Goal: Task Accomplishment & Management: Complete application form

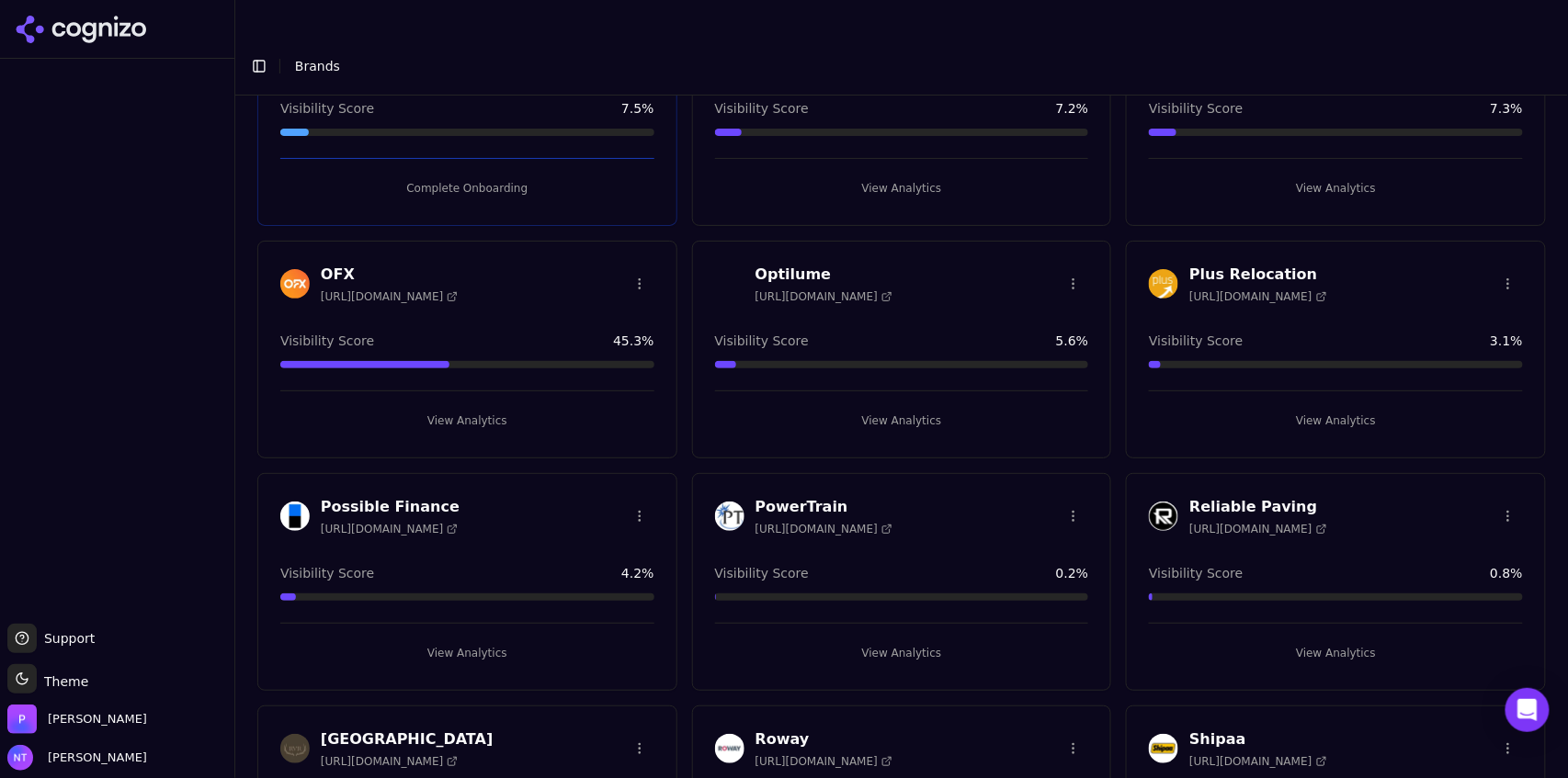
scroll to position [2950, 0]
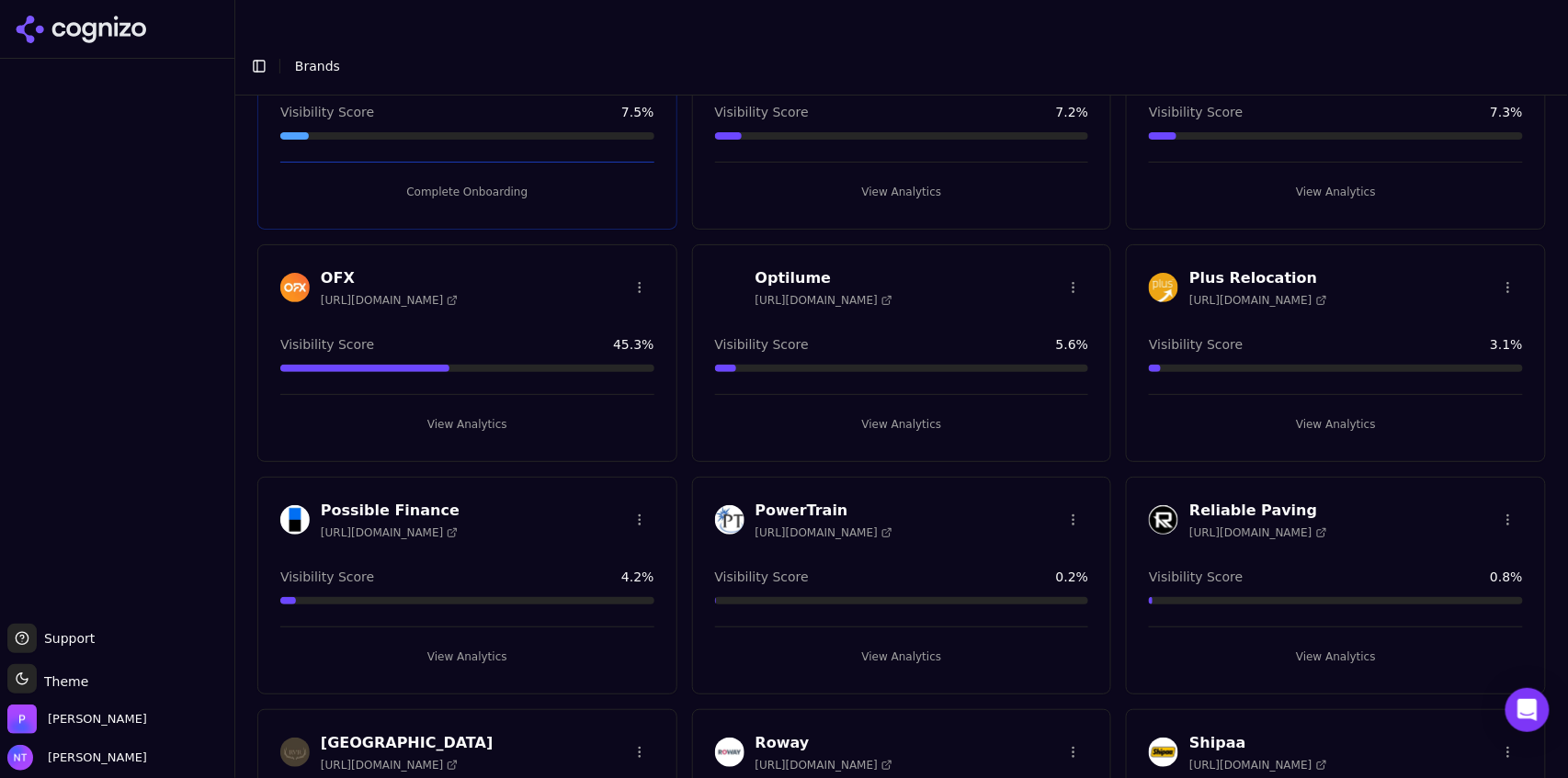
click at [920, 410] on button "View Analytics" at bounding box center [901, 424] width 374 height 30
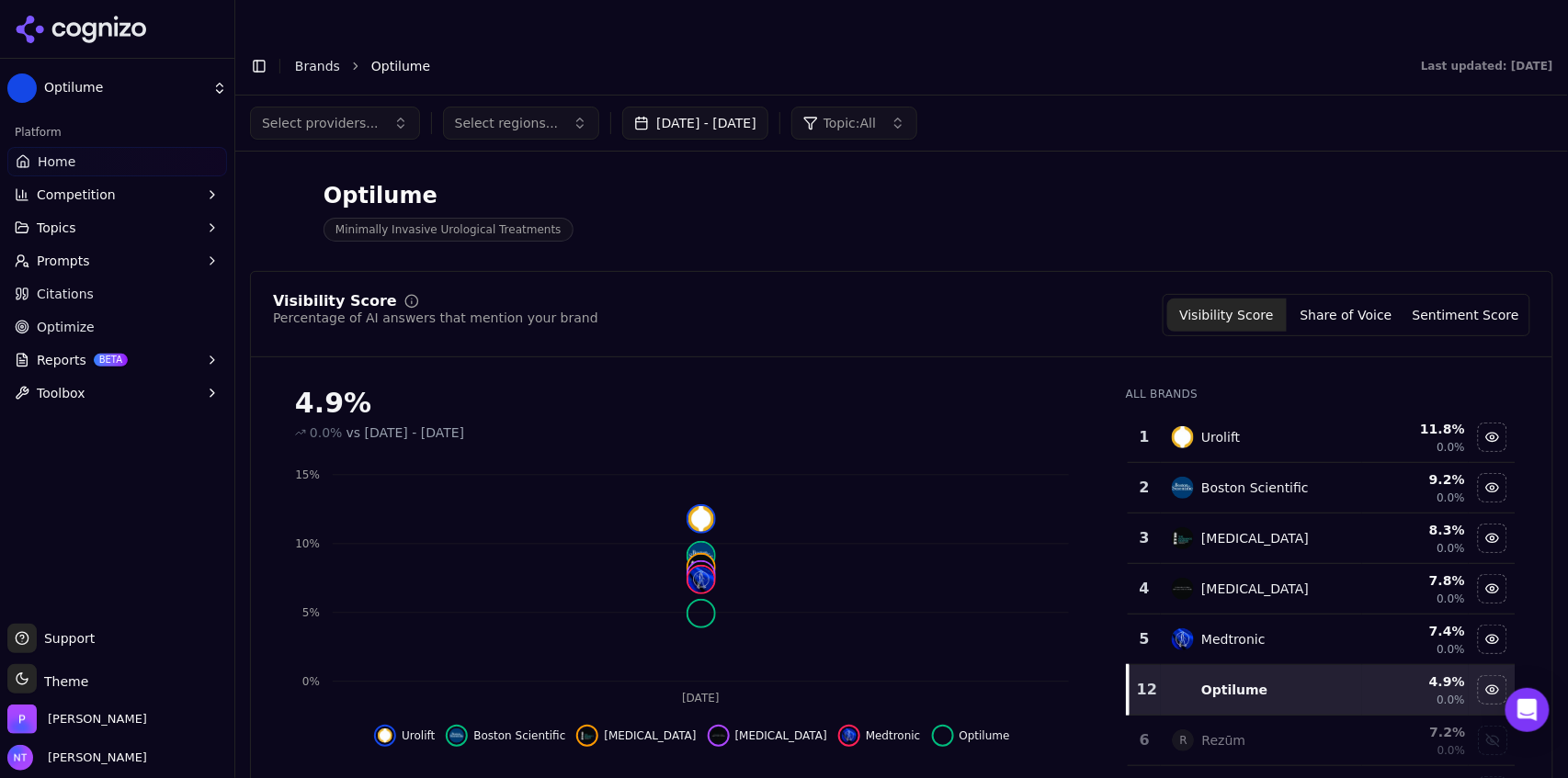
click at [249, 53] on button "Toggle Sidebar" at bounding box center [259, 65] width 26 height 26
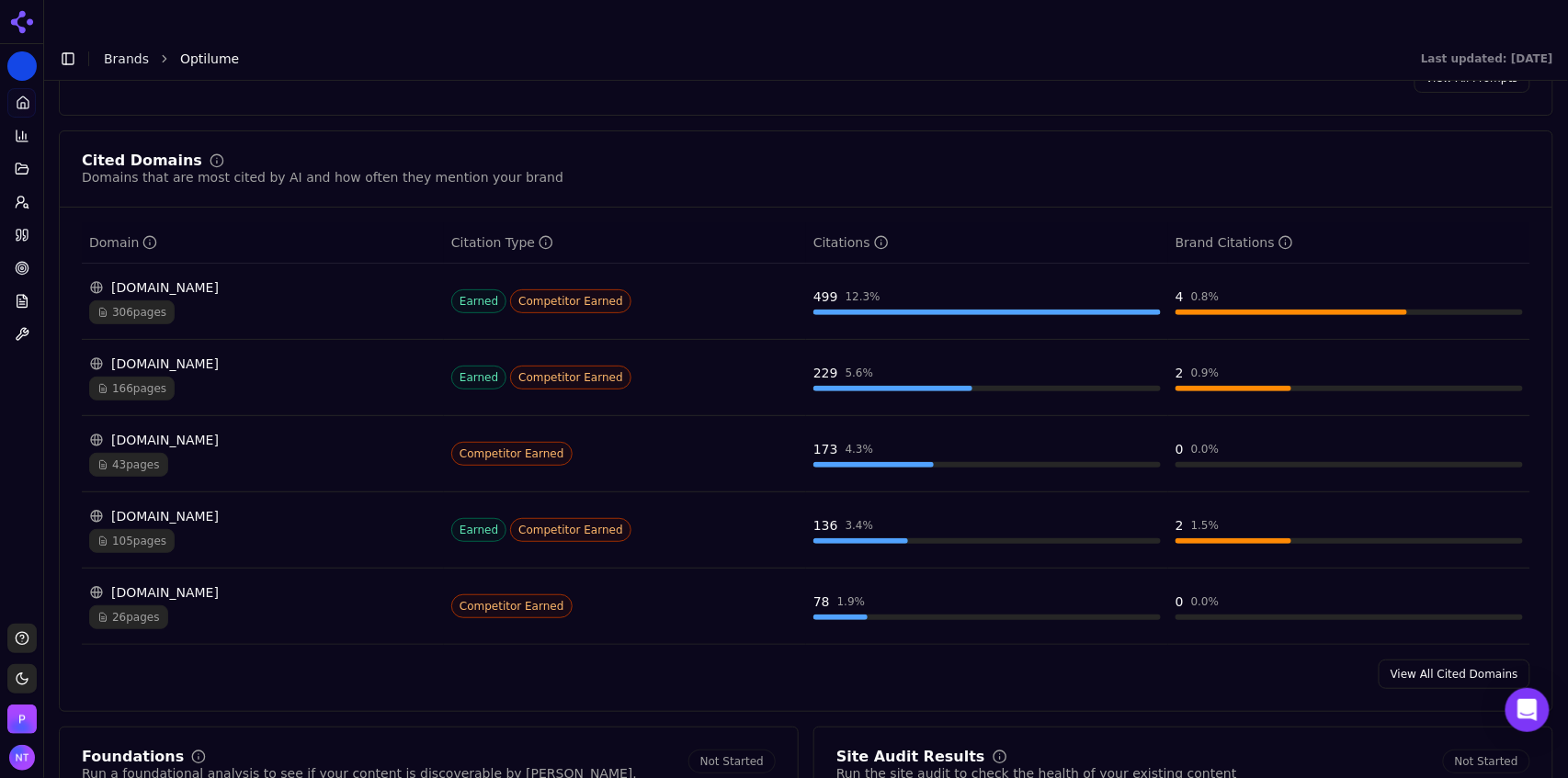
scroll to position [1820, 0]
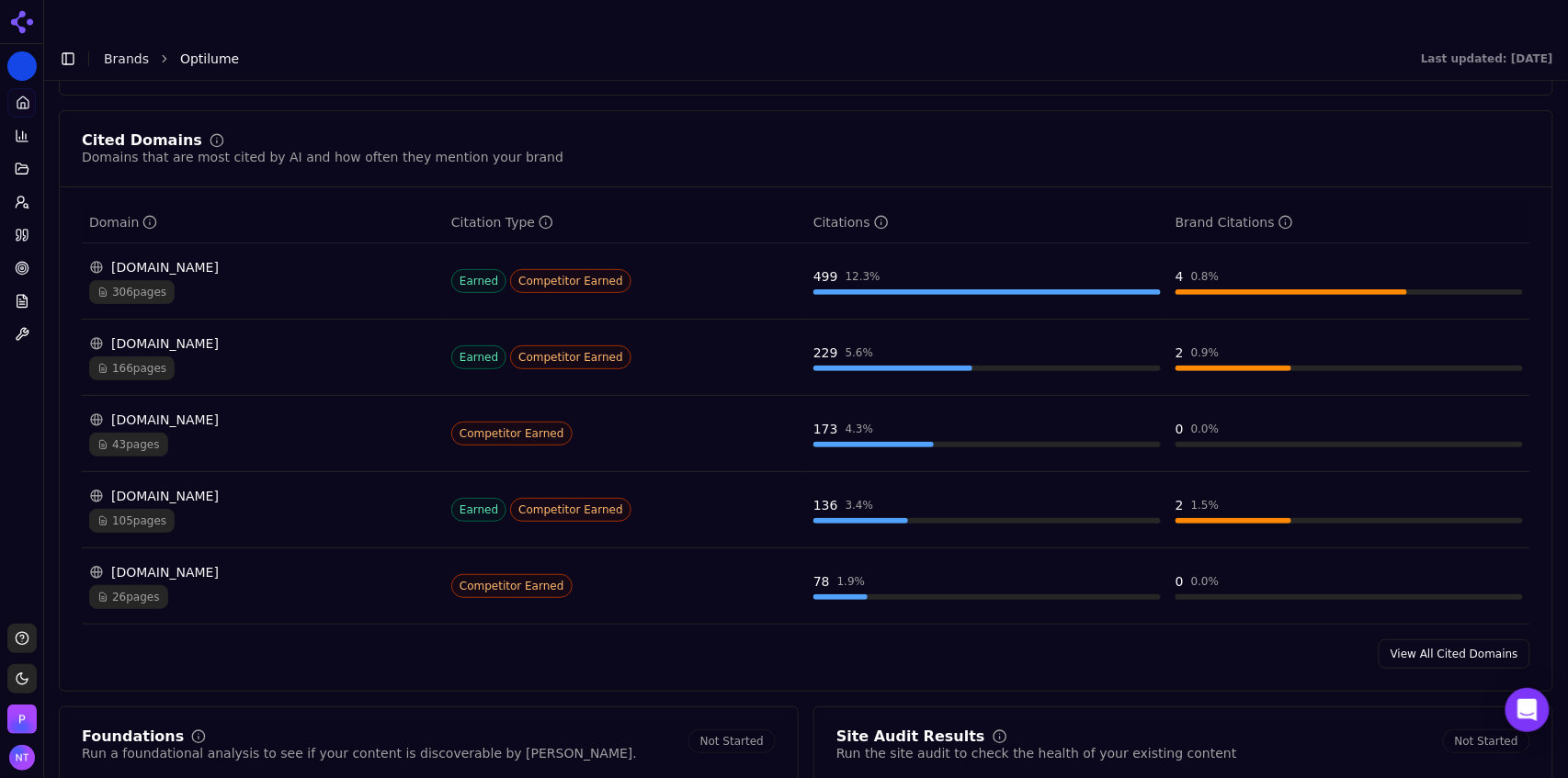
click at [1433, 640] on link "View All Cited Domains" at bounding box center [1454, 654] width 152 height 30
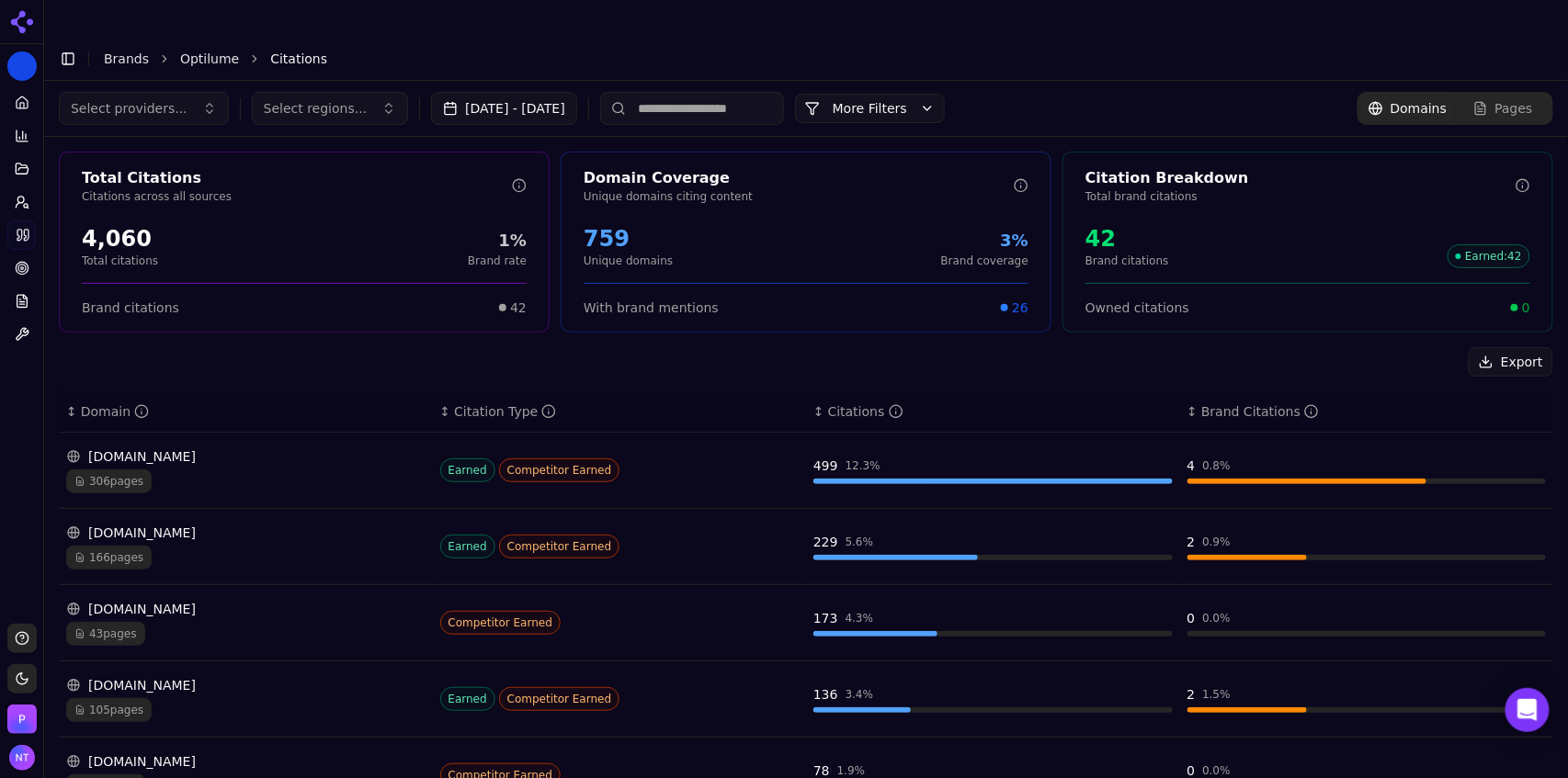
click at [691, 92] on input at bounding box center [692, 109] width 184 height 33
type input "******"
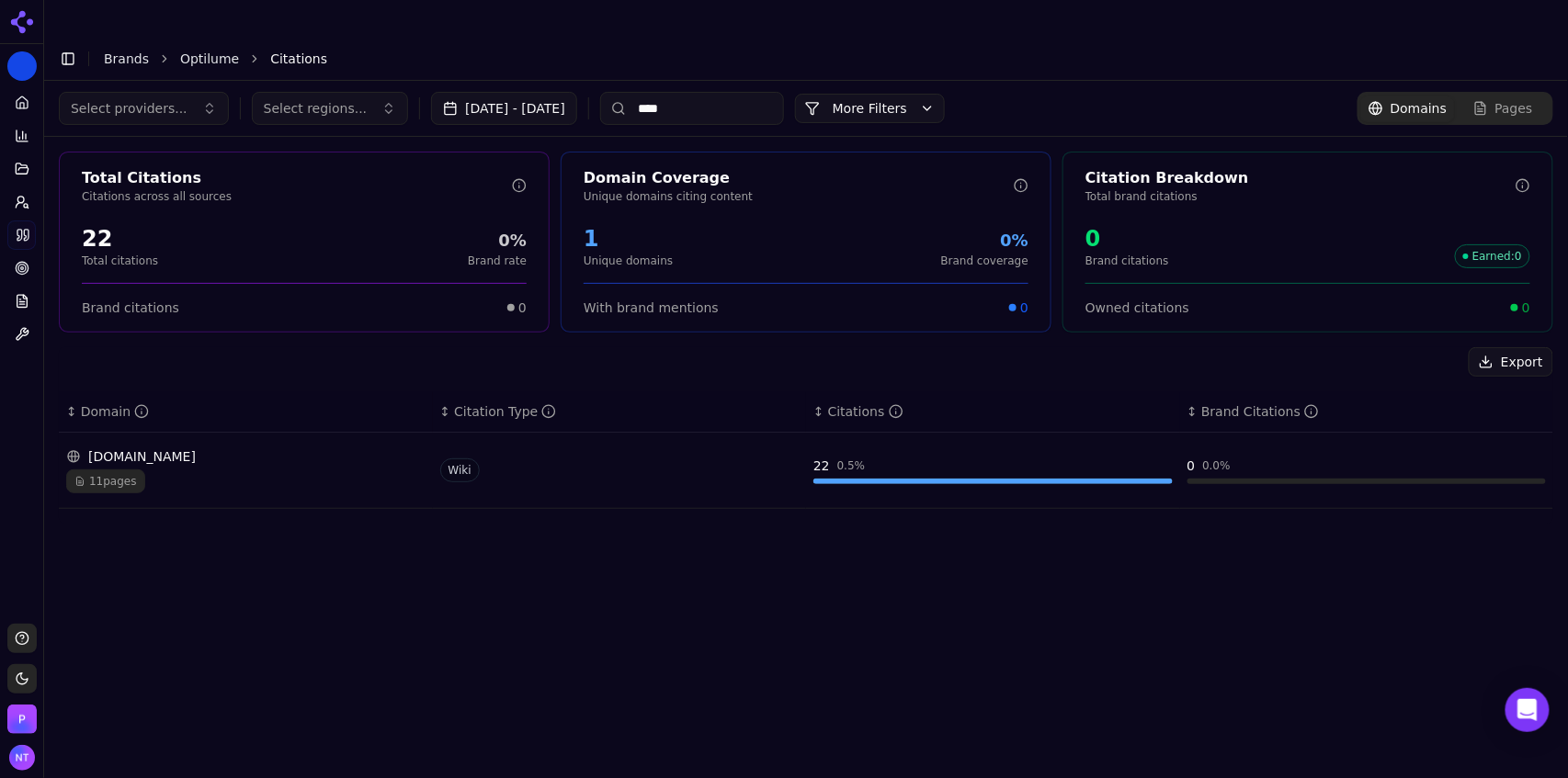
type input "****"
click at [268, 447] on div "[DOMAIN_NAME]" at bounding box center [245, 456] width 359 height 18
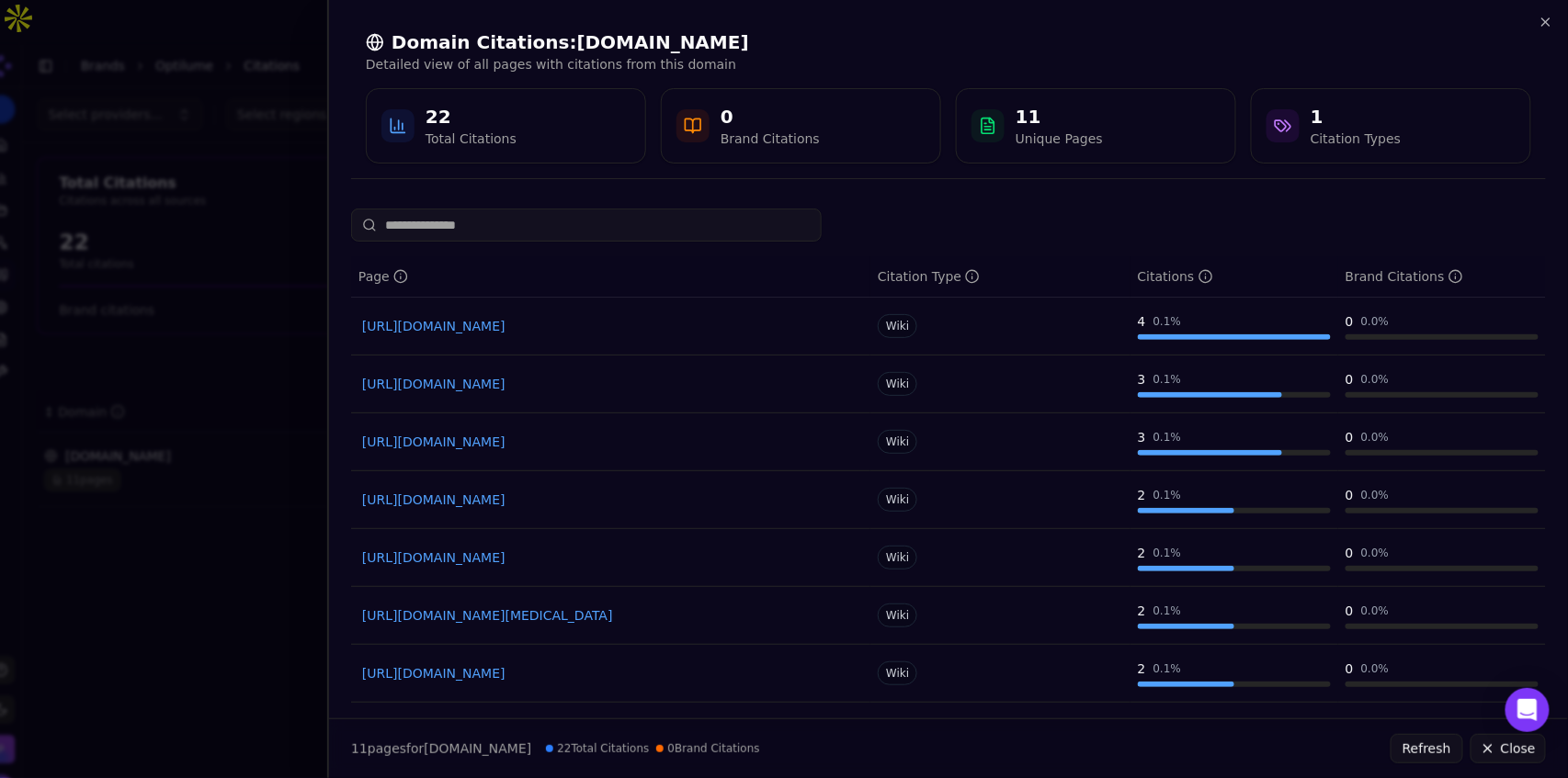
click at [658, 228] on input at bounding box center [586, 225] width 470 height 33
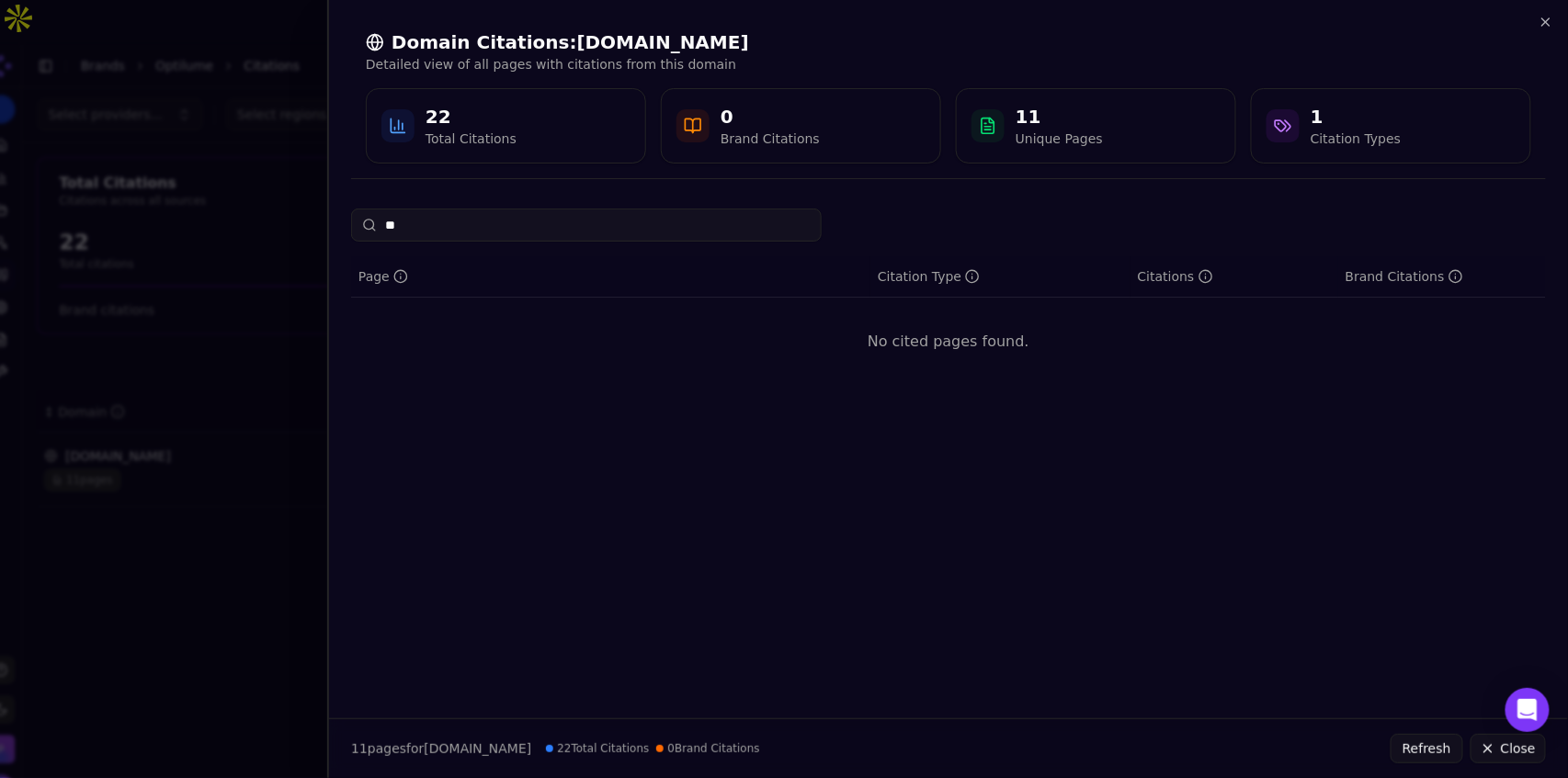
type input "***"
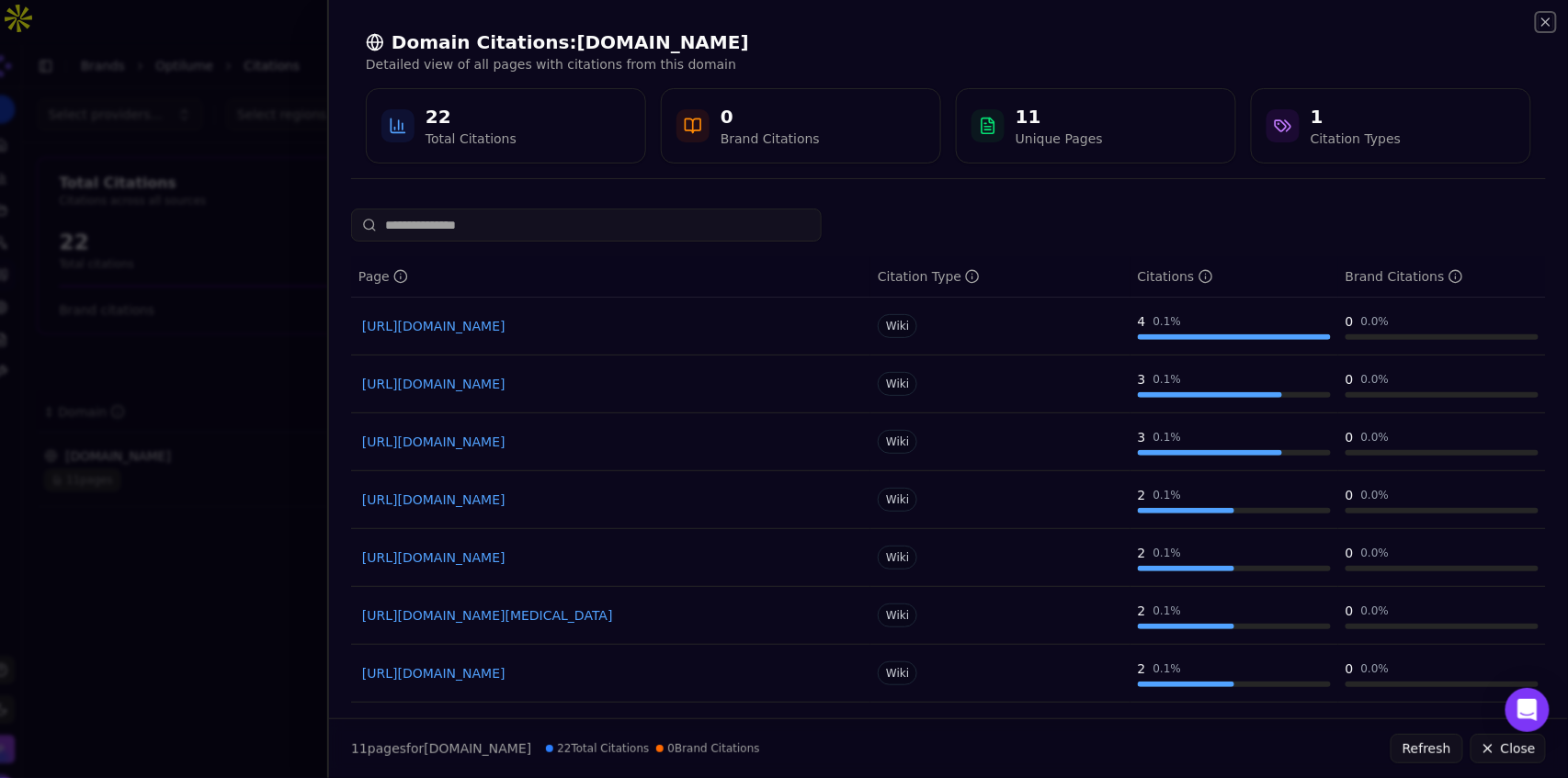
click at [1545, 24] on icon "button" at bounding box center [1546, 22] width 8 height 8
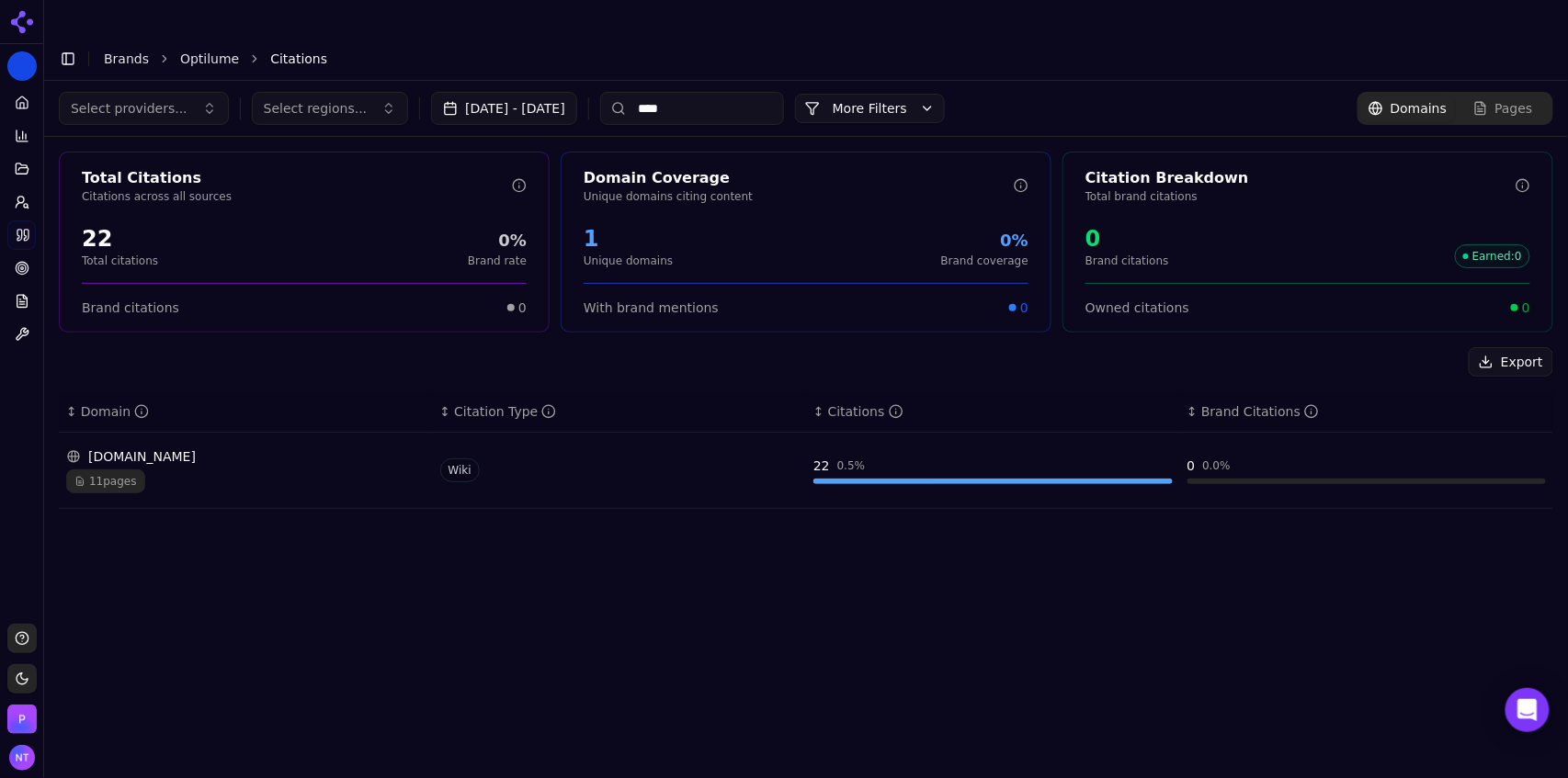
click at [684, 92] on input "****" at bounding box center [692, 109] width 184 height 33
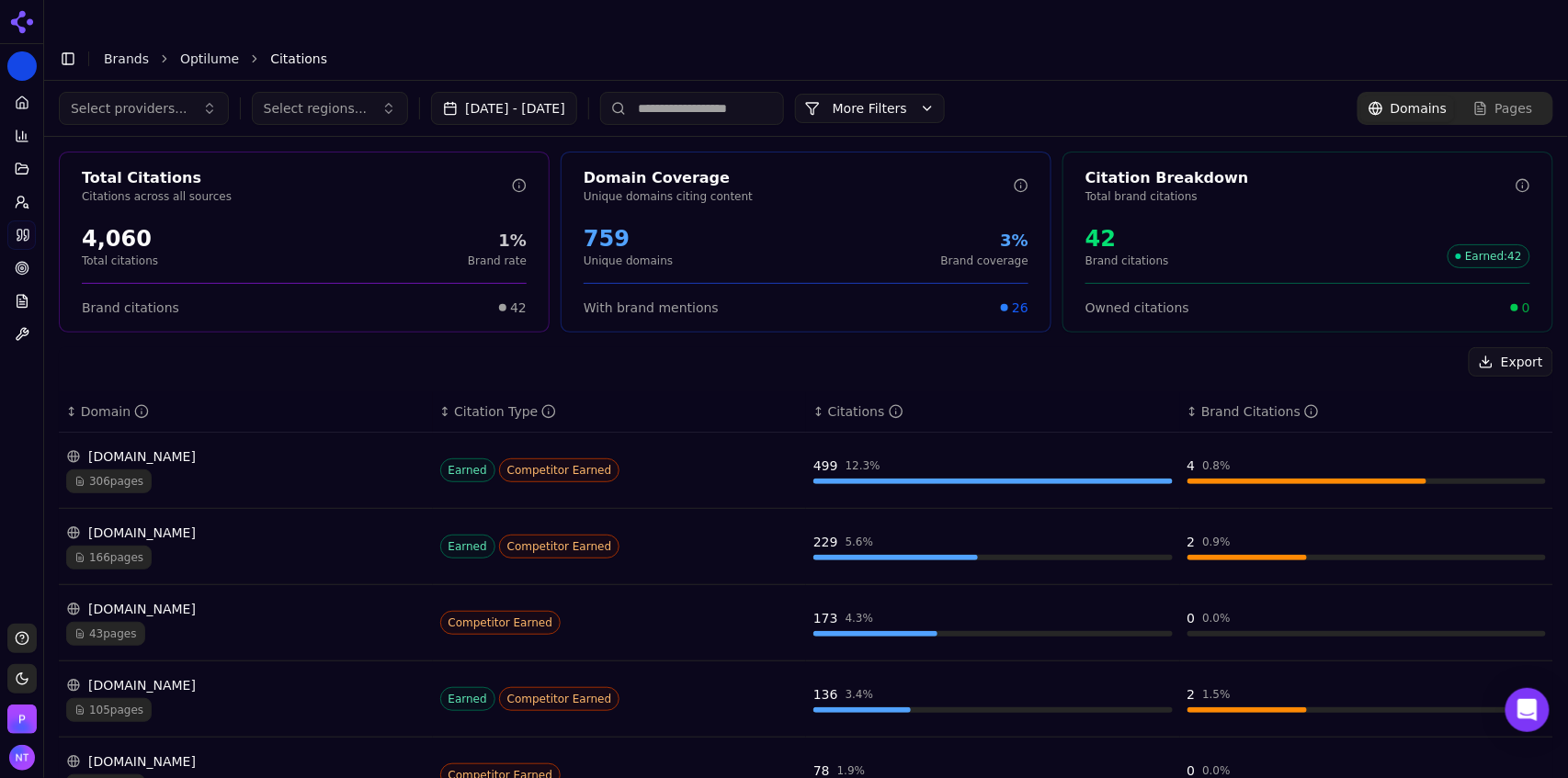
click at [537, 92] on button "[DATE] - [DATE]" at bounding box center [504, 109] width 146 height 33
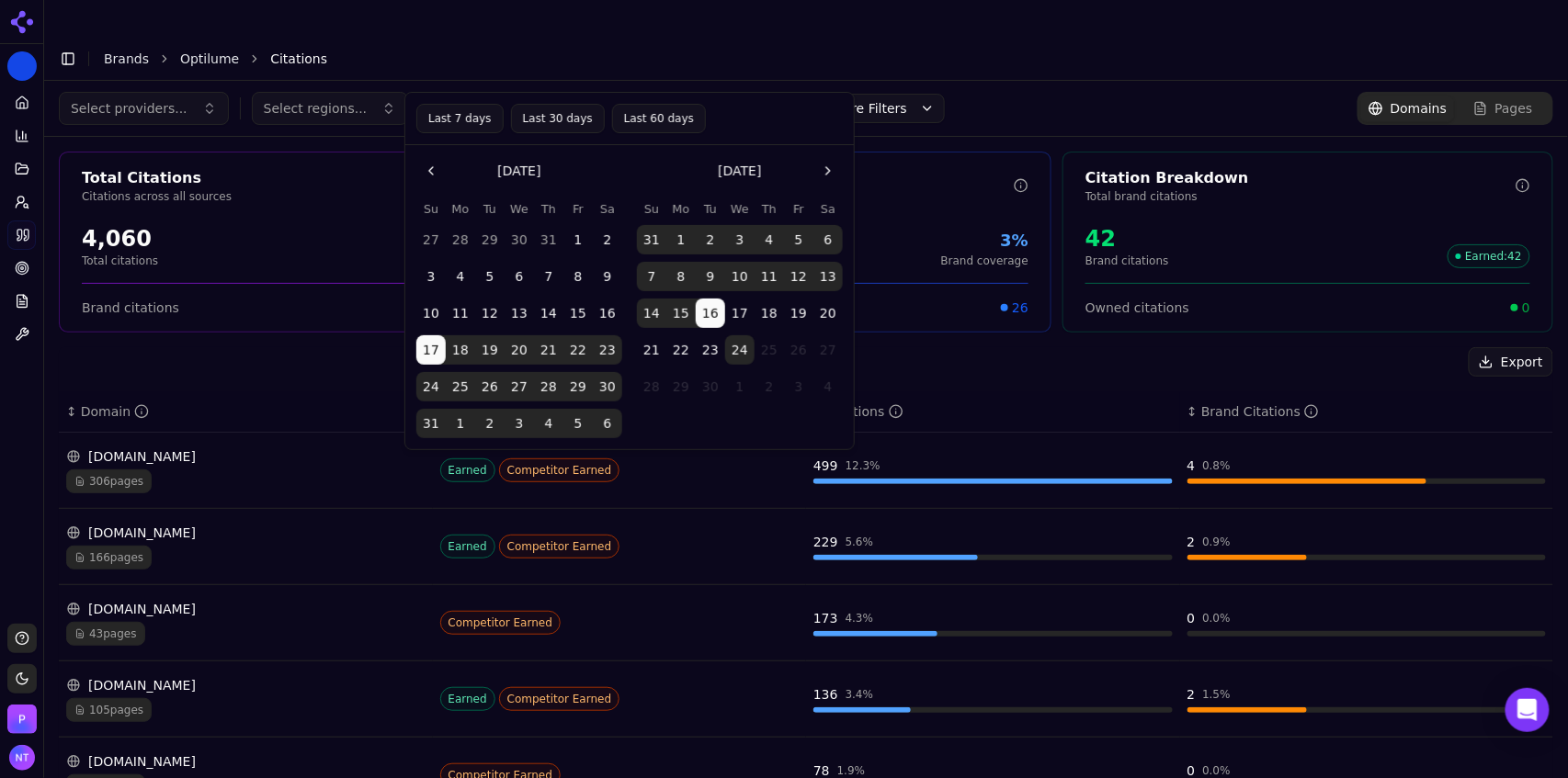
click at [566, 125] on button "Last 30 days" at bounding box center [557, 118] width 93 height 30
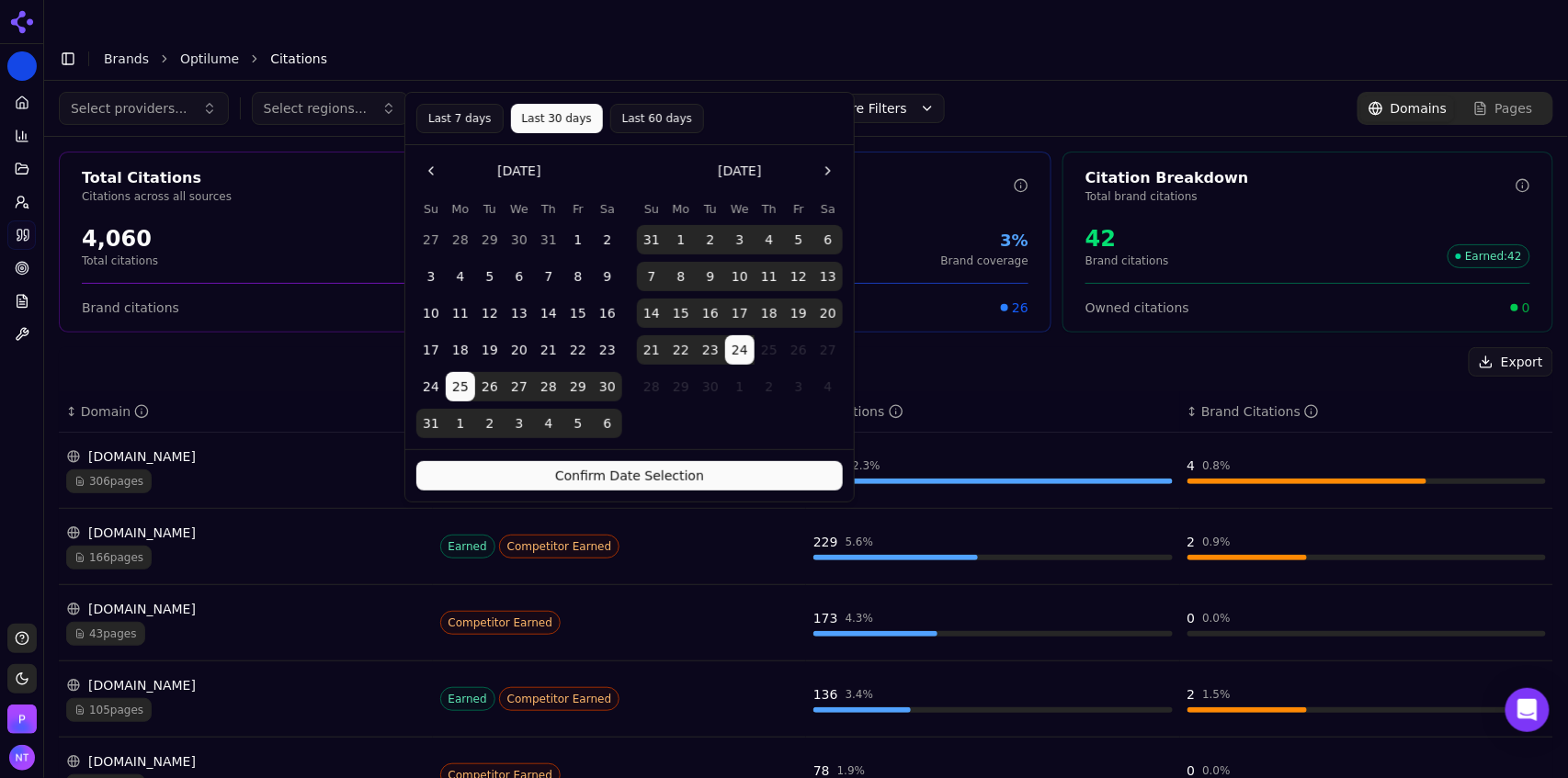
click at [671, 475] on button "Confirm Date Selection" at bounding box center [629, 476] width 426 height 30
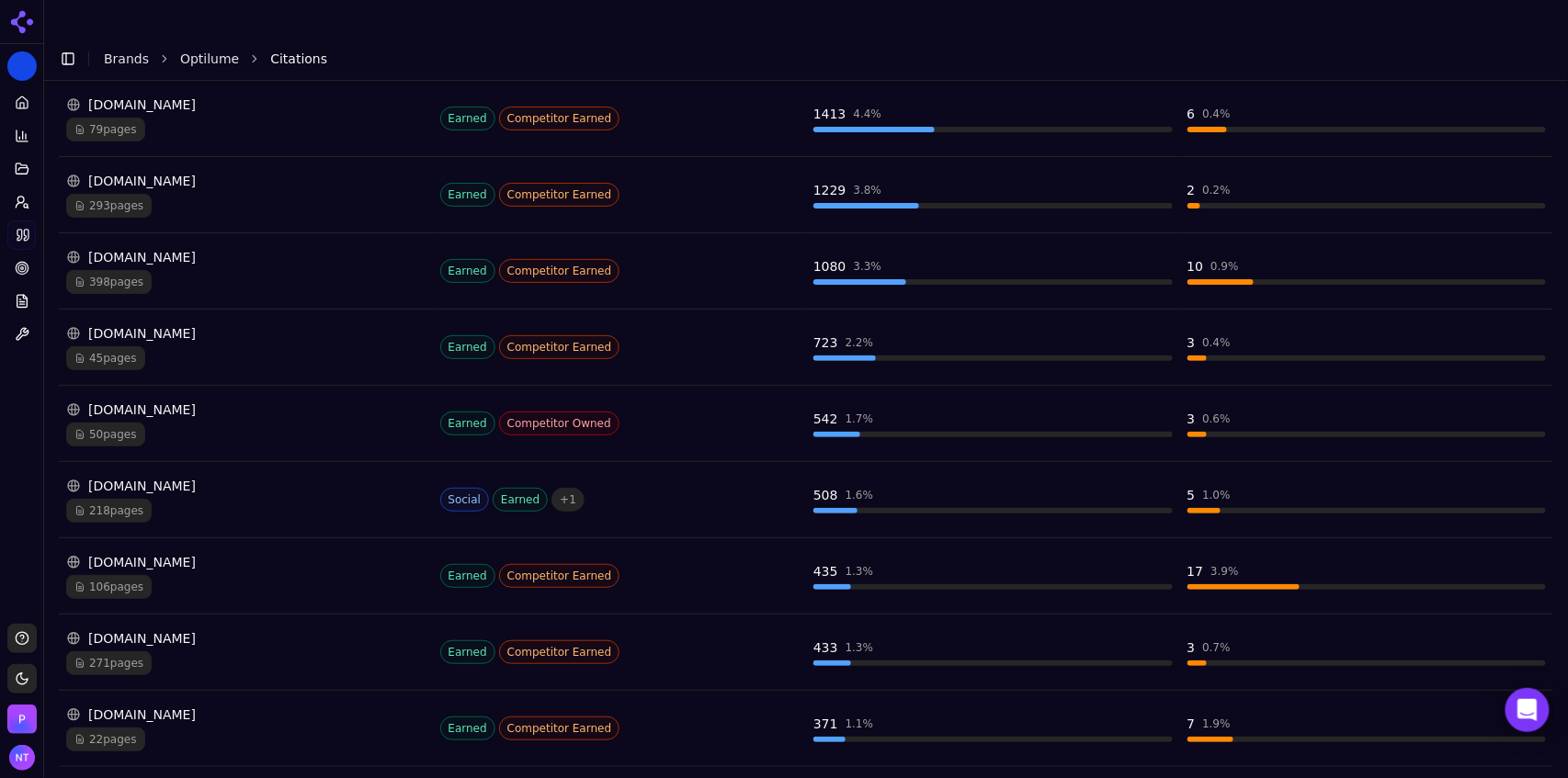
scroll to position [445, 0]
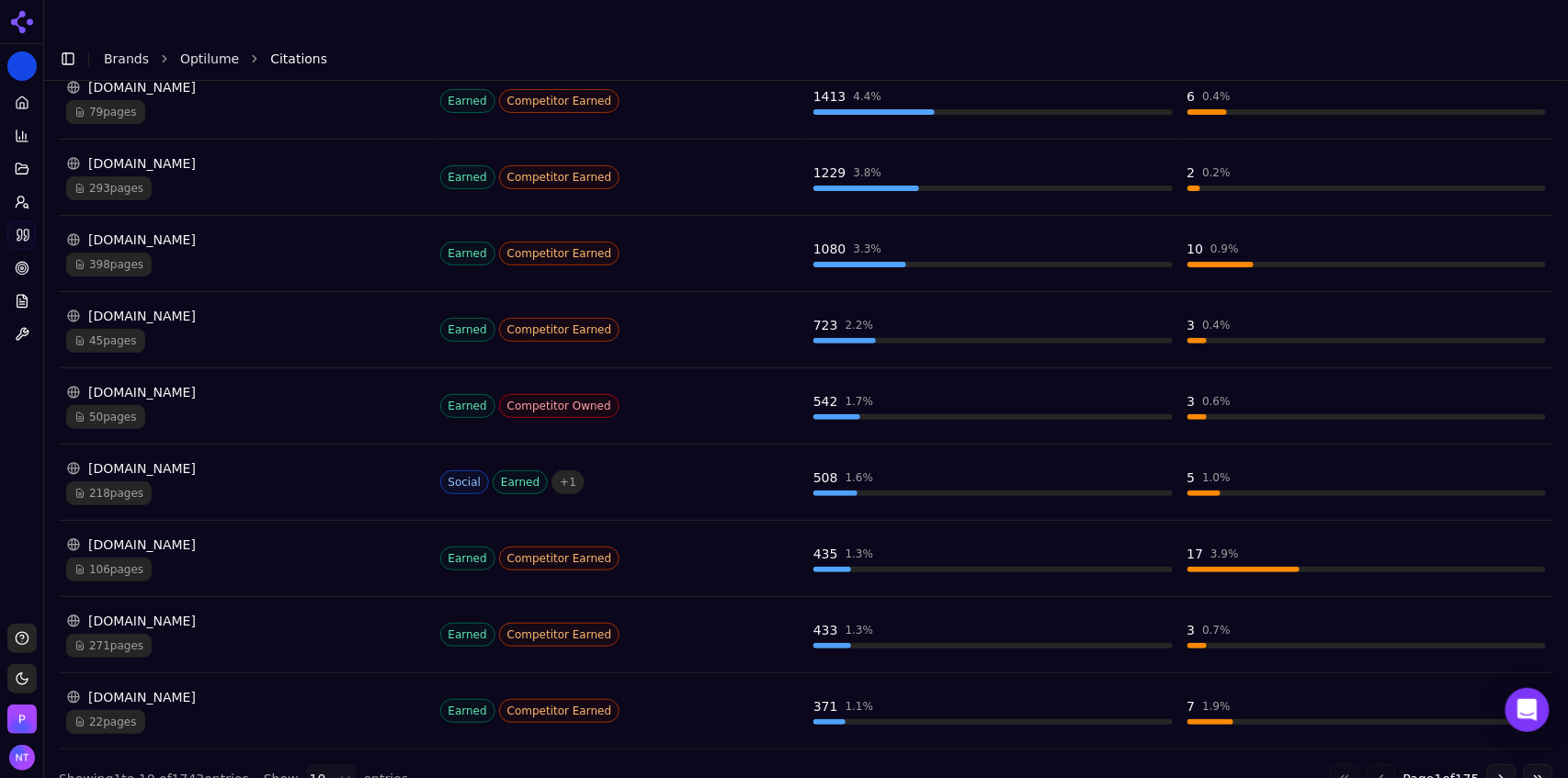
click at [259, 634] on div "271 pages" at bounding box center [245, 645] width 359 height 24
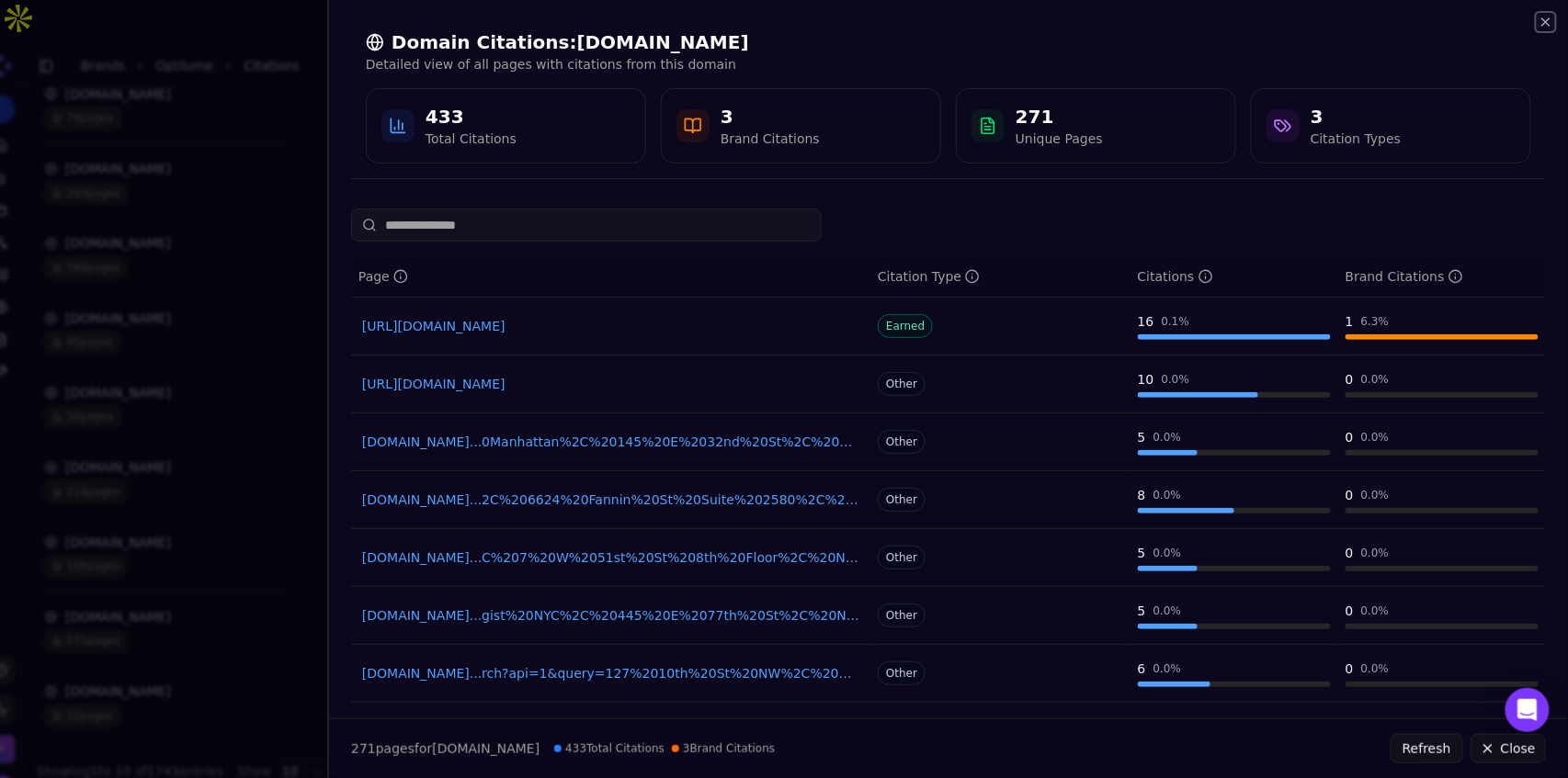
click at [1549, 19] on icon "button" at bounding box center [1546, 22] width 8 height 8
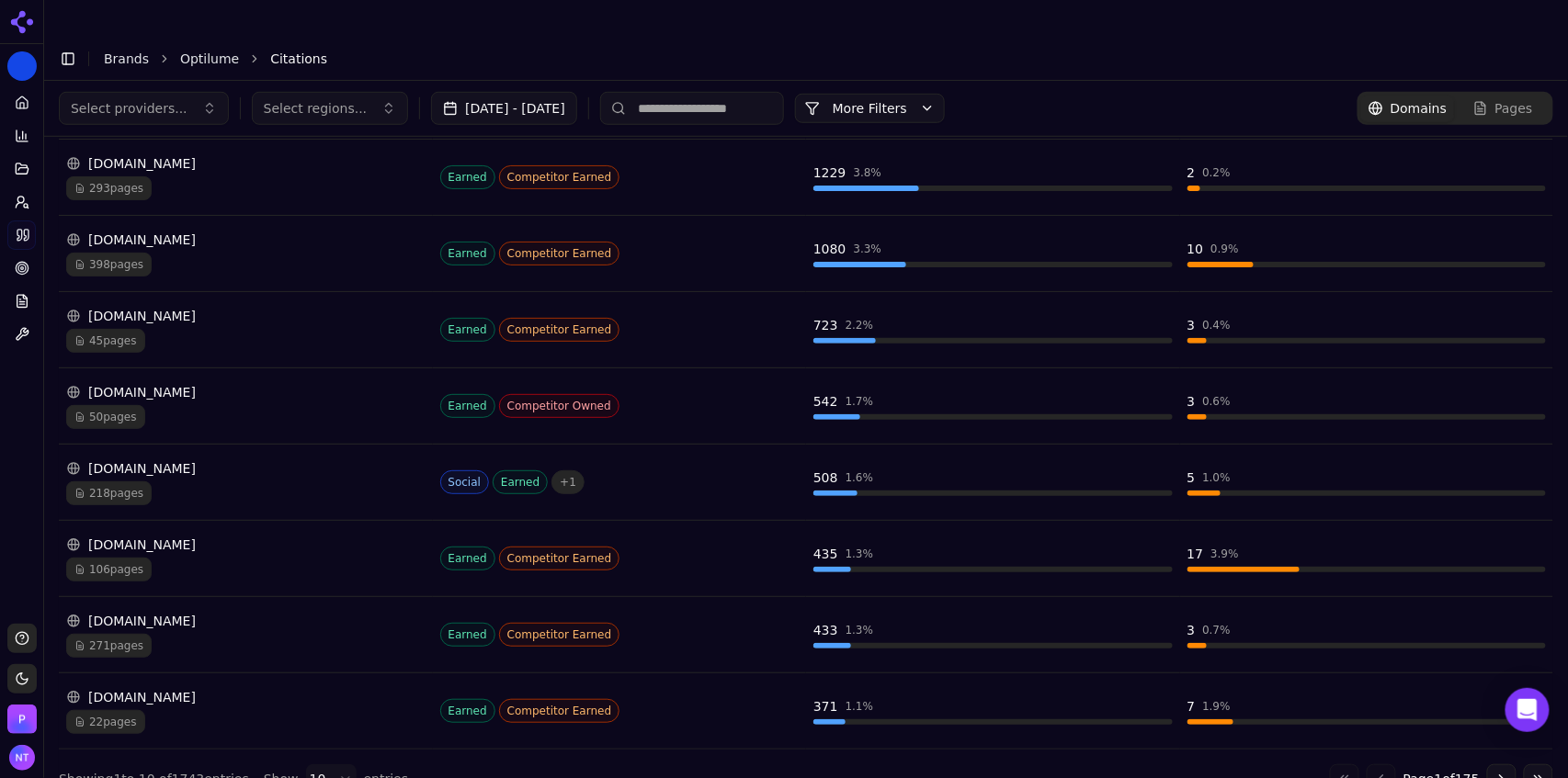
scroll to position [0, 0]
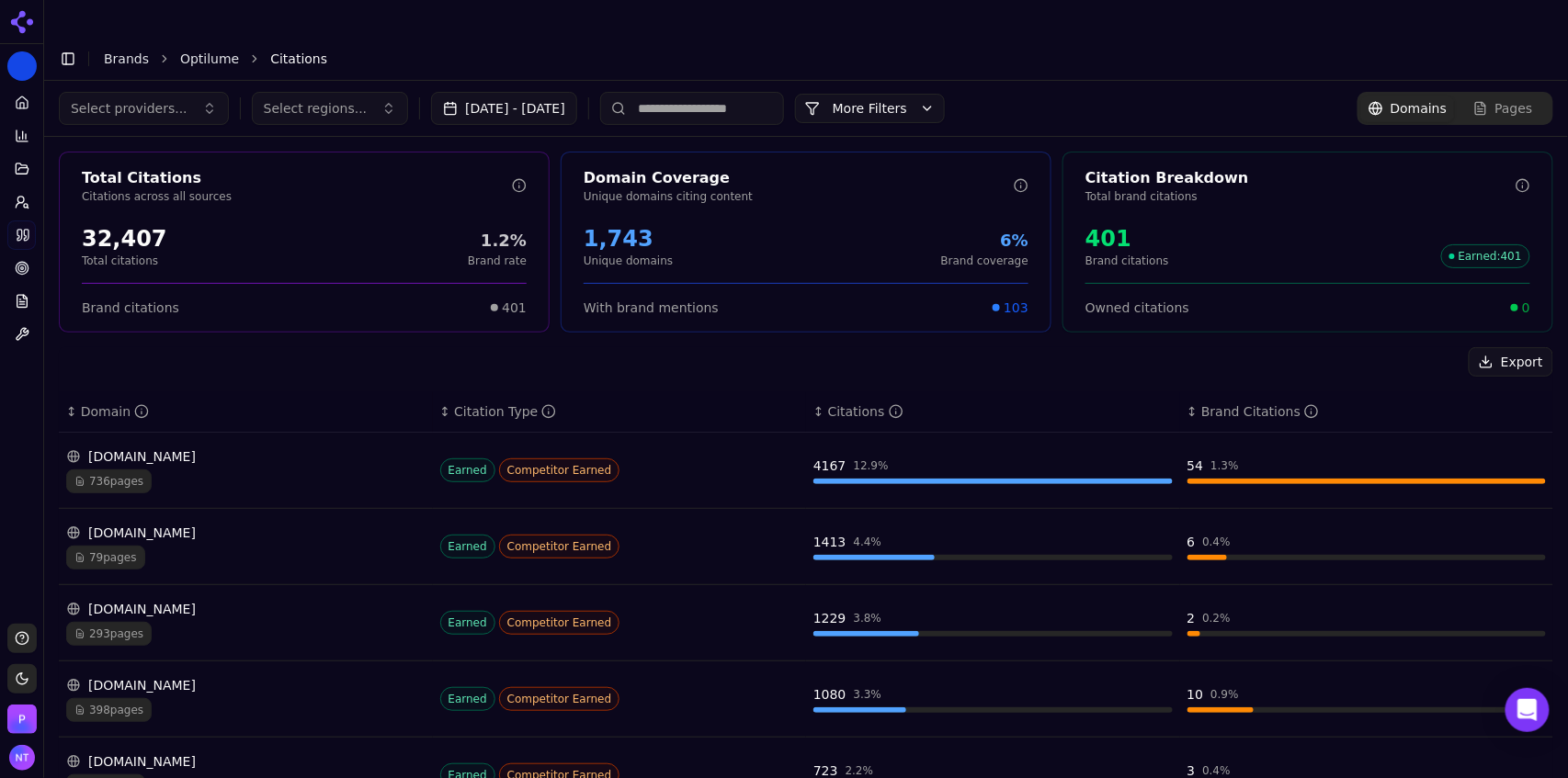
click at [190, 50] on link "Optilume" at bounding box center [209, 59] width 59 height 18
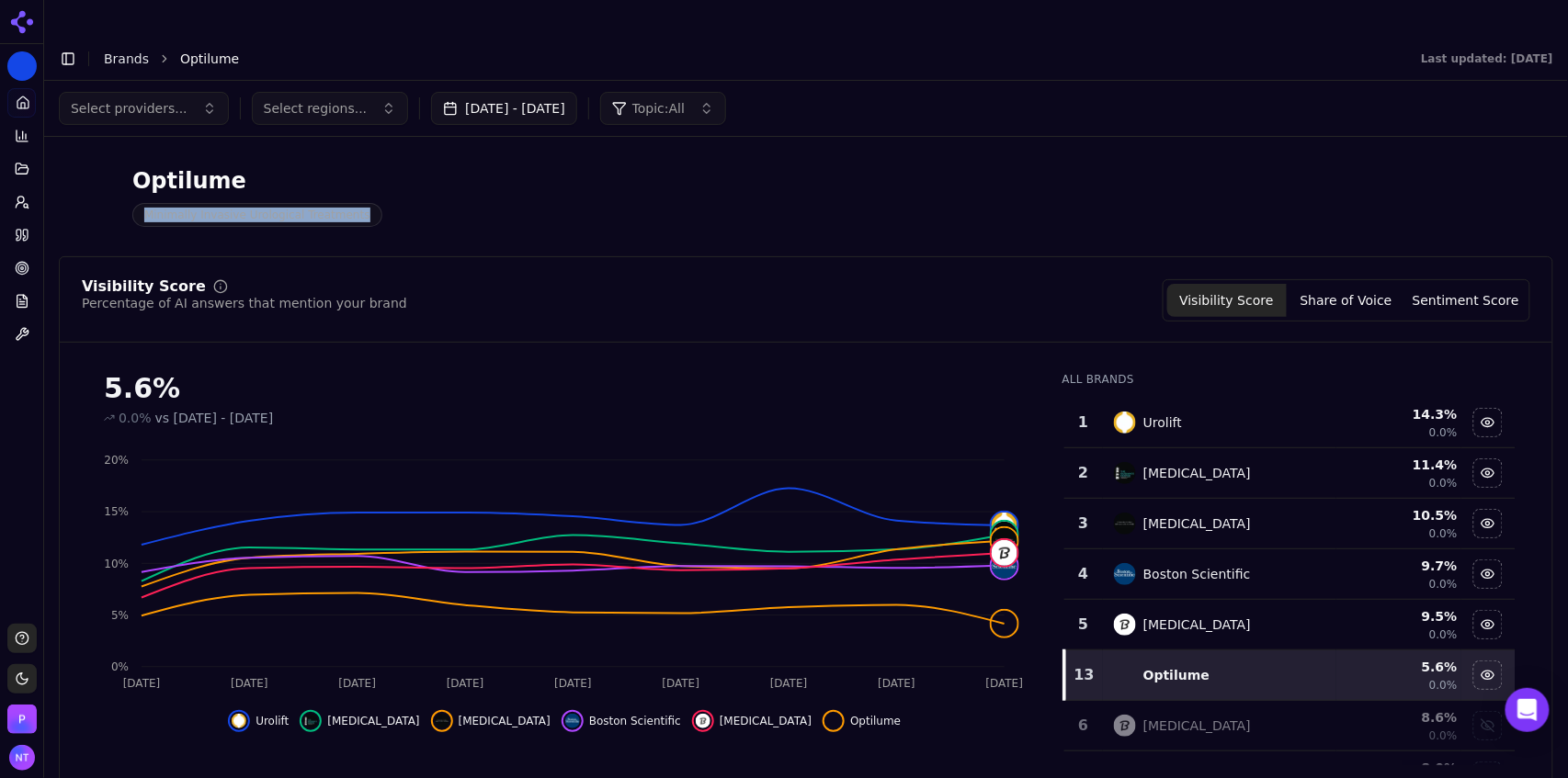
drag, startPoint x: 1557, startPoint y: 150, endPoint x: 1558, endPoint y: 189, distance: 39.0
click at [1558, 189] on div "Select providers... Select regions... [DATE] - [DATE] Topic: All Optilume Minim…" at bounding box center [806, 442] width 1524 height 723
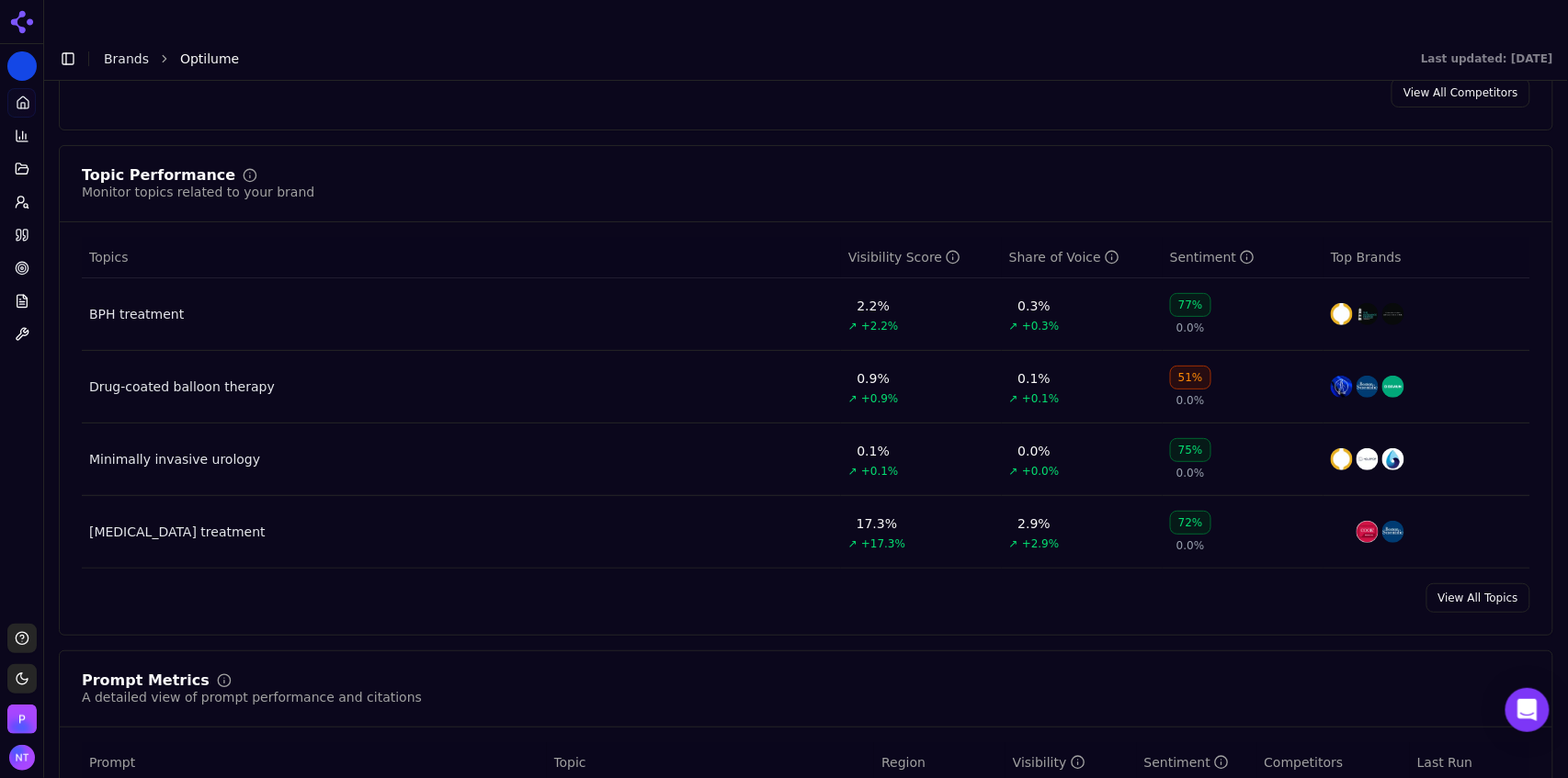
scroll to position [713, 0]
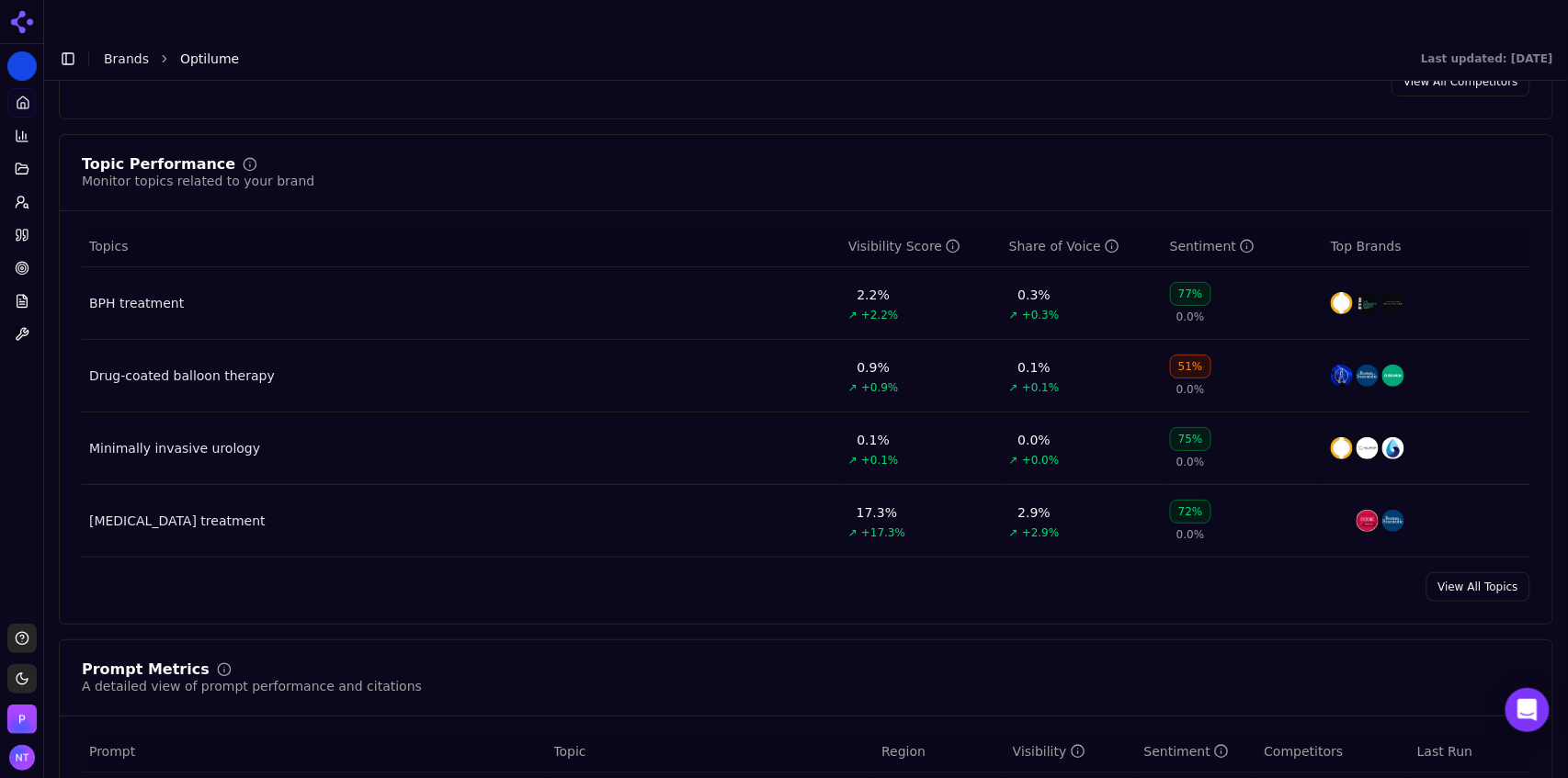
click at [133, 277] on td "BPH treatment" at bounding box center [461, 303] width 759 height 72
click at [128, 294] on div "BPH treatment" at bounding box center [137, 303] width 94 height 18
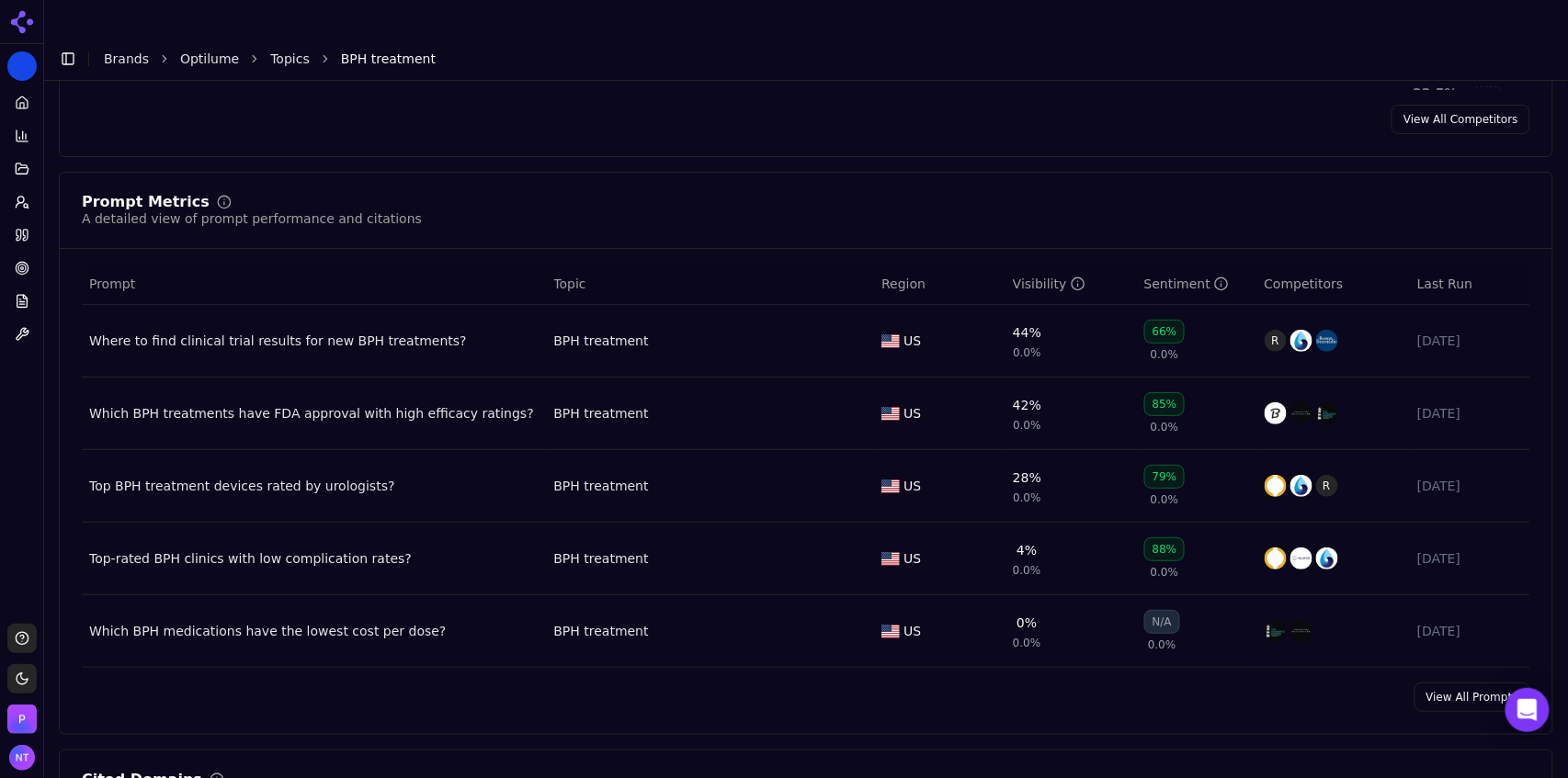
scroll to position [634, 0]
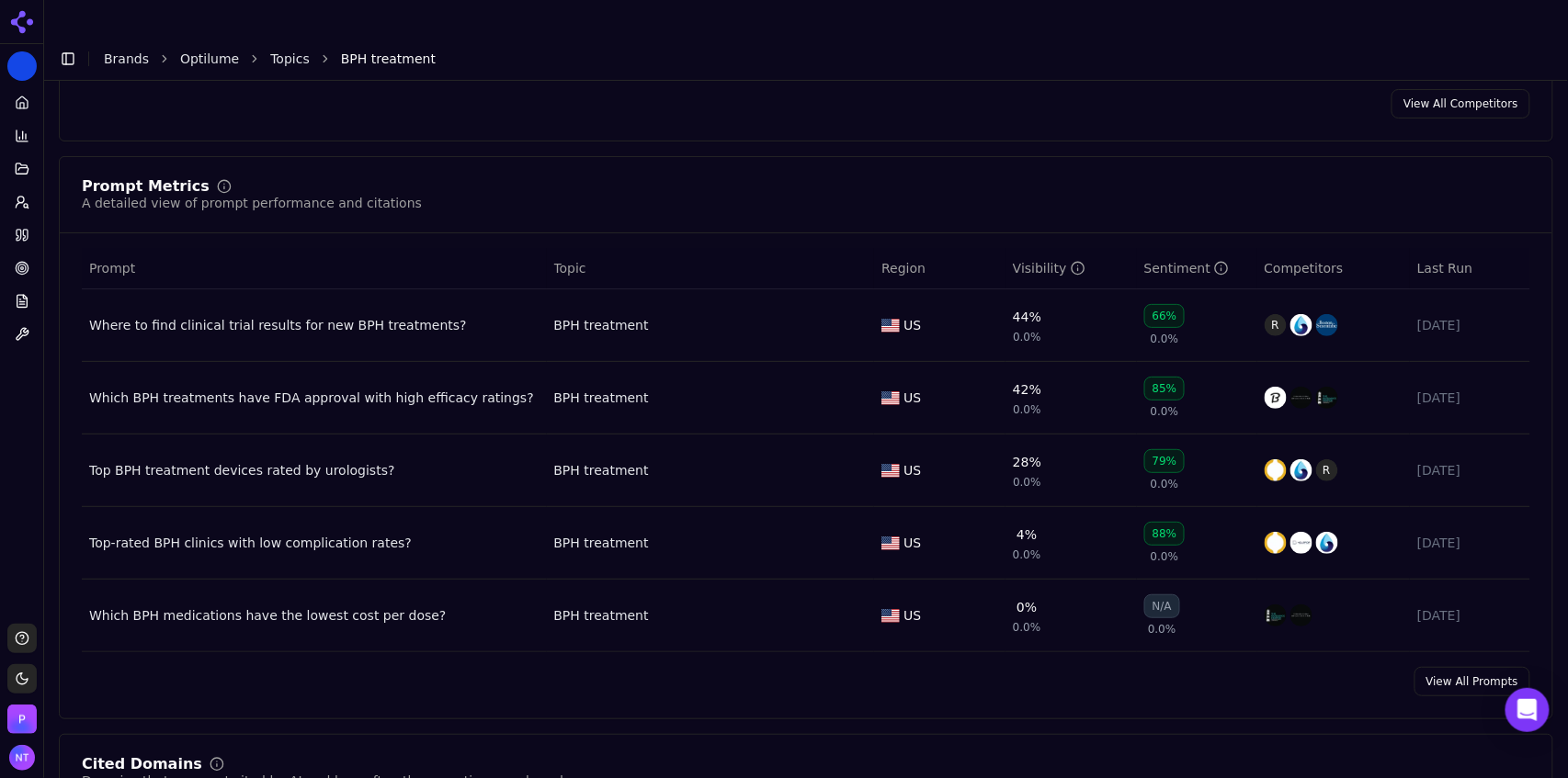
click at [1439, 666] on link "View All Prompts" at bounding box center [1472, 681] width 115 height 30
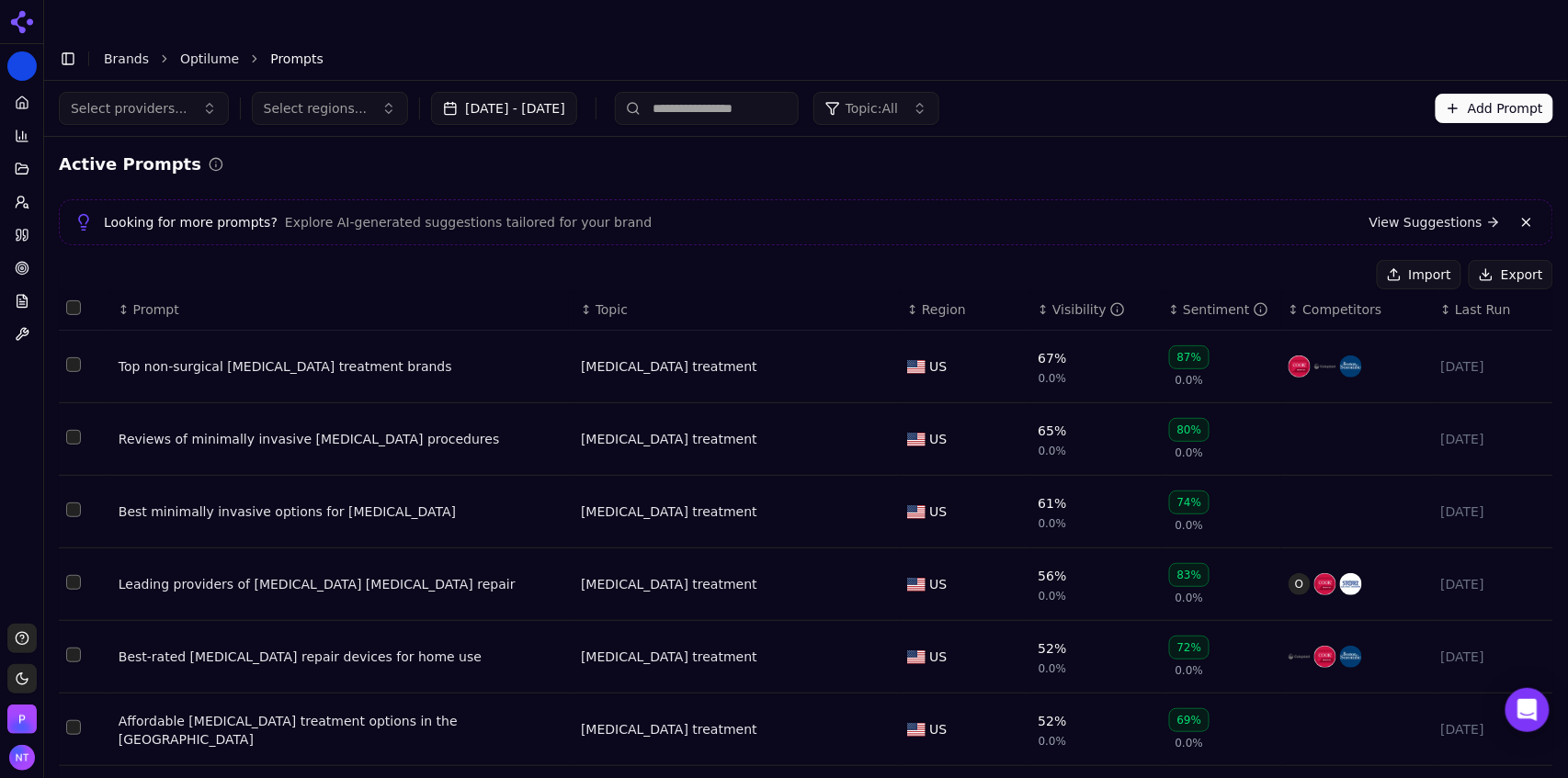
click at [1480, 93] on button "Add Prompt" at bounding box center [1494, 108] width 117 height 30
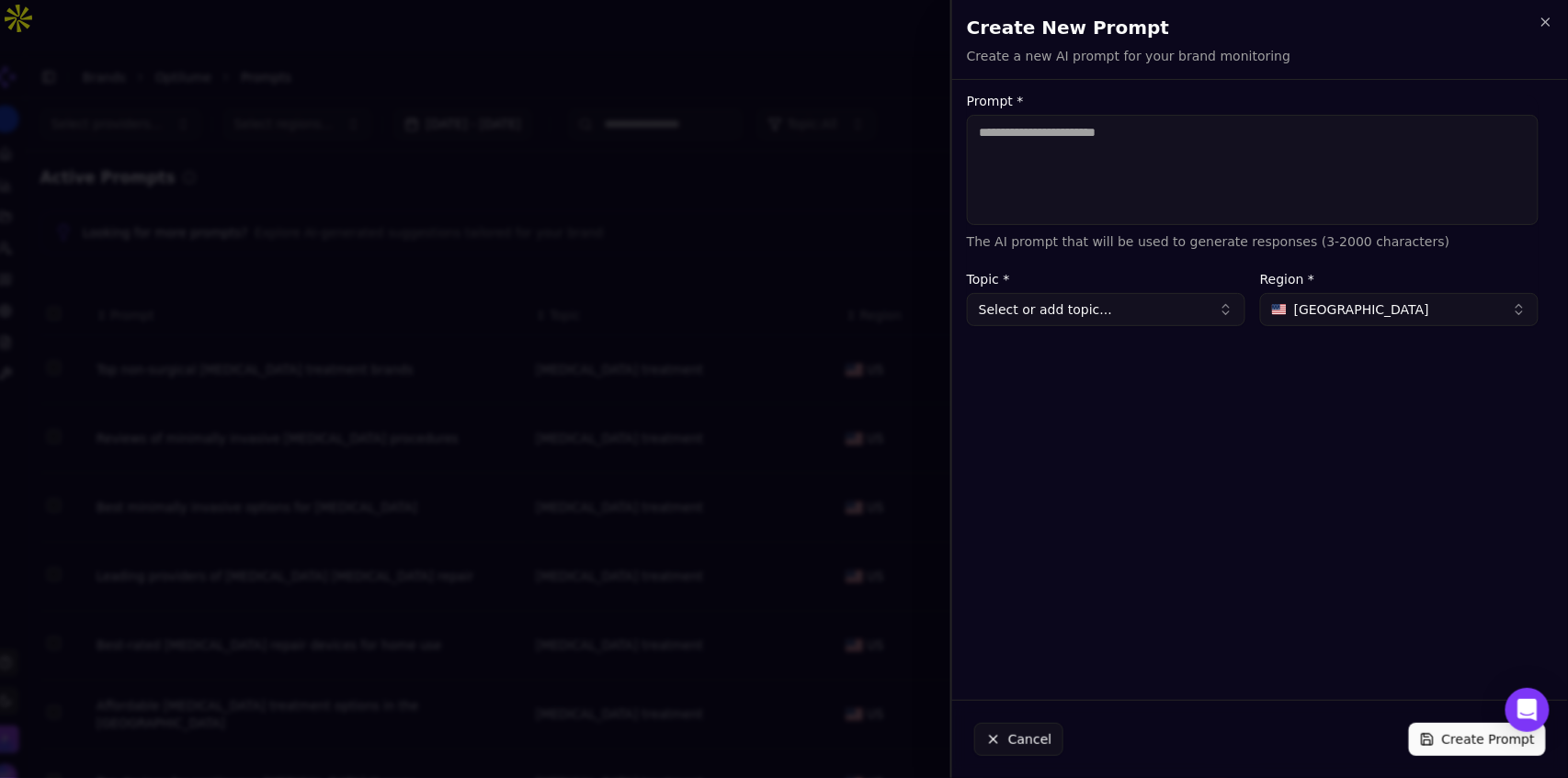
click at [1225, 149] on textarea "Prompt *" at bounding box center [1252, 169] width 571 height 111
type textarea "**********"
click at [1192, 307] on button "Select or add topic..." at bounding box center [1105, 310] width 278 height 33
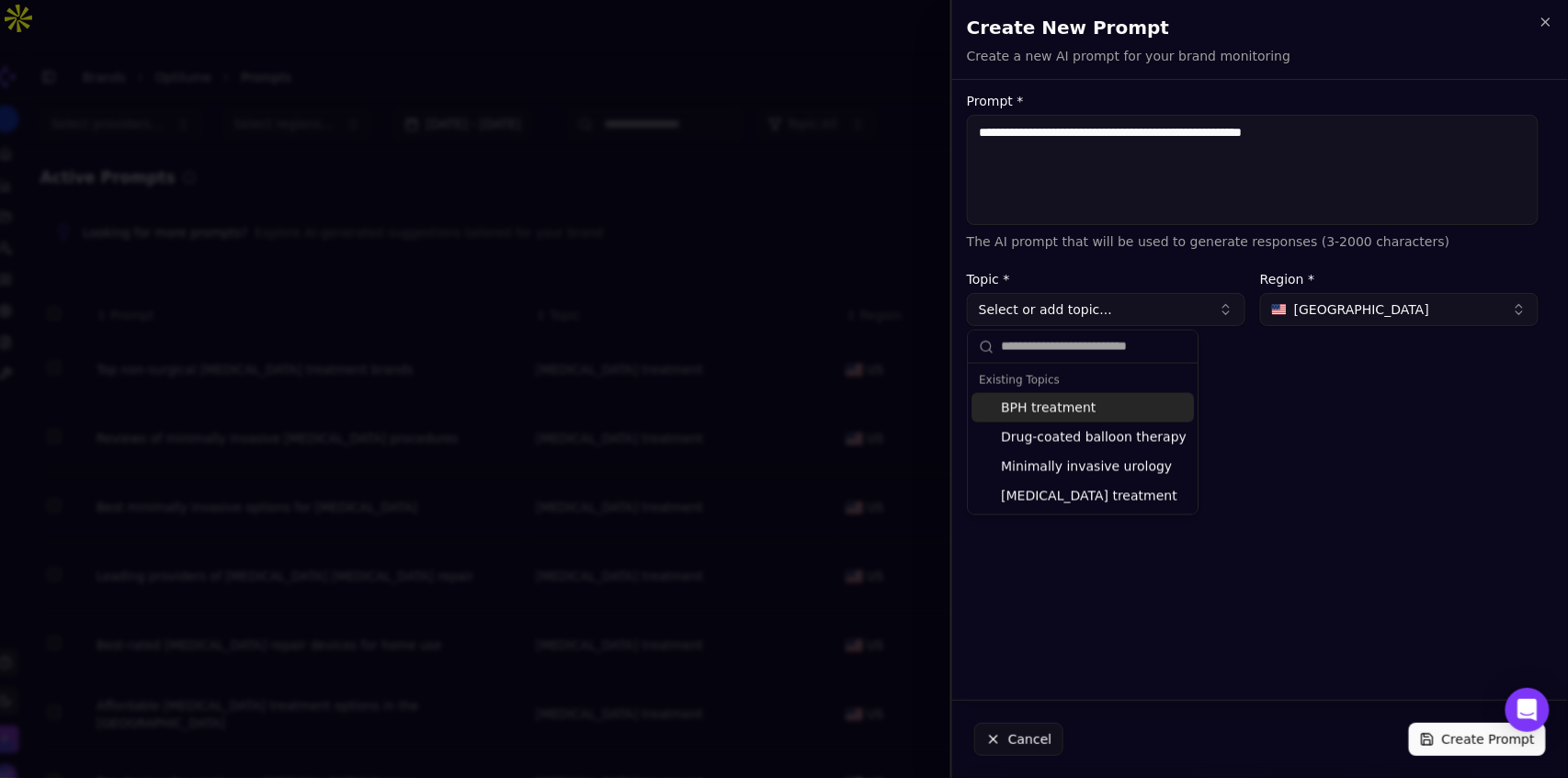
click at [1099, 407] on div "BPH treatment" at bounding box center [1082, 408] width 222 height 30
type input "**********"
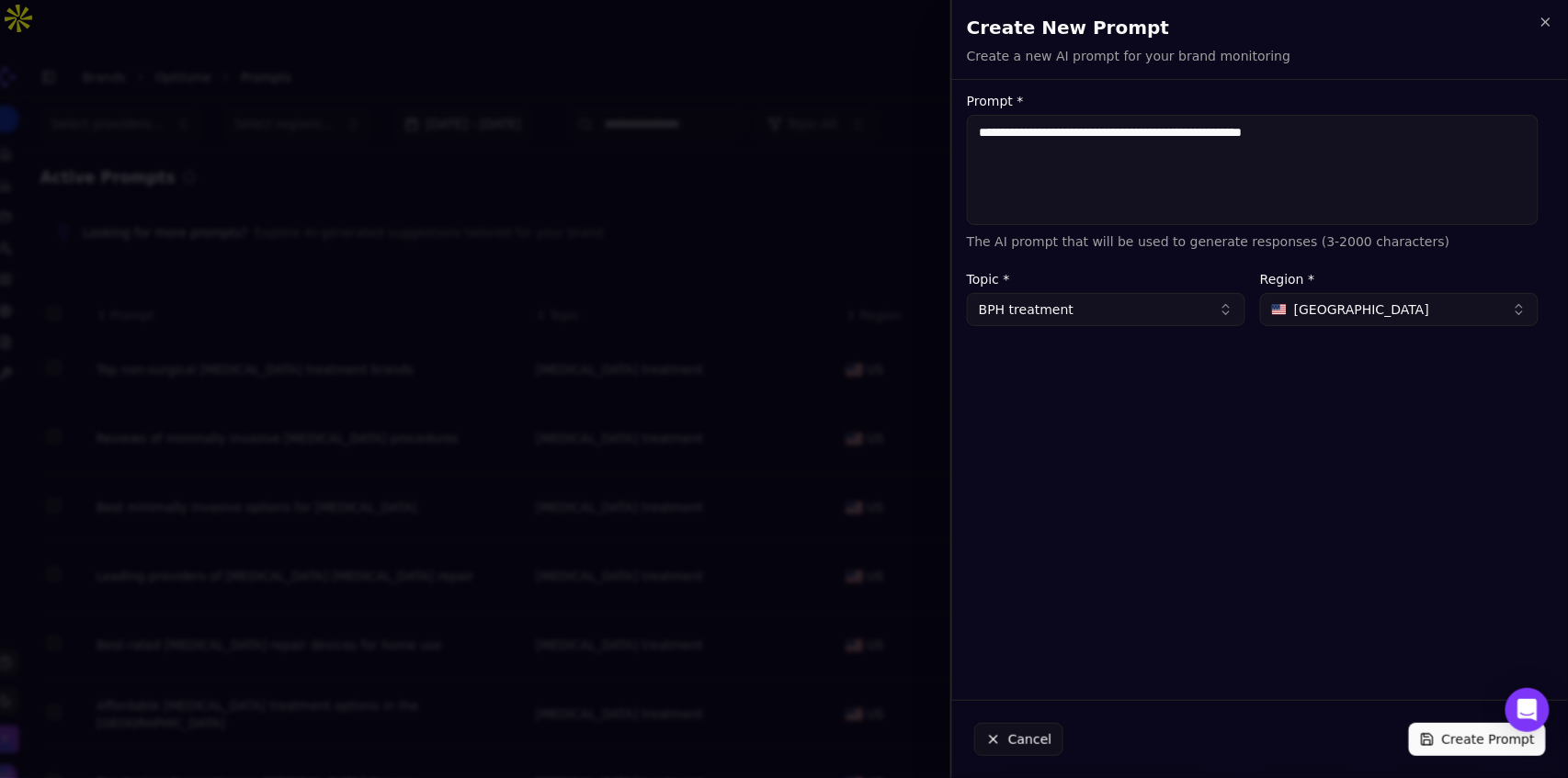
click at [1452, 740] on button "Create Prompt" at bounding box center [1477, 740] width 137 height 33
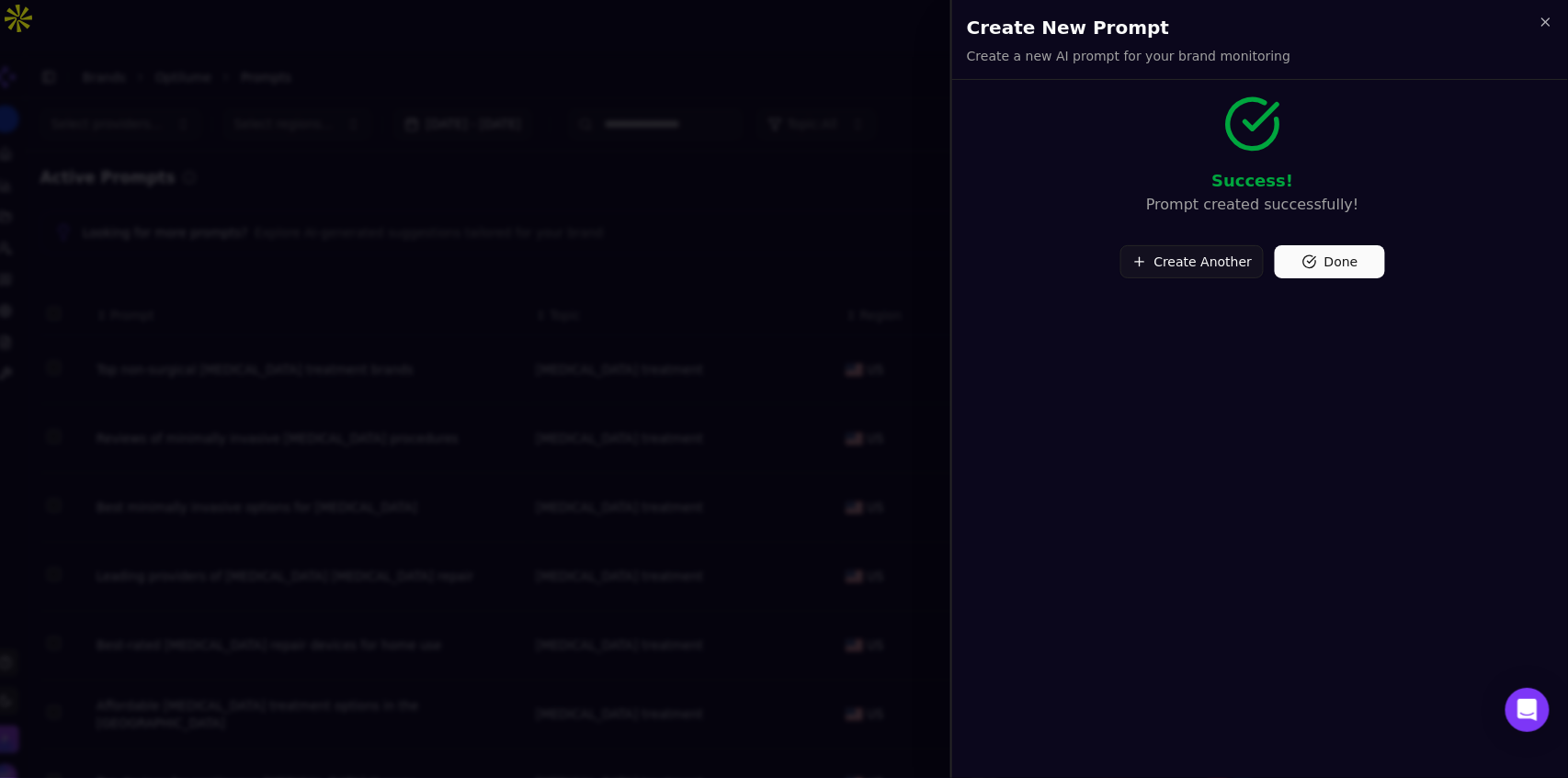
click at [1338, 264] on button "Done" at bounding box center [1329, 262] width 111 height 33
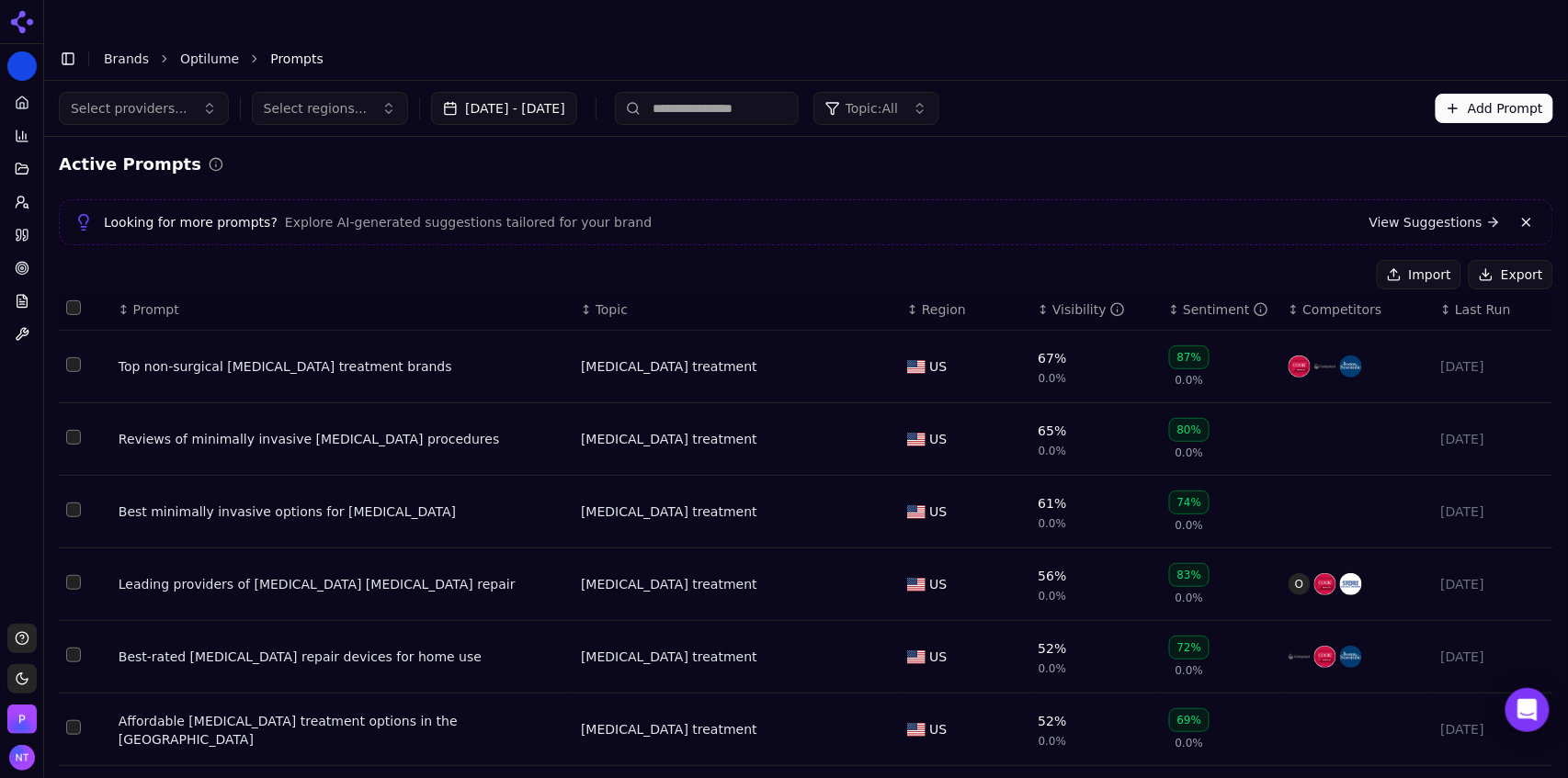
click at [72, 358] on button "Select row 1" at bounding box center [73, 364] width 14 height 14
click at [216, 50] on link "Optilume" at bounding box center [209, 59] width 59 height 18
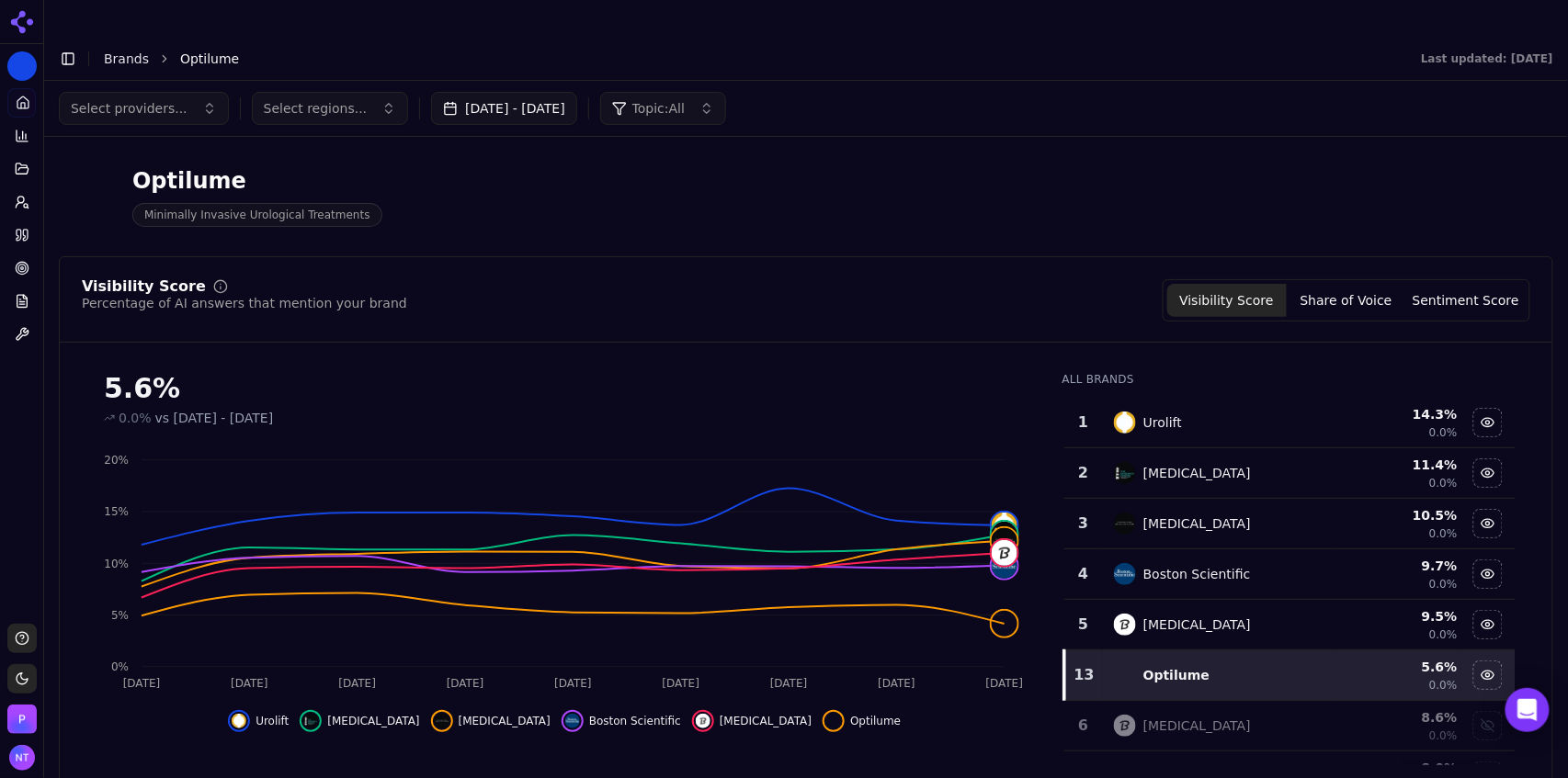
click at [116, 51] on link "Brands" at bounding box center [126, 58] width 45 height 14
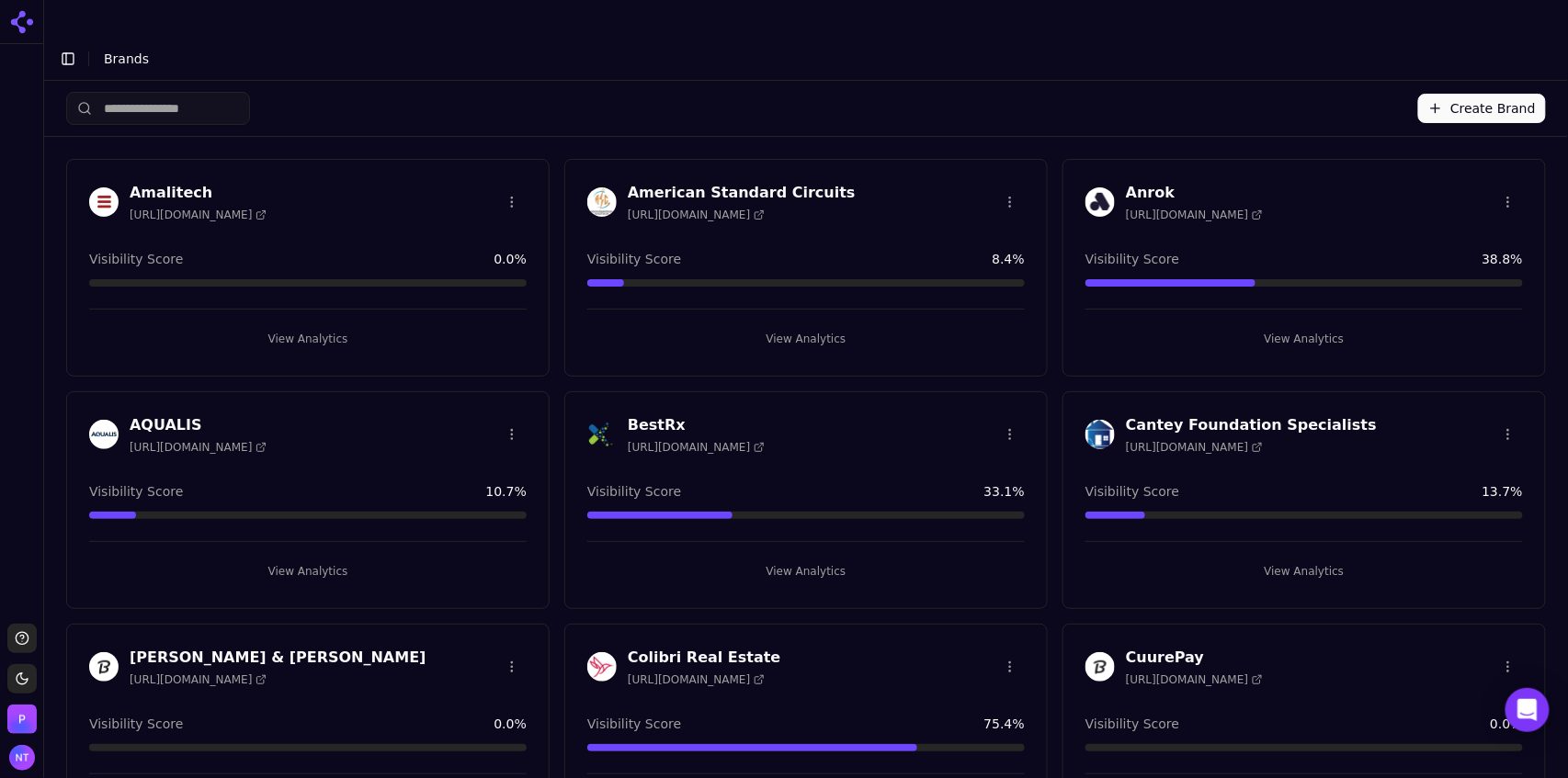
click at [1463, 93] on button "Create Brand" at bounding box center [1481, 108] width 128 height 30
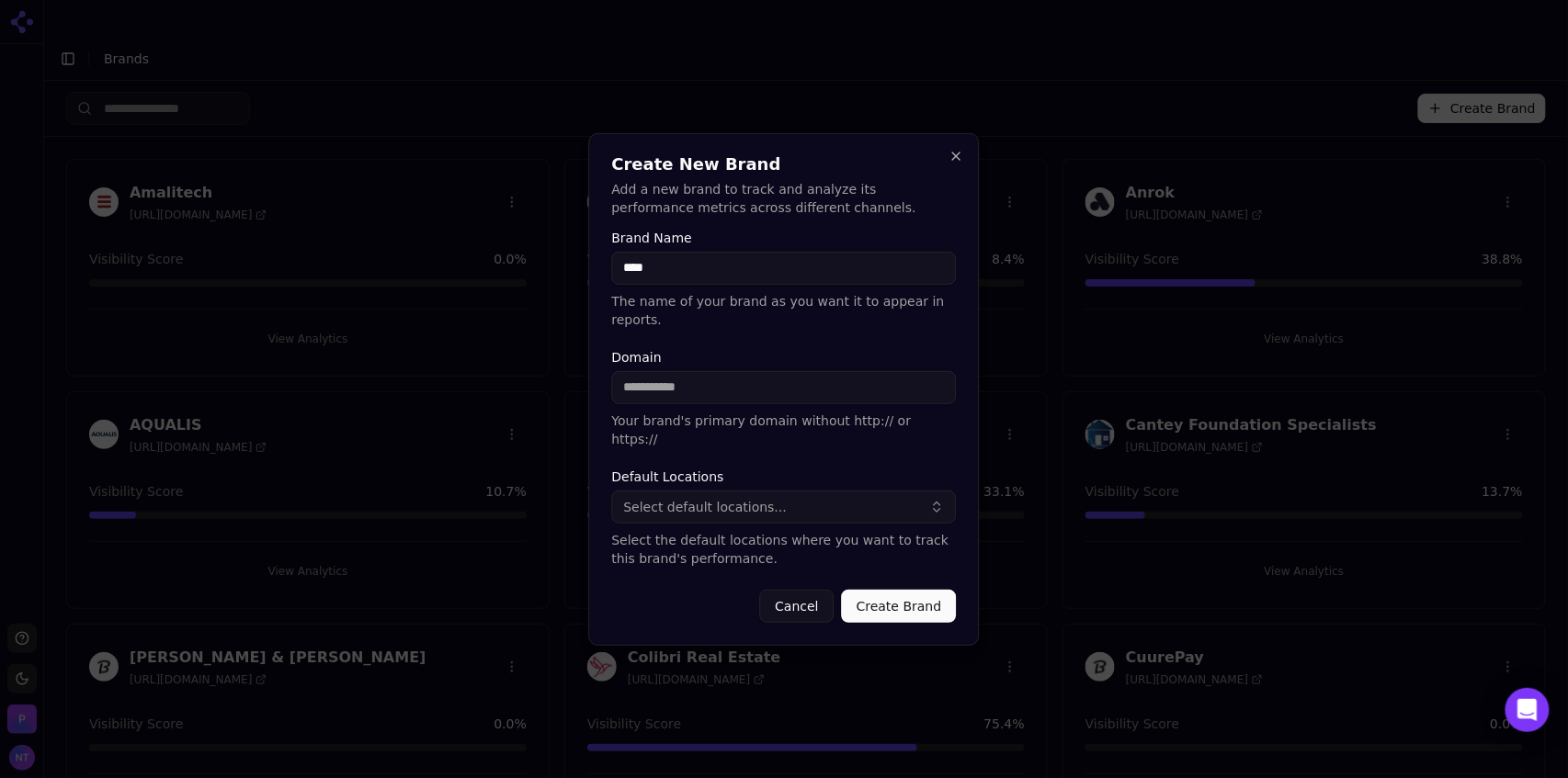
type input "****"
type input "********"
click at [765, 498] on span "Select default locations..." at bounding box center [706, 507] width 164 height 18
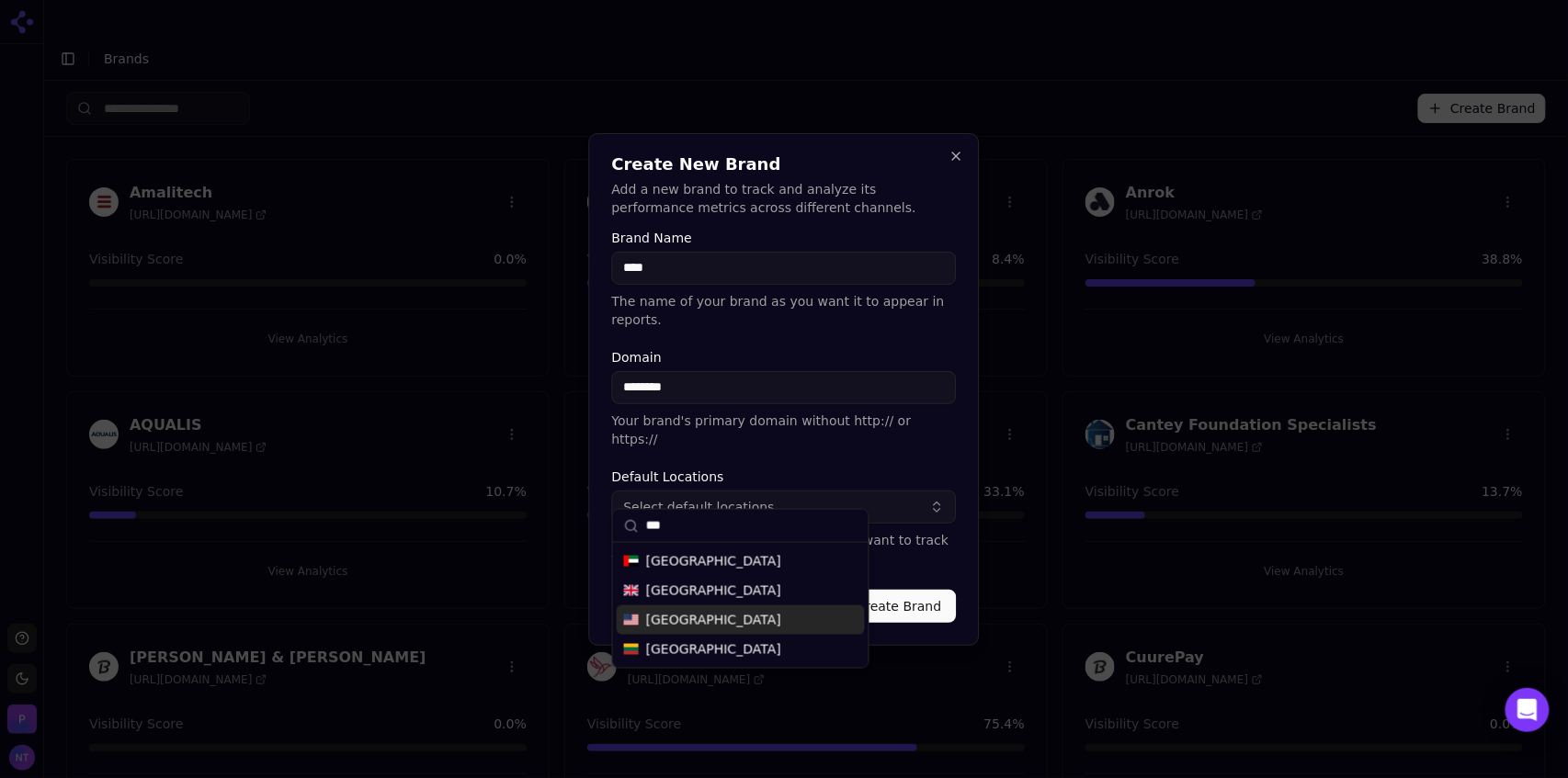
type input "***"
click at [713, 619] on span "[GEOGRAPHIC_DATA]" at bounding box center [714, 619] width 135 height 18
click at [906, 553] on form "Brand Name **** The name of your brand as you want it to appear in reports. Dom…" at bounding box center [784, 427] width 344 height 391
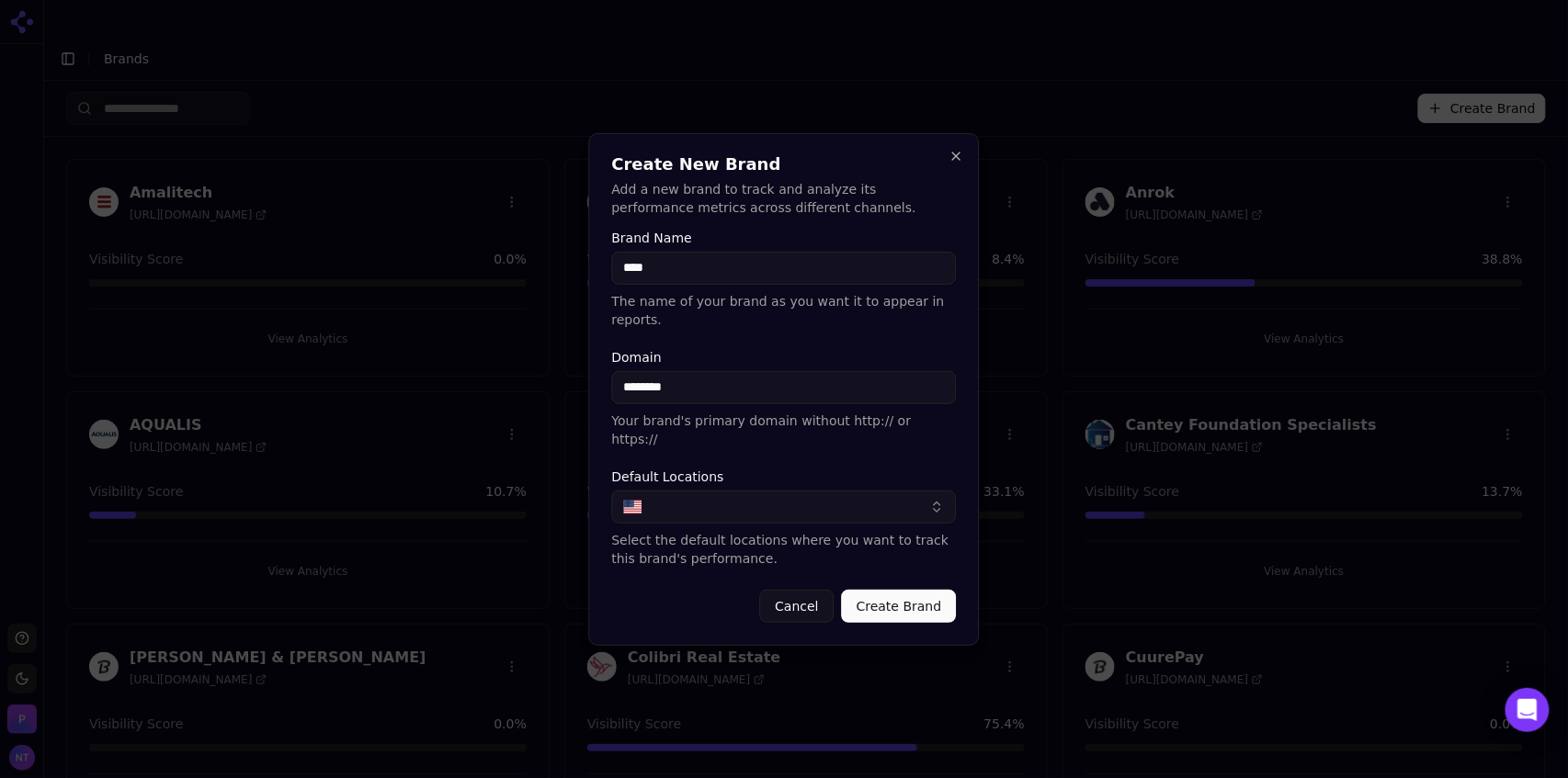
click at [888, 590] on button "Create Brand" at bounding box center [898, 606] width 114 height 33
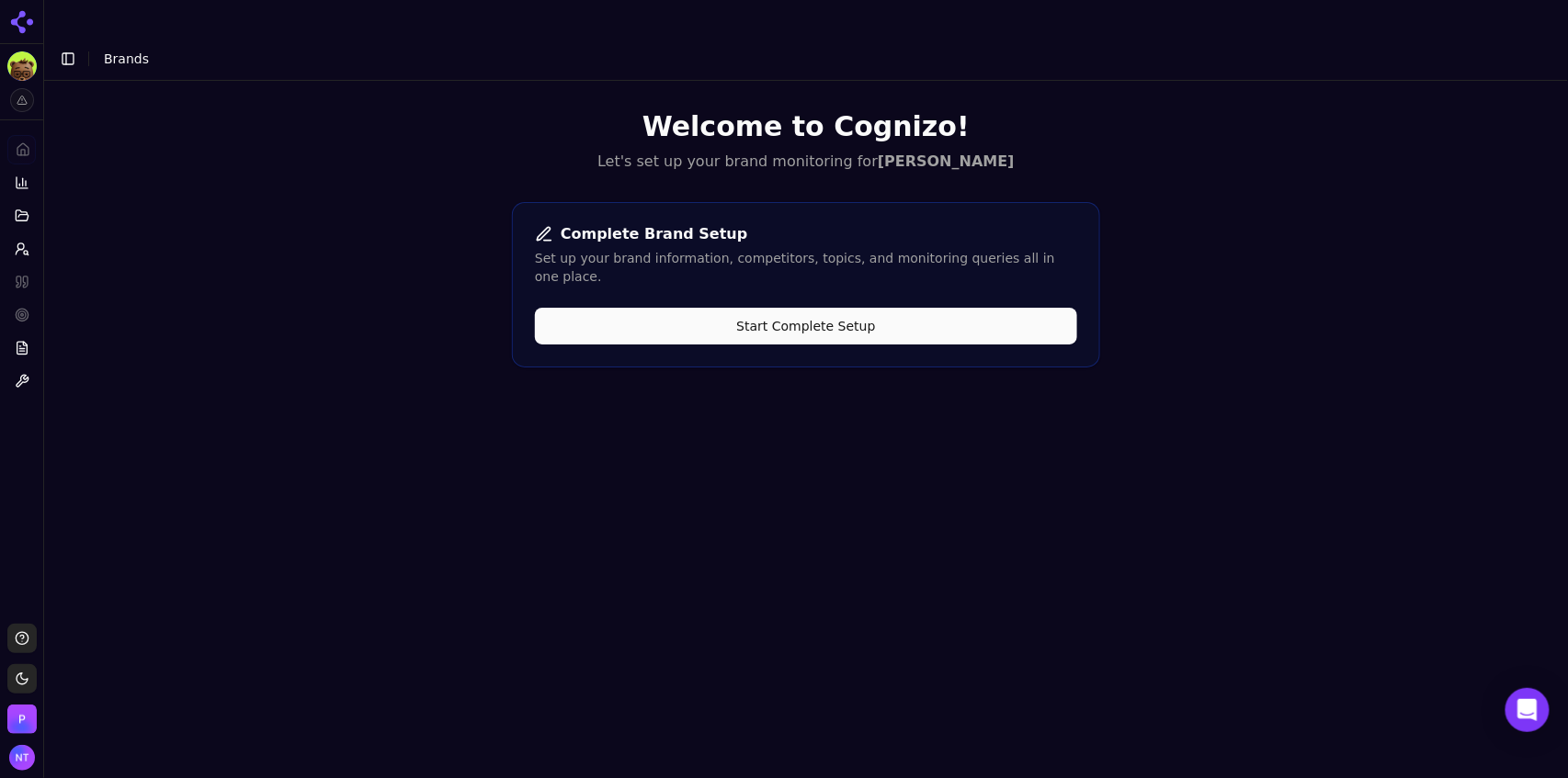
click at [854, 308] on button "Start Complete Setup" at bounding box center [806, 326] width 543 height 37
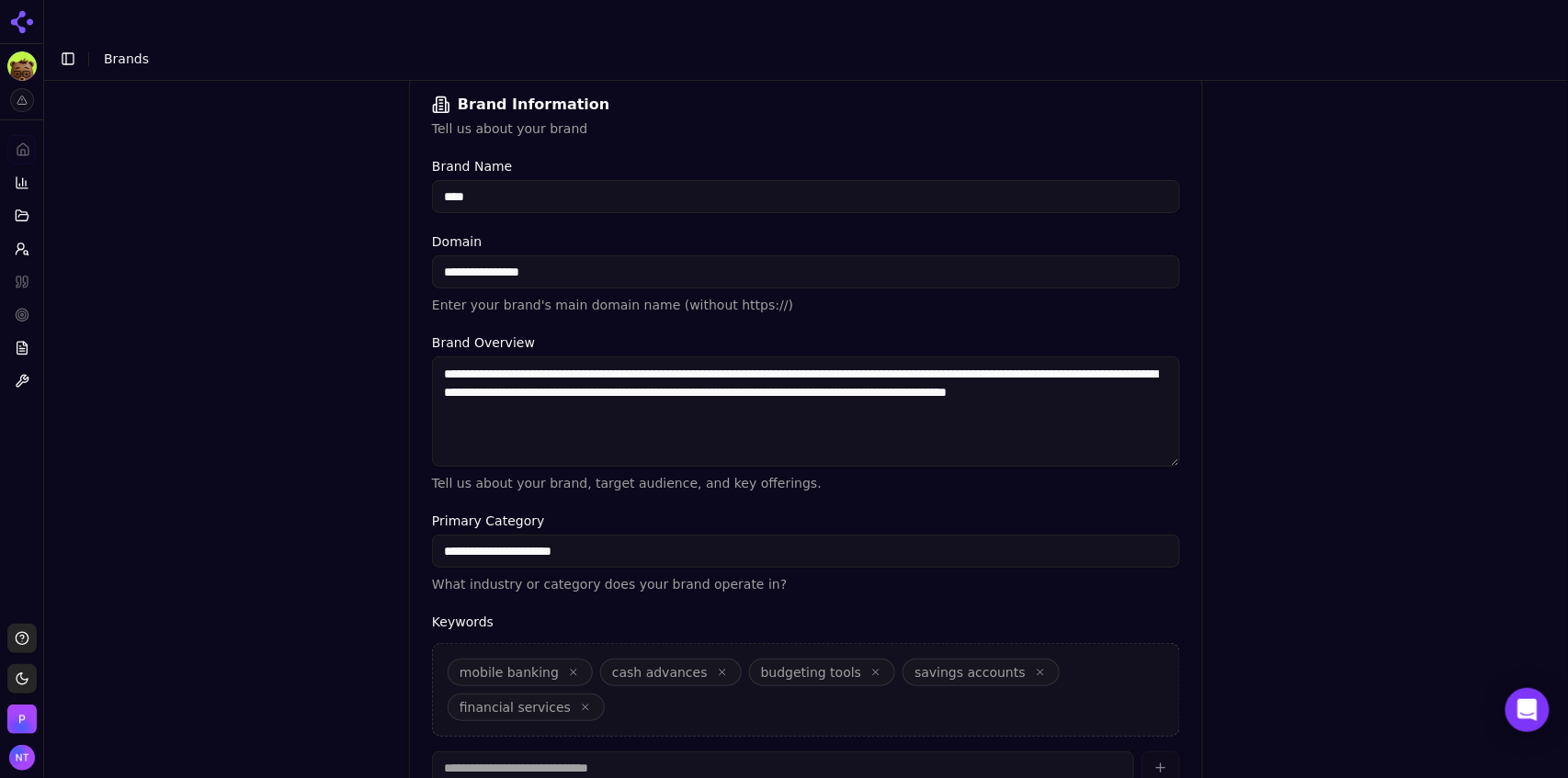
scroll to position [403, 0]
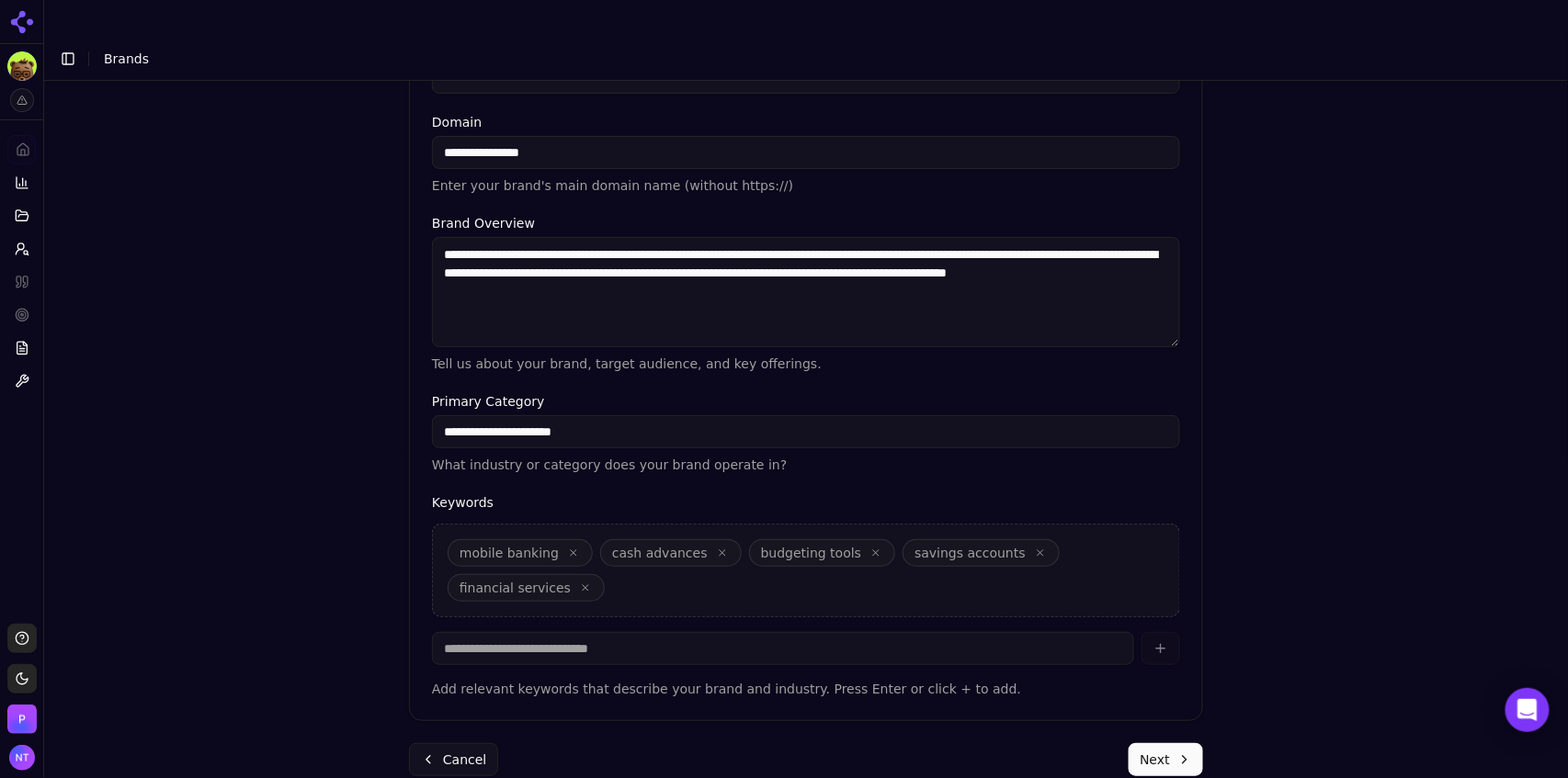
click at [1158, 743] on button "Next" at bounding box center [1165, 760] width 74 height 33
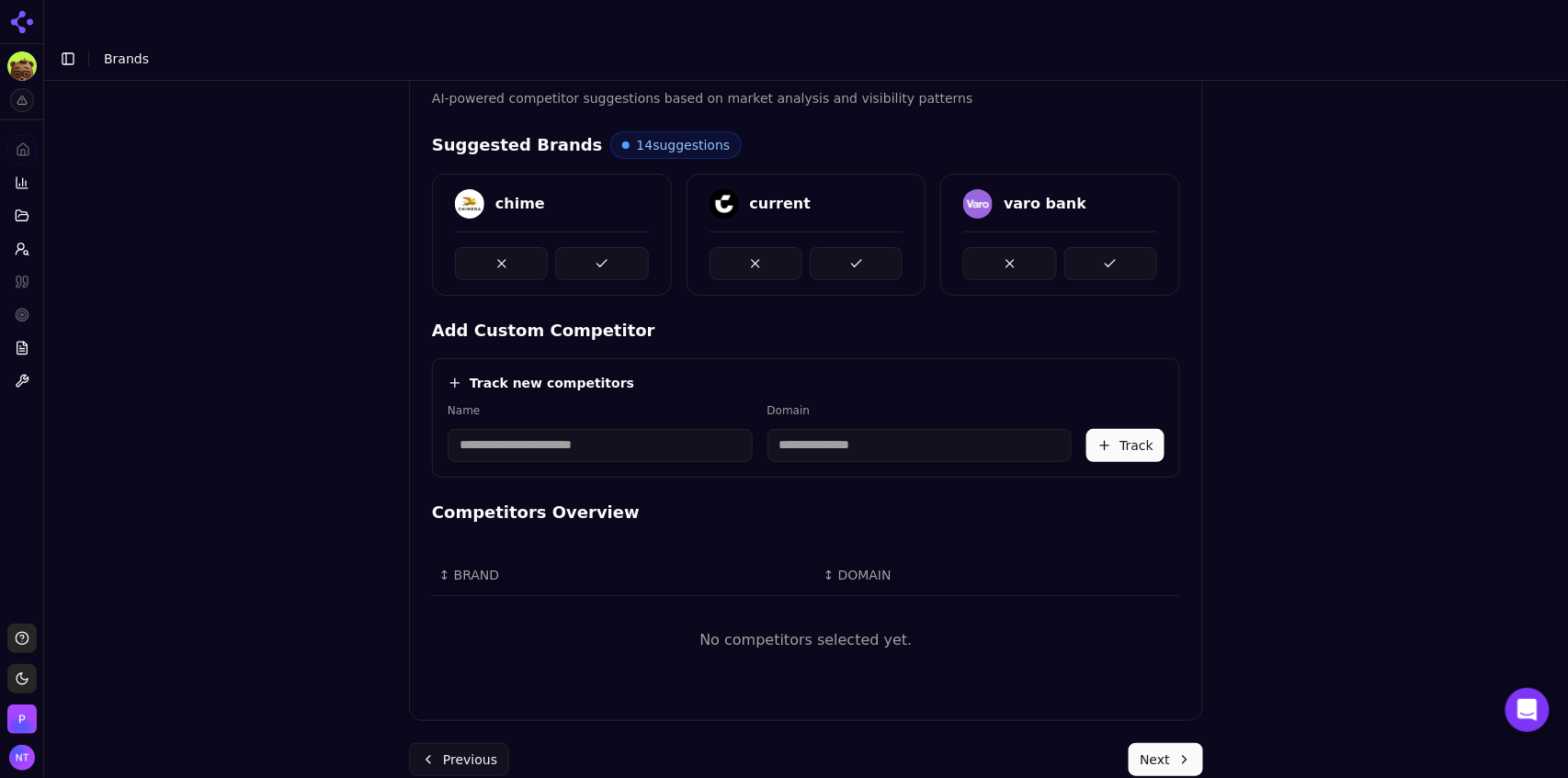
scroll to position [283, 0]
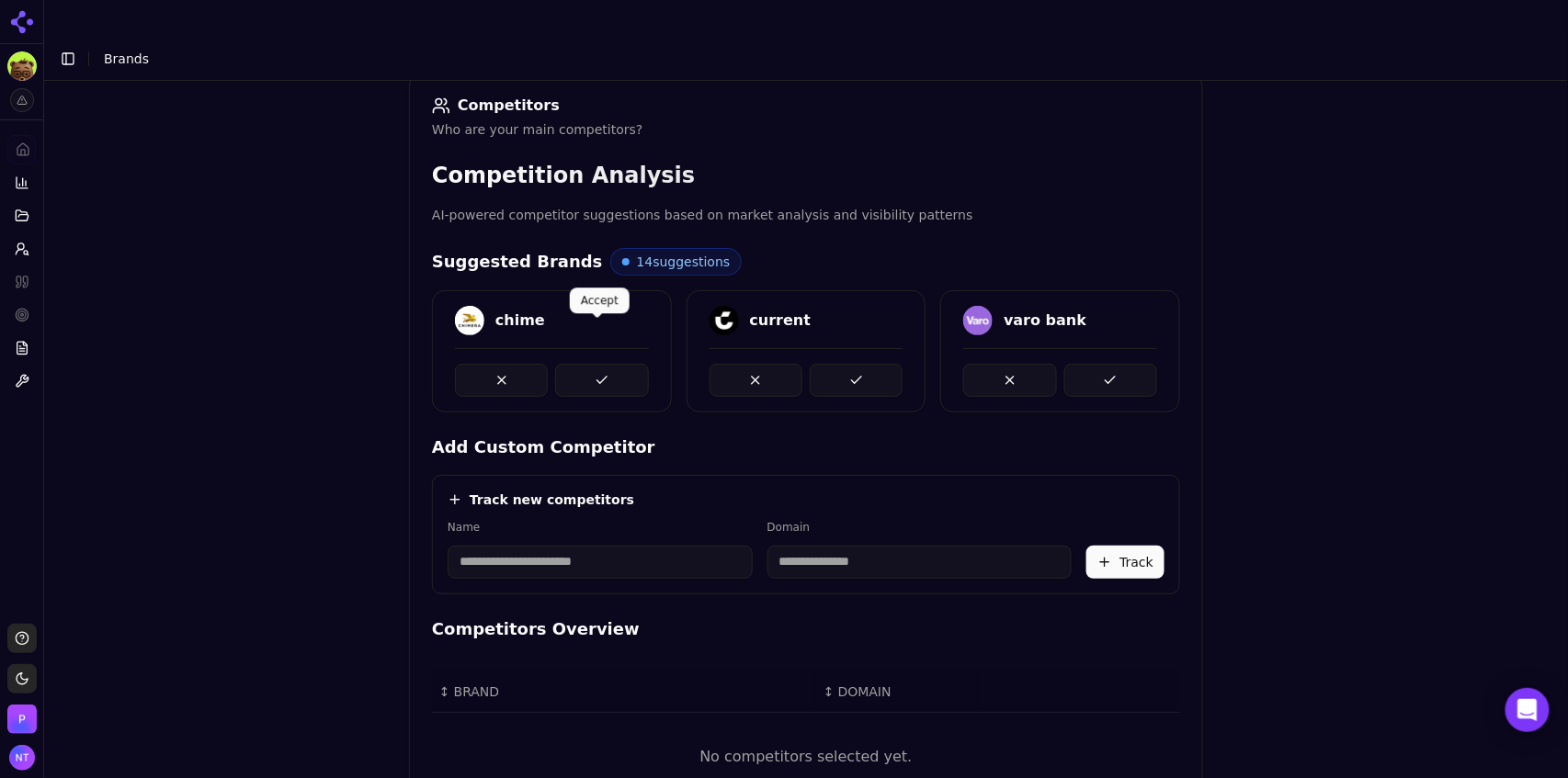
click at [602, 364] on button at bounding box center [601, 380] width 92 height 33
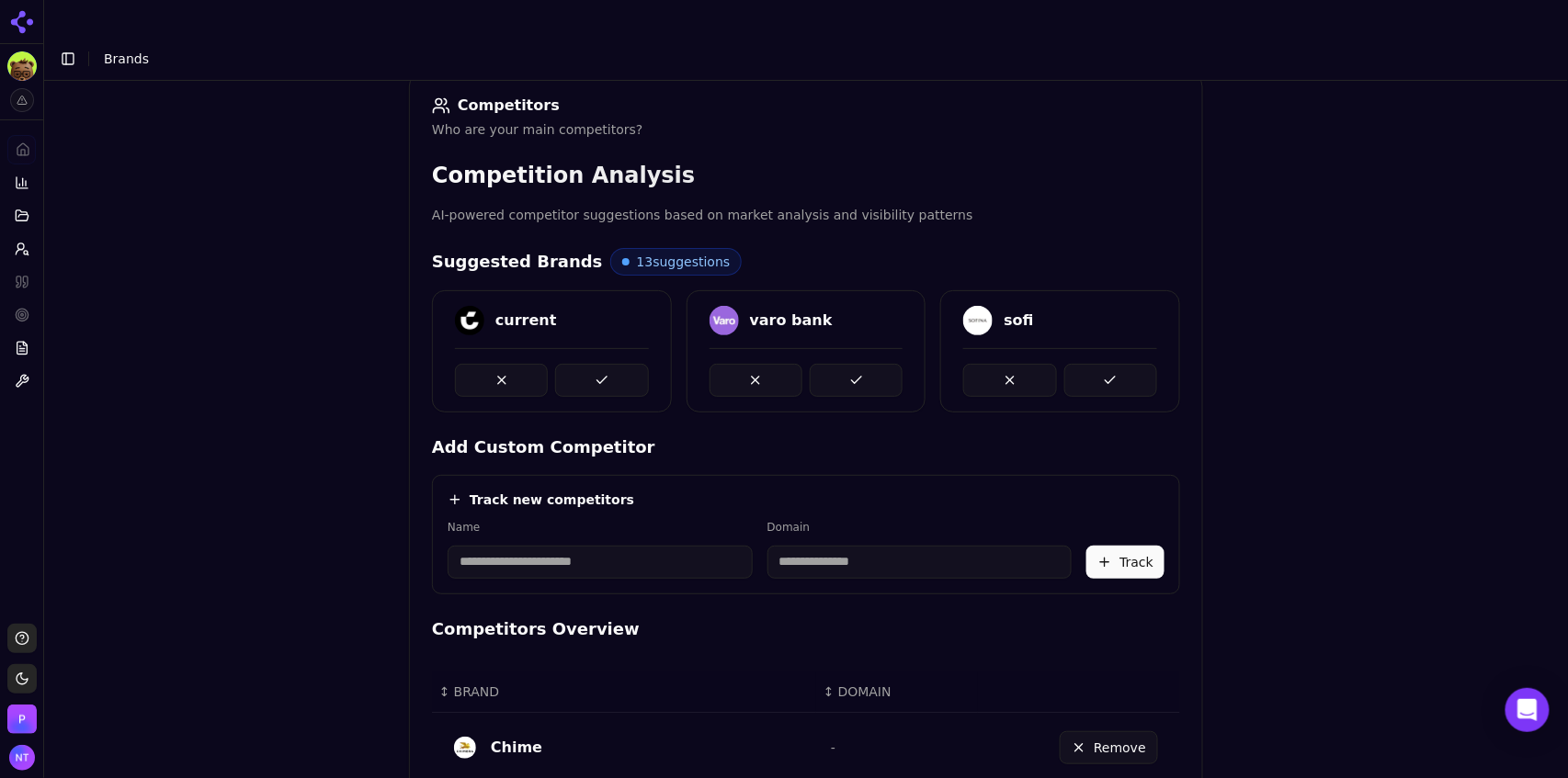
click at [602, 364] on button at bounding box center [601, 380] width 92 height 33
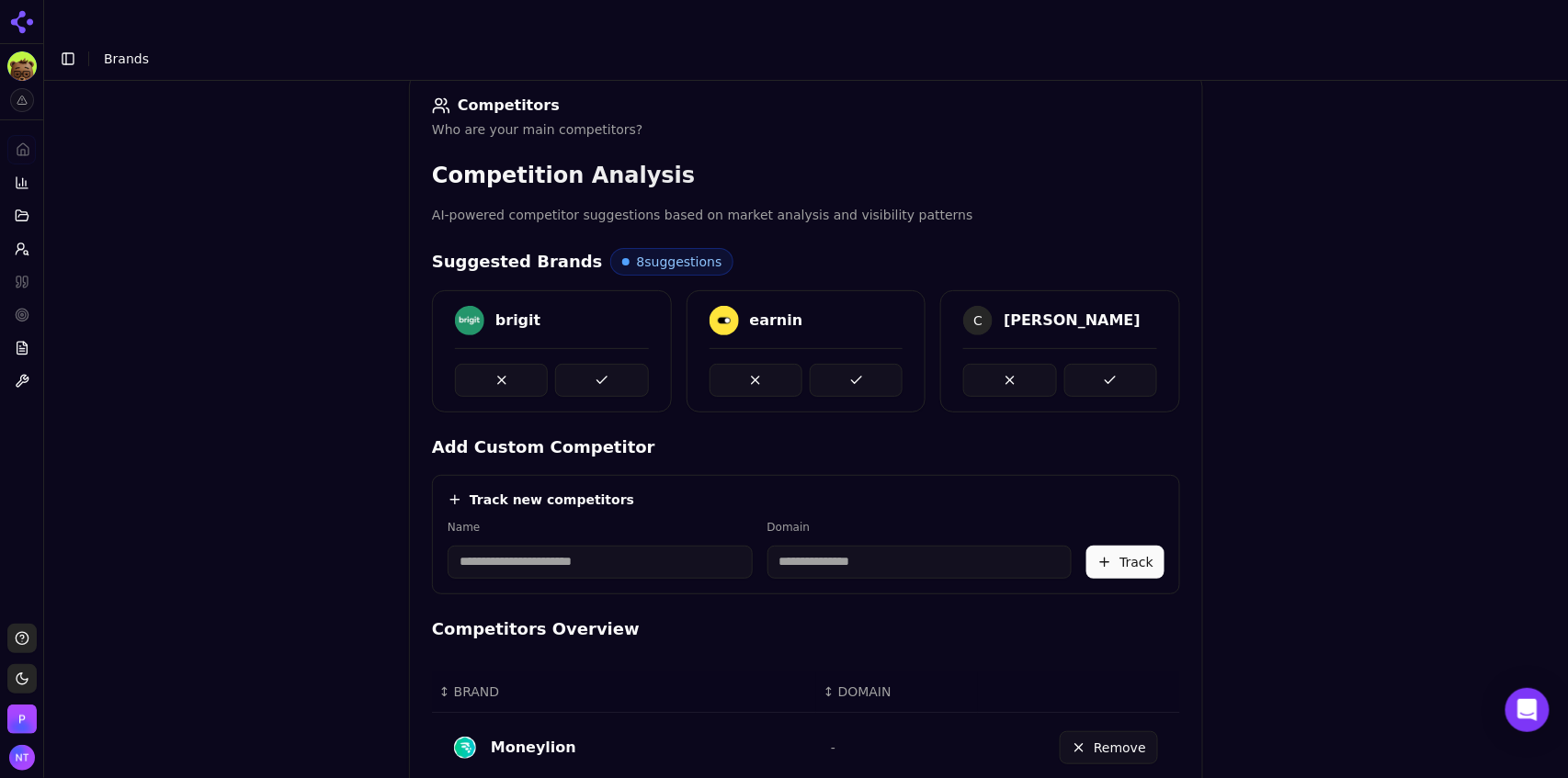
click at [602, 364] on button at bounding box center [601, 380] width 92 height 33
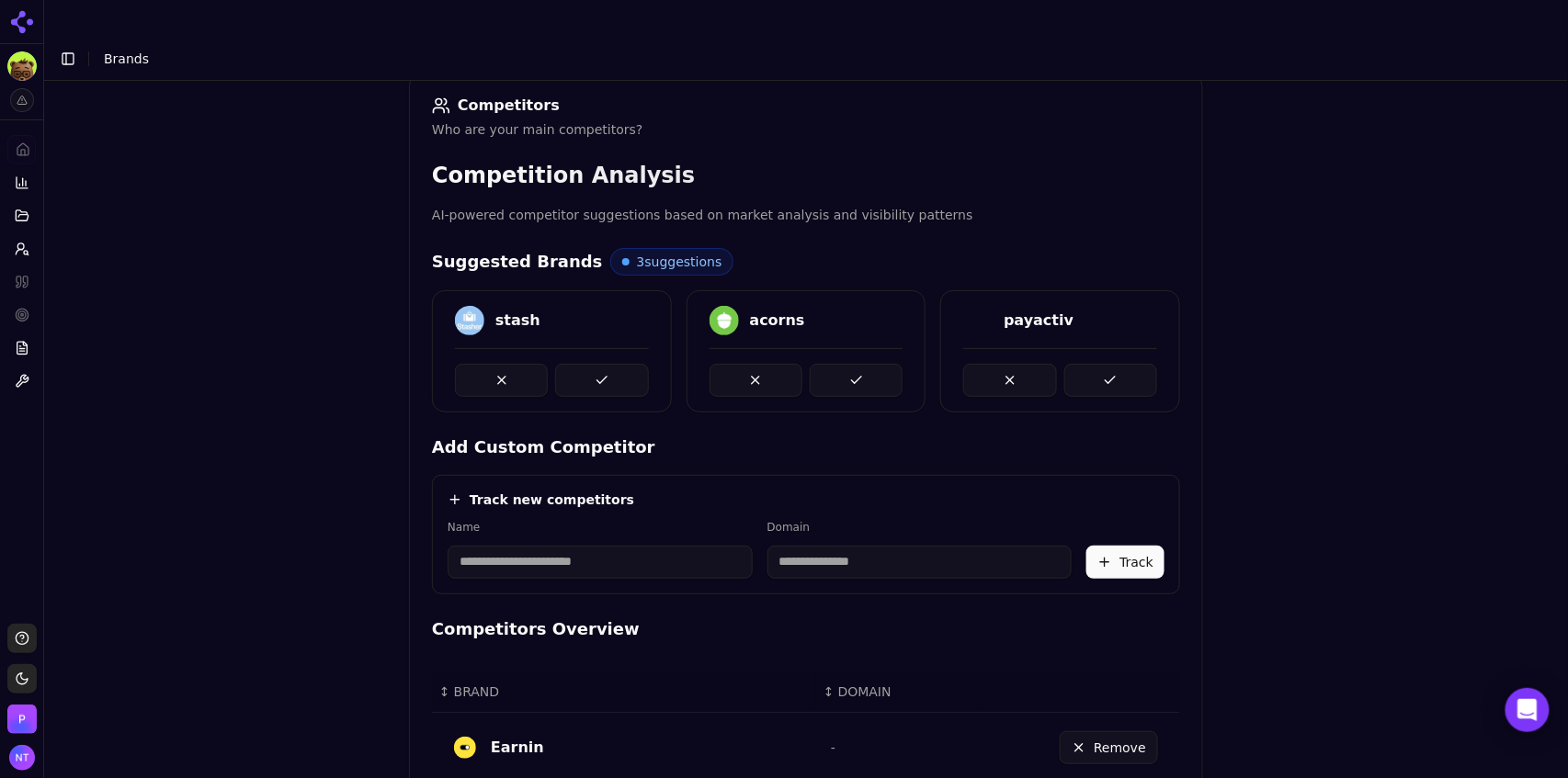
click at [602, 364] on button at bounding box center [601, 380] width 92 height 33
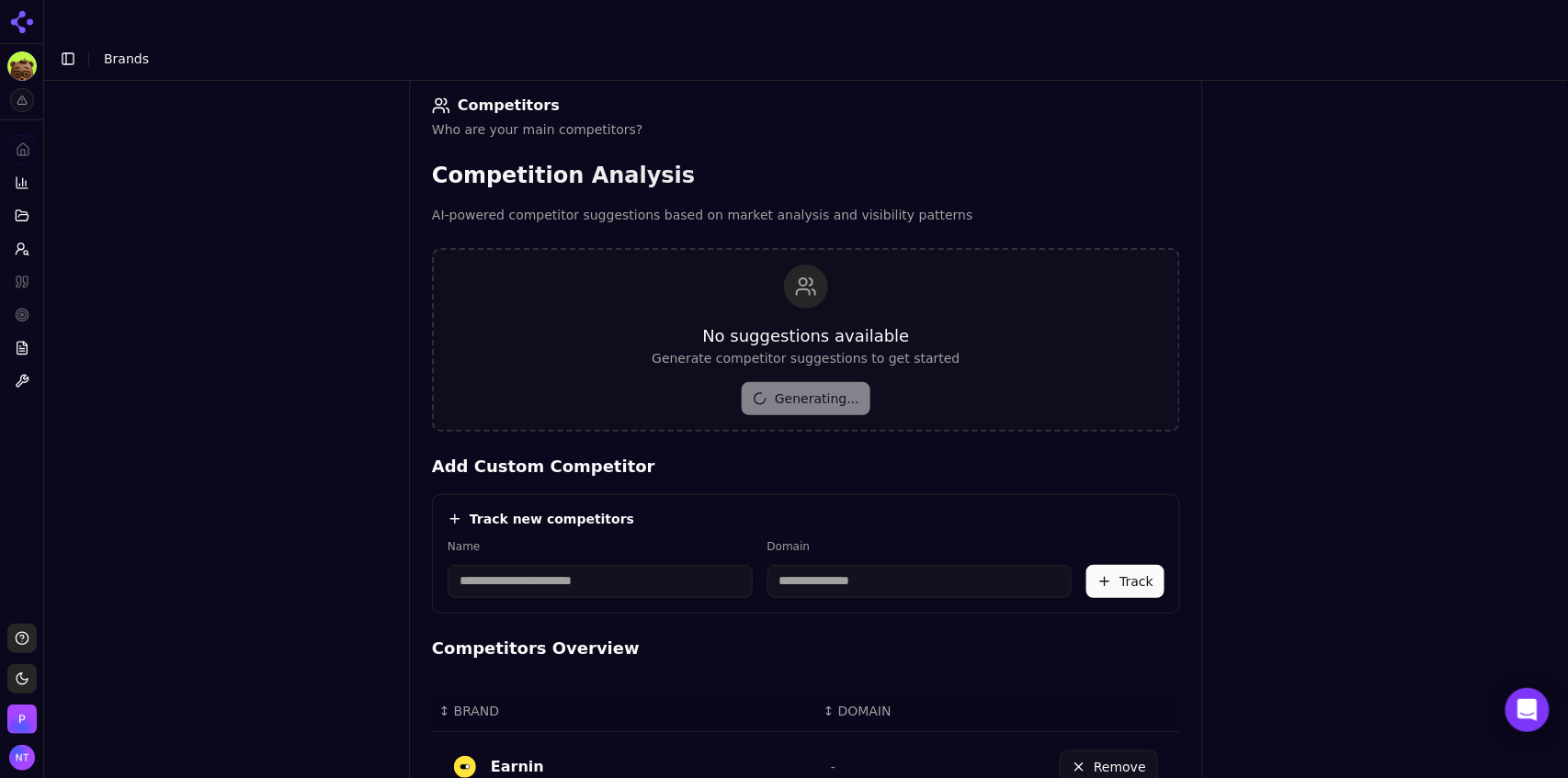
click at [585, 565] on input at bounding box center [599, 581] width 305 height 33
type input "**********"
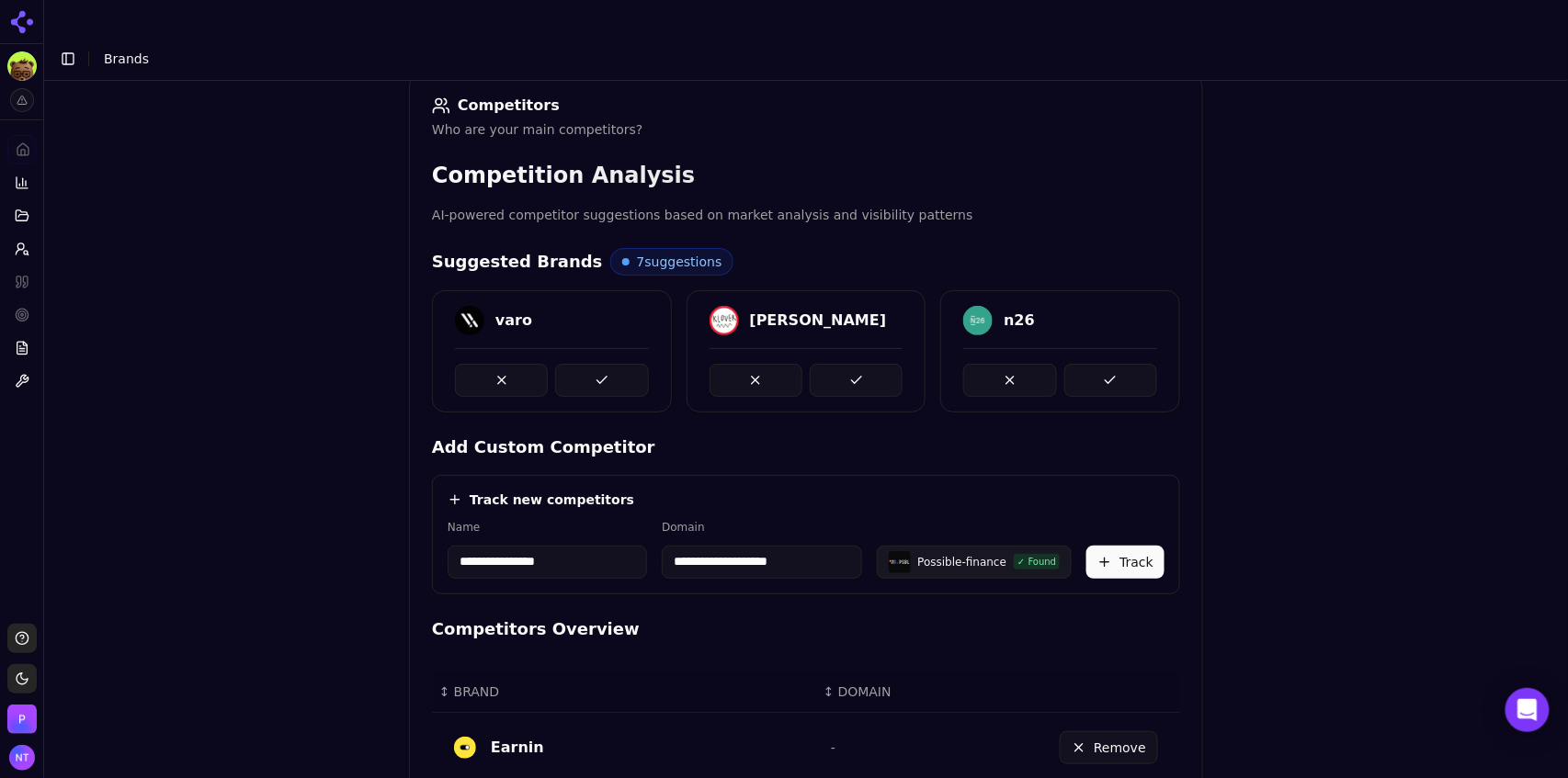
click at [728, 545] on input "**********" at bounding box center [761, 562] width 199 height 33
type input "**********"
click at [1126, 545] on button "Track" at bounding box center [1125, 562] width 78 height 33
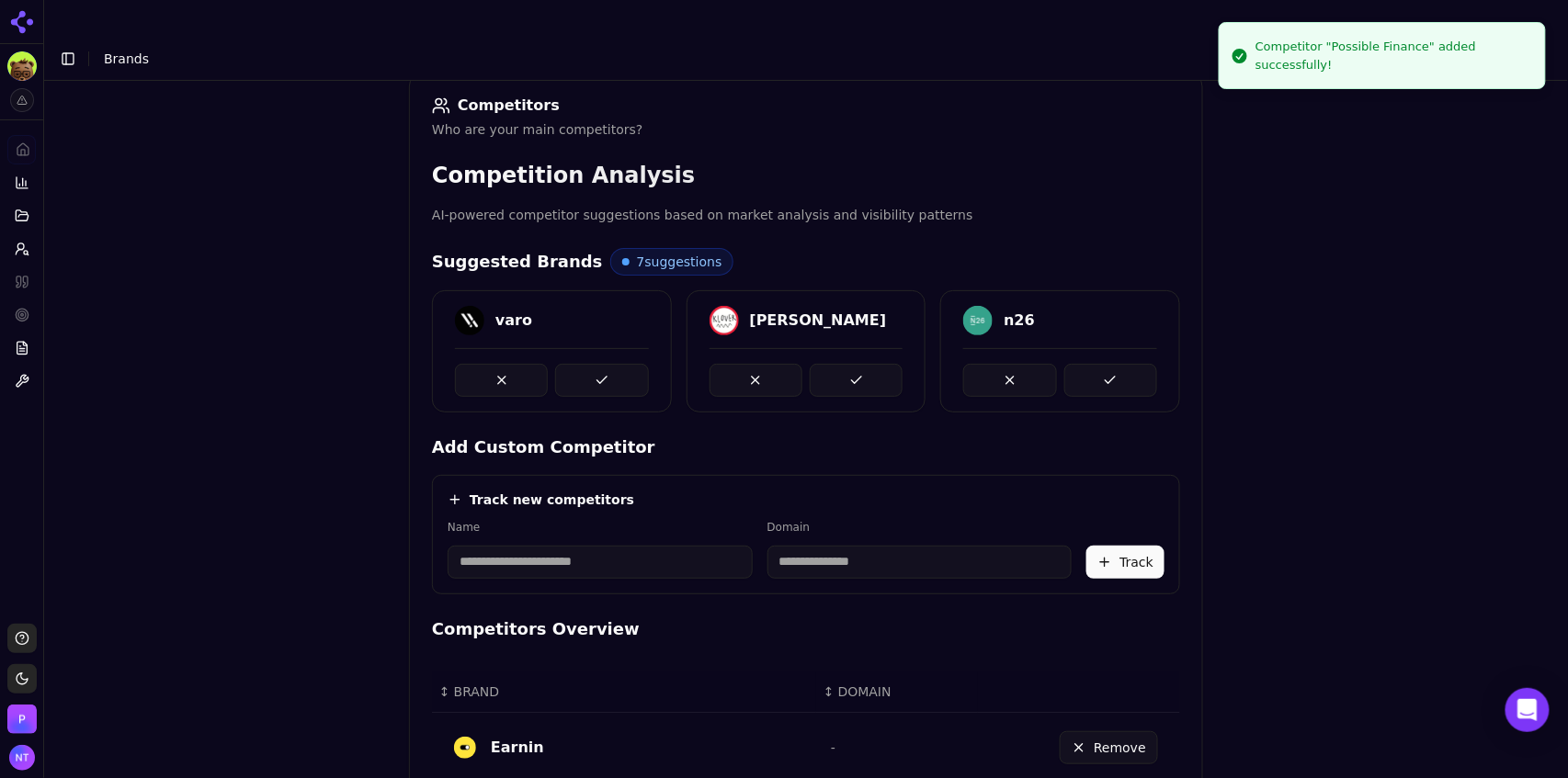
click at [595, 364] on button at bounding box center [601, 380] width 92 height 33
click at [594, 364] on button at bounding box center [601, 380] width 92 height 33
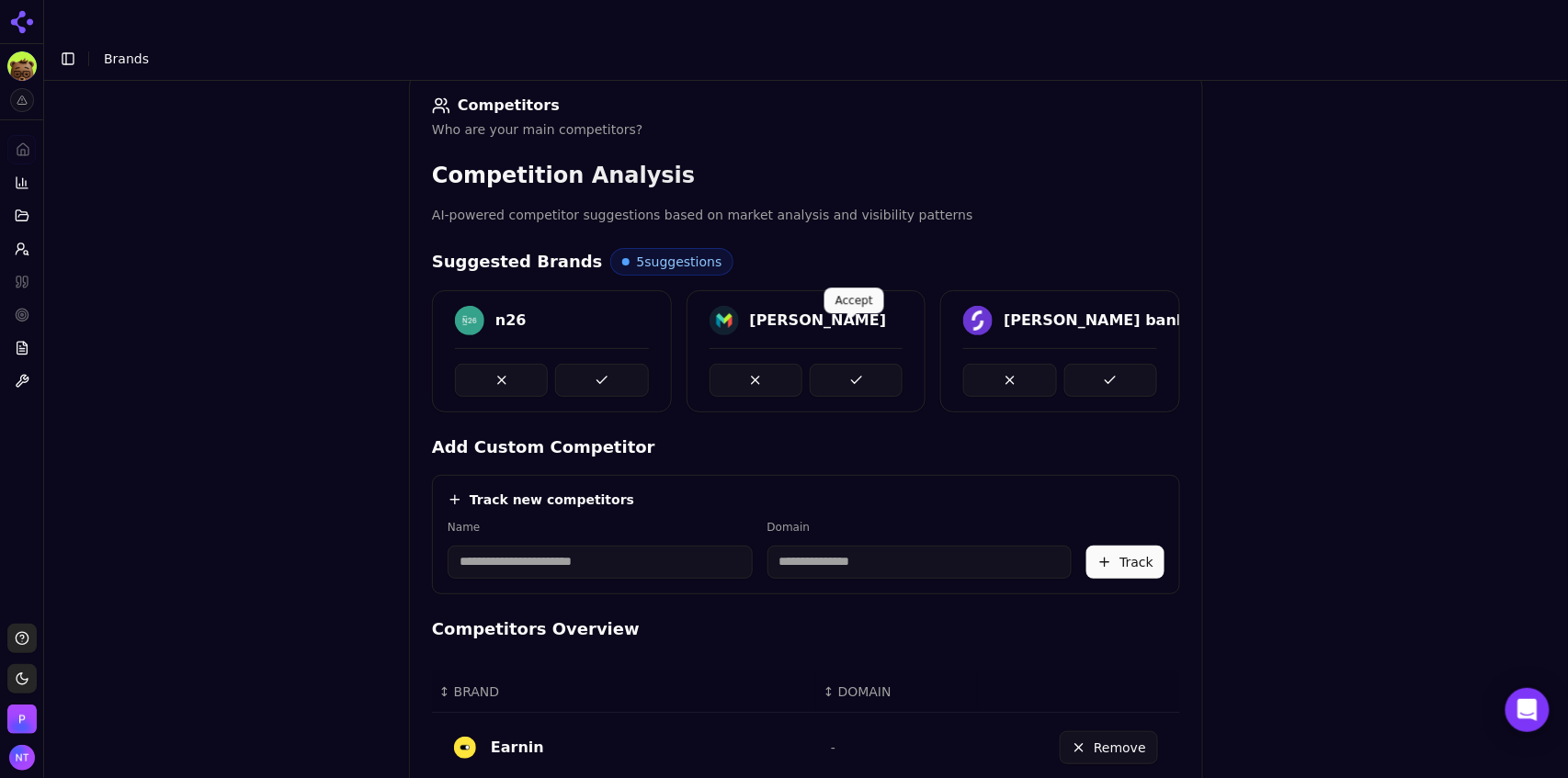
click at [843, 364] on button at bounding box center [856, 380] width 92 height 33
click at [1081, 364] on button at bounding box center [1110, 380] width 92 height 33
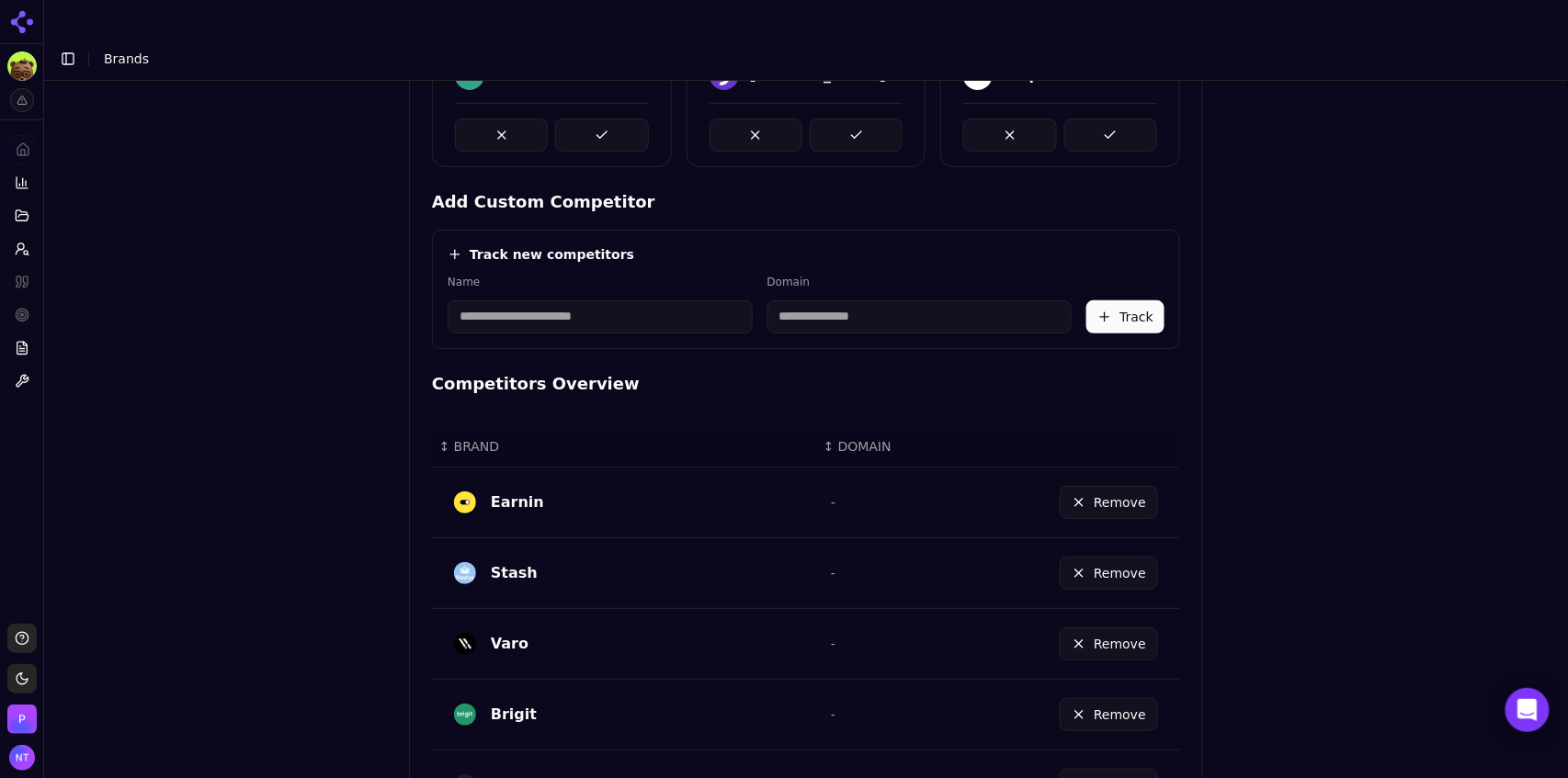
scroll to position [1047, 0]
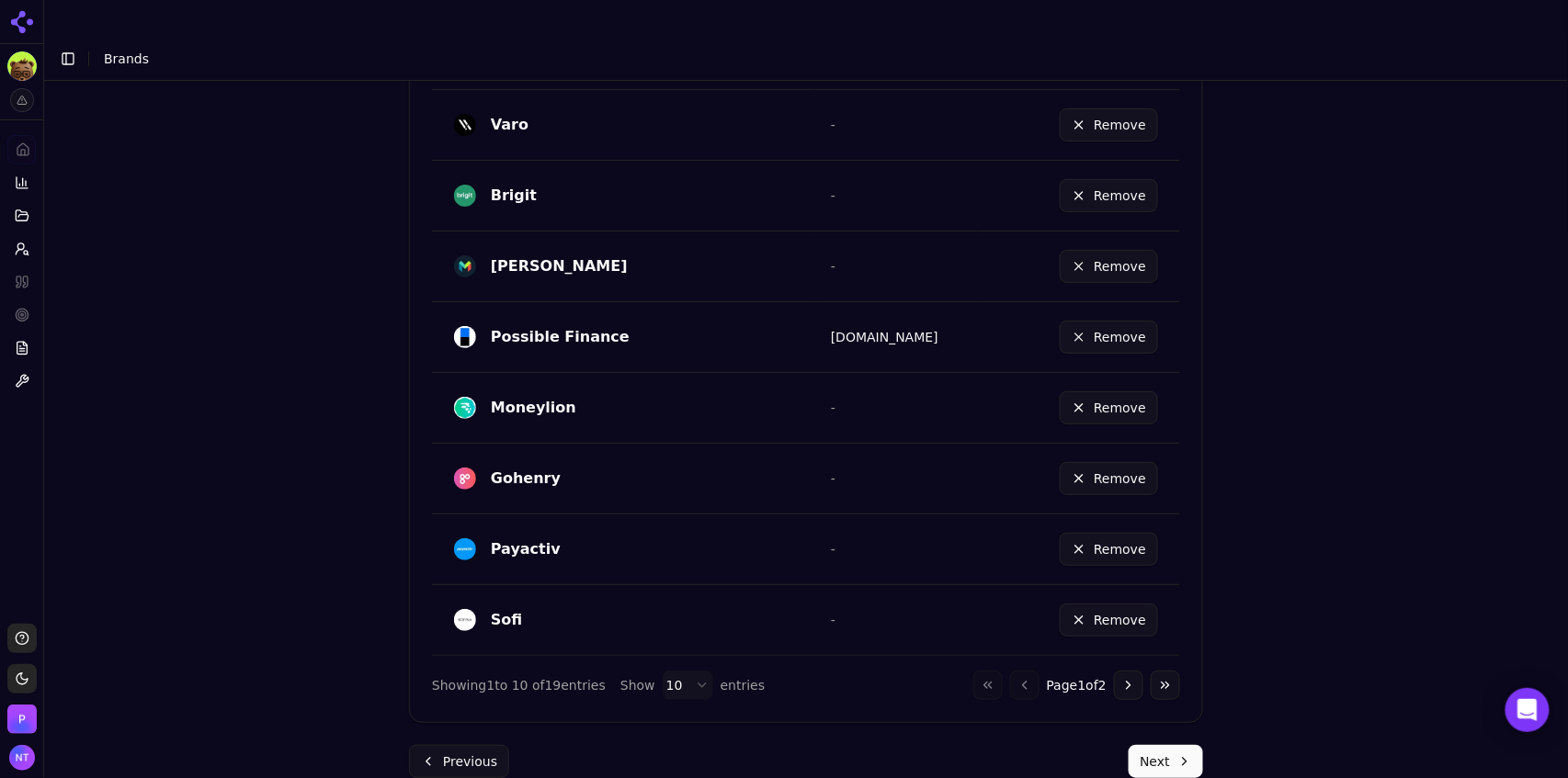
click at [1152, 745] on button "Next" at bounding box center [1165, 762] width 74 height 33
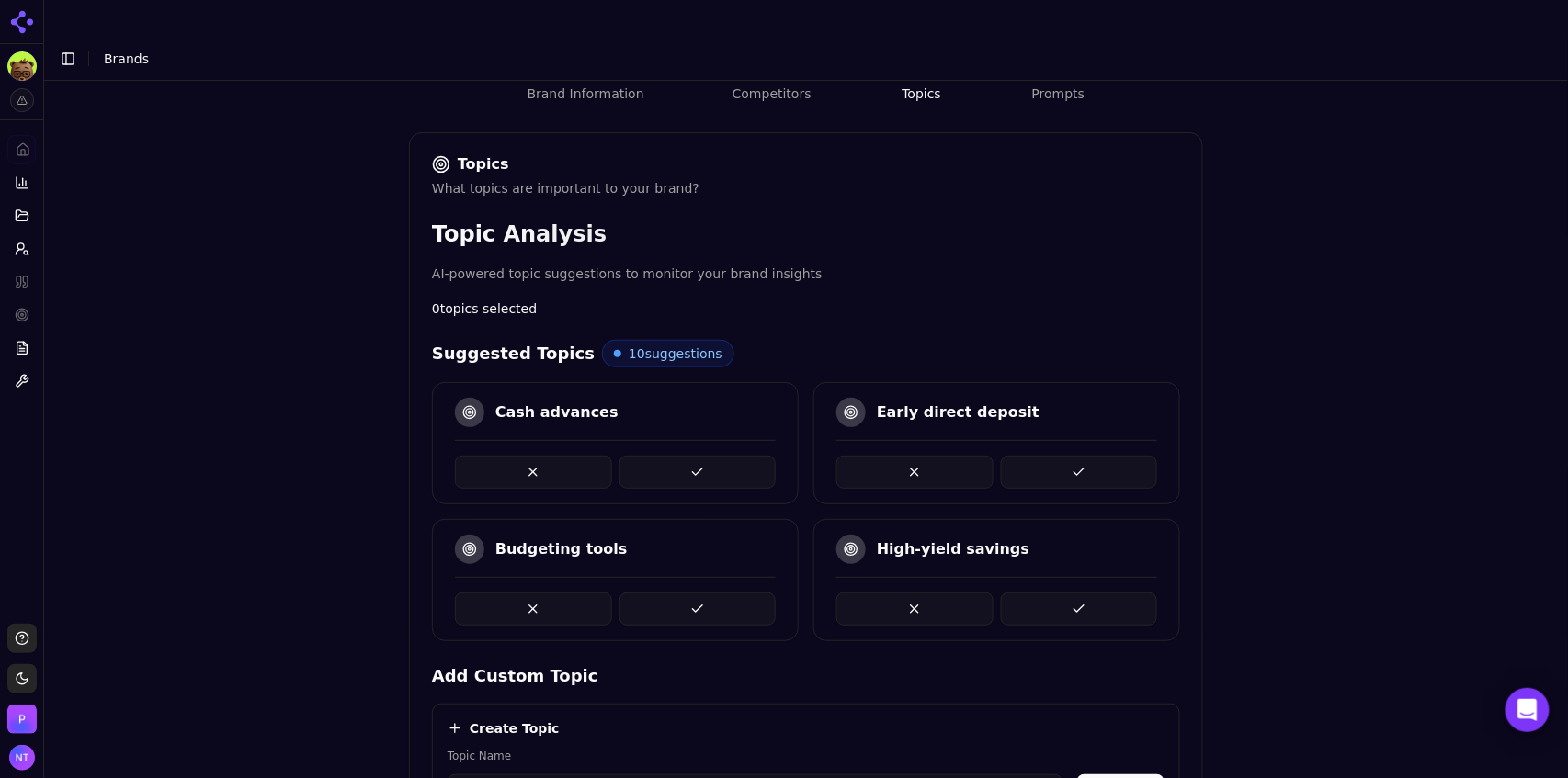
scroll to position [180, 0]
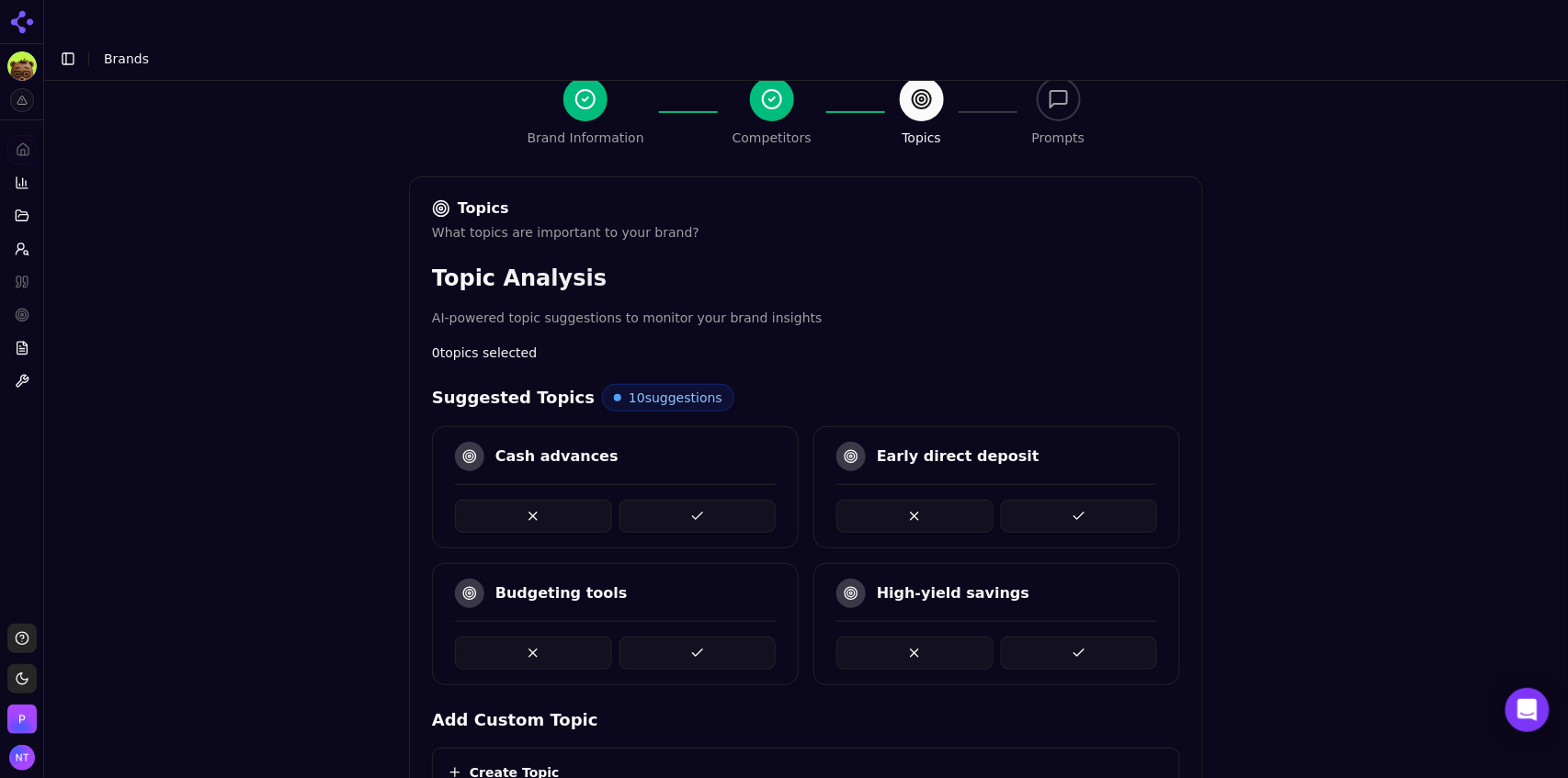
click at [709, 500] on button at bounding box center [697, 516] width 157 height 33
click at [711, 500] on button at bounding box center [697, 516] width 157 height 33
click at [550, 500] on button at bounding box center [533, 516] width 157 height 33
click at [1046, 637] on button at bounding box center [1078, 653] width 157 height 33
click at [913, 637] on button at bounding box center [914, 653] width 157 height 33
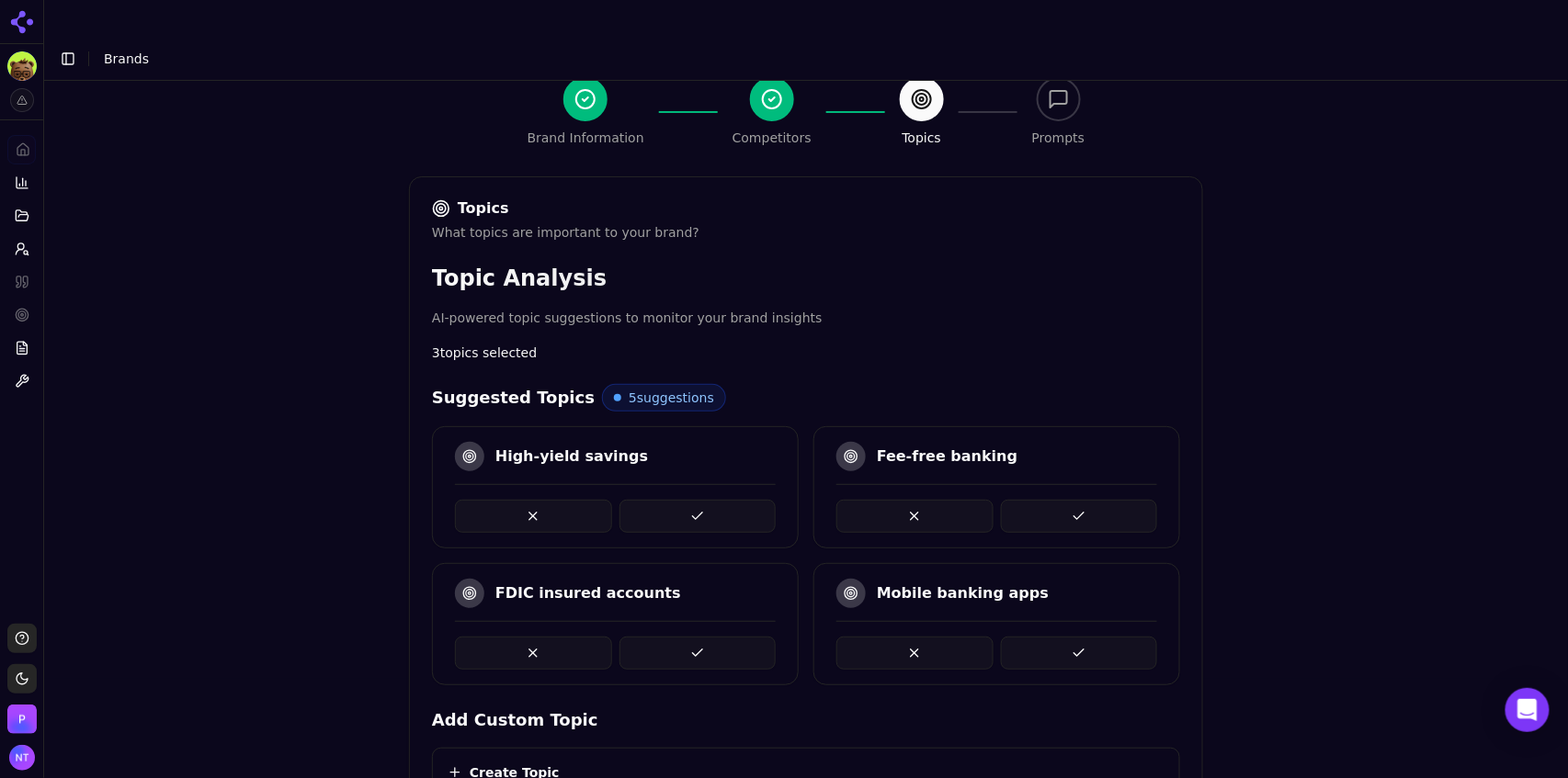
click at [913, 637] on button at bounding box center [914, 653] width 157 height 33
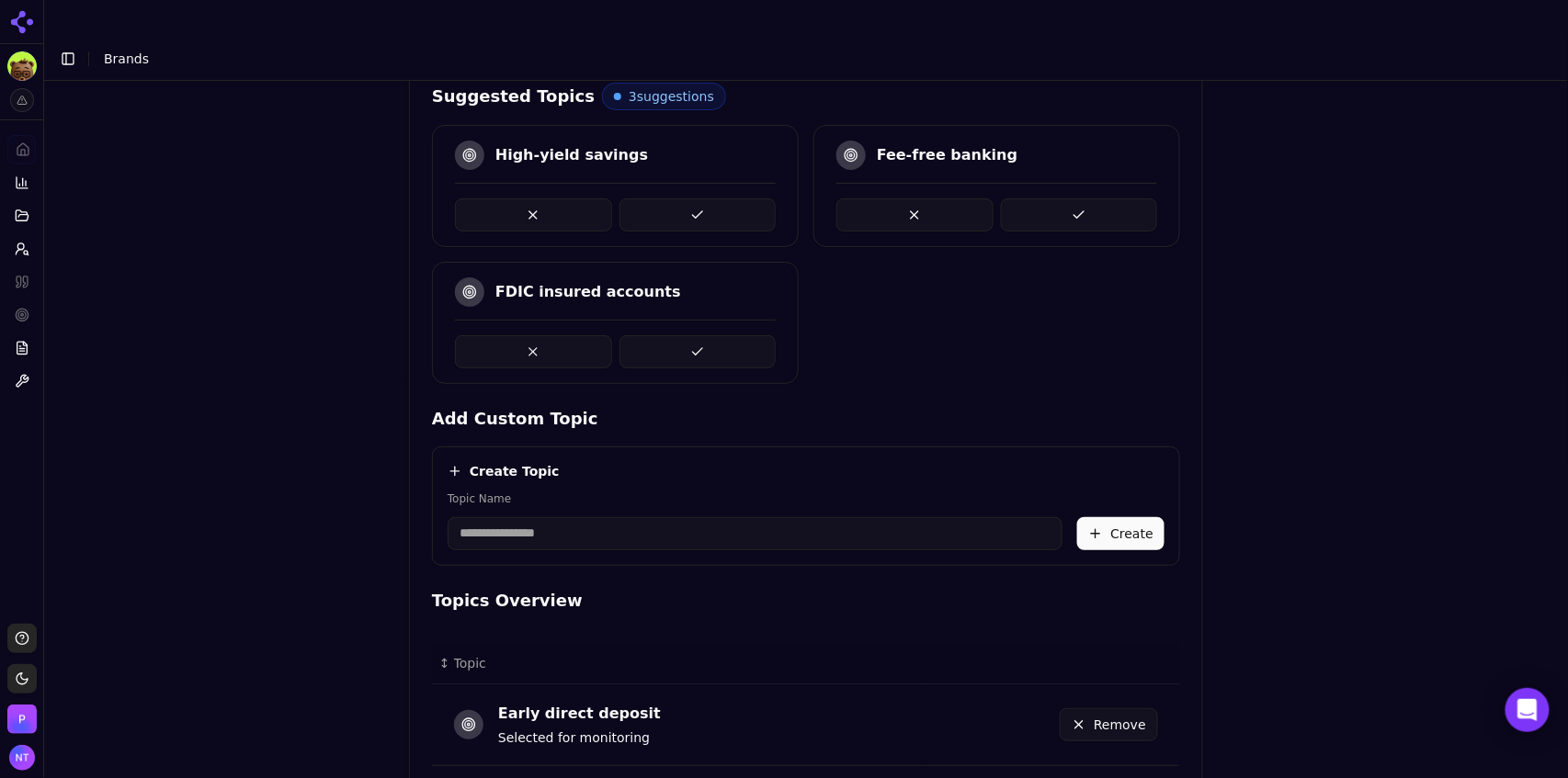
scroll to position [482, 0]
click at [599, 516] on input "Topic Name" at bounding box center [754, 533] width 615 height 33
type input "**********"
click at [1092, 516] on button "Create" at bounding box center [1121, 533] width 88 height 33
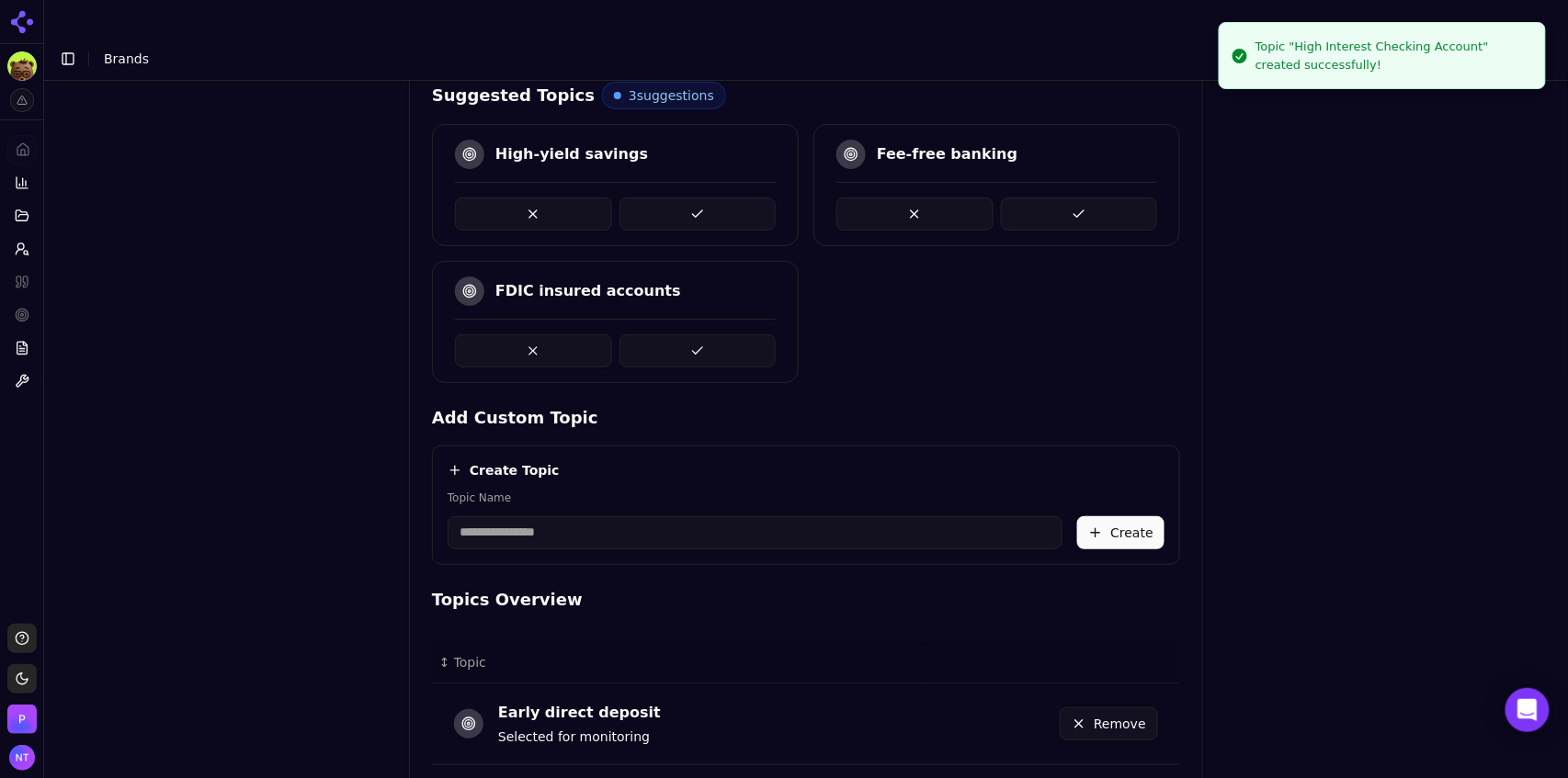
scroll to position [797, 0]
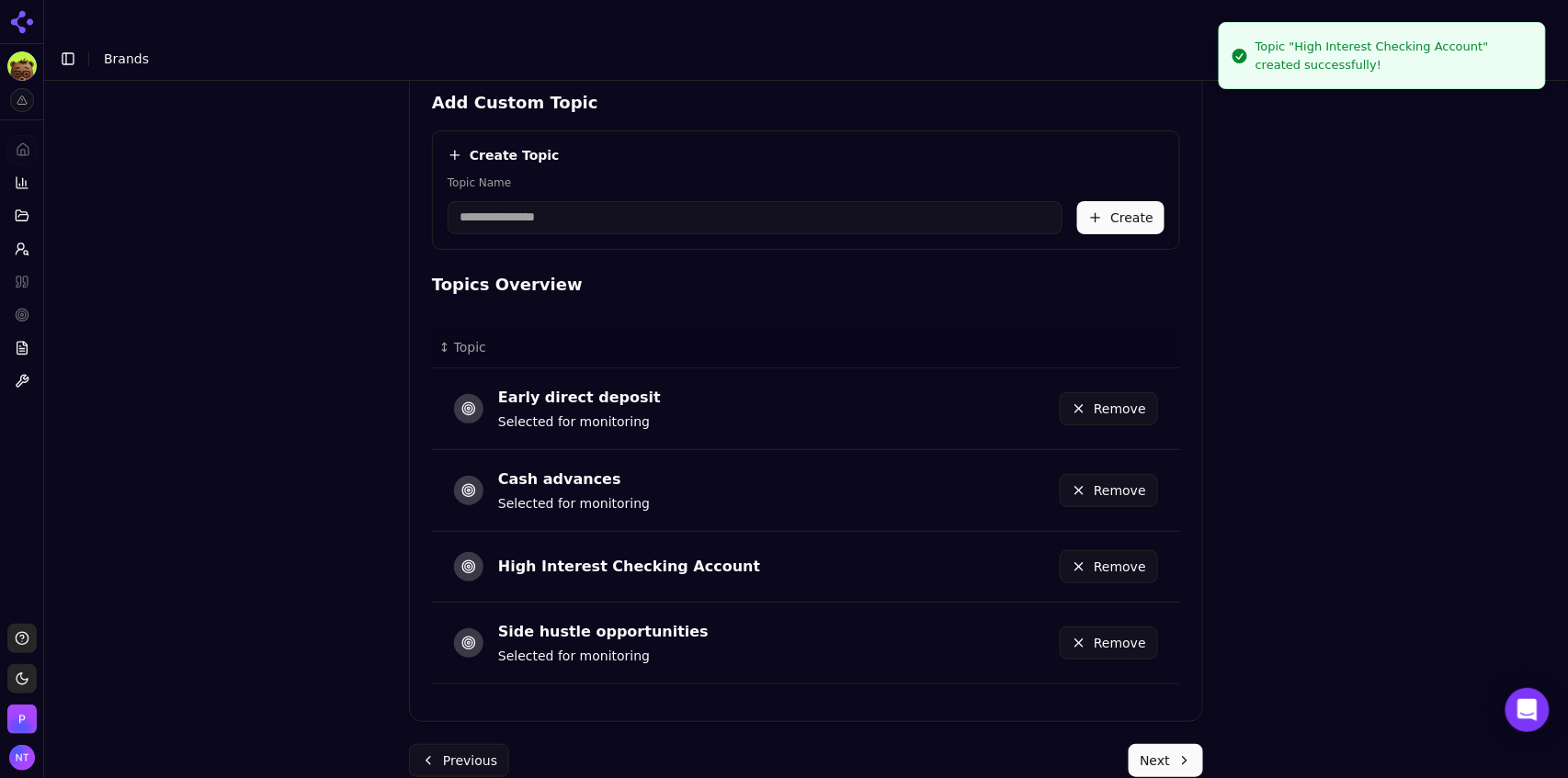
click at [1155, 744] on button "Next" at bounding box center [1165, 761] width 74 height 33
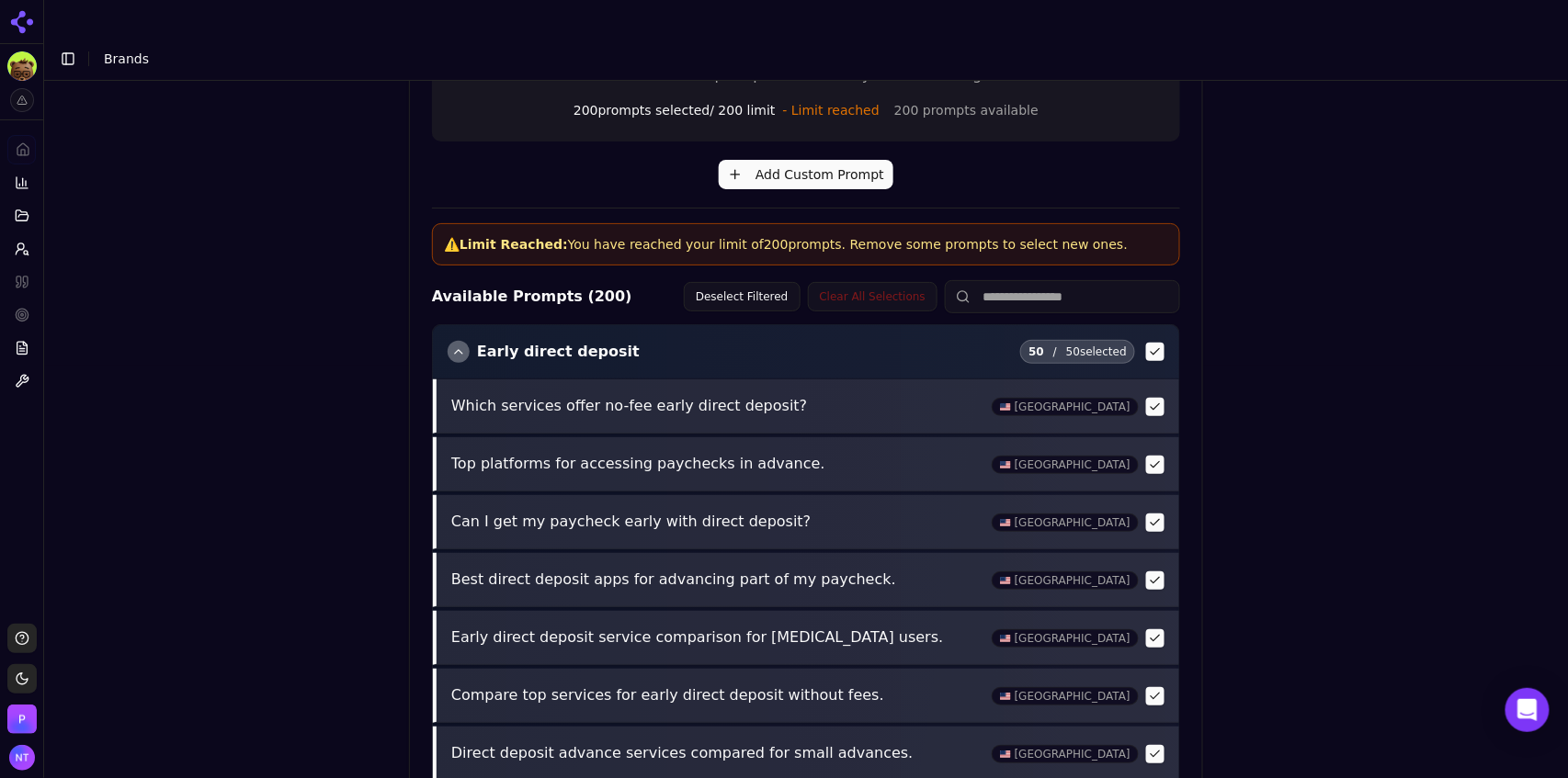
scroll to position [760, 0]
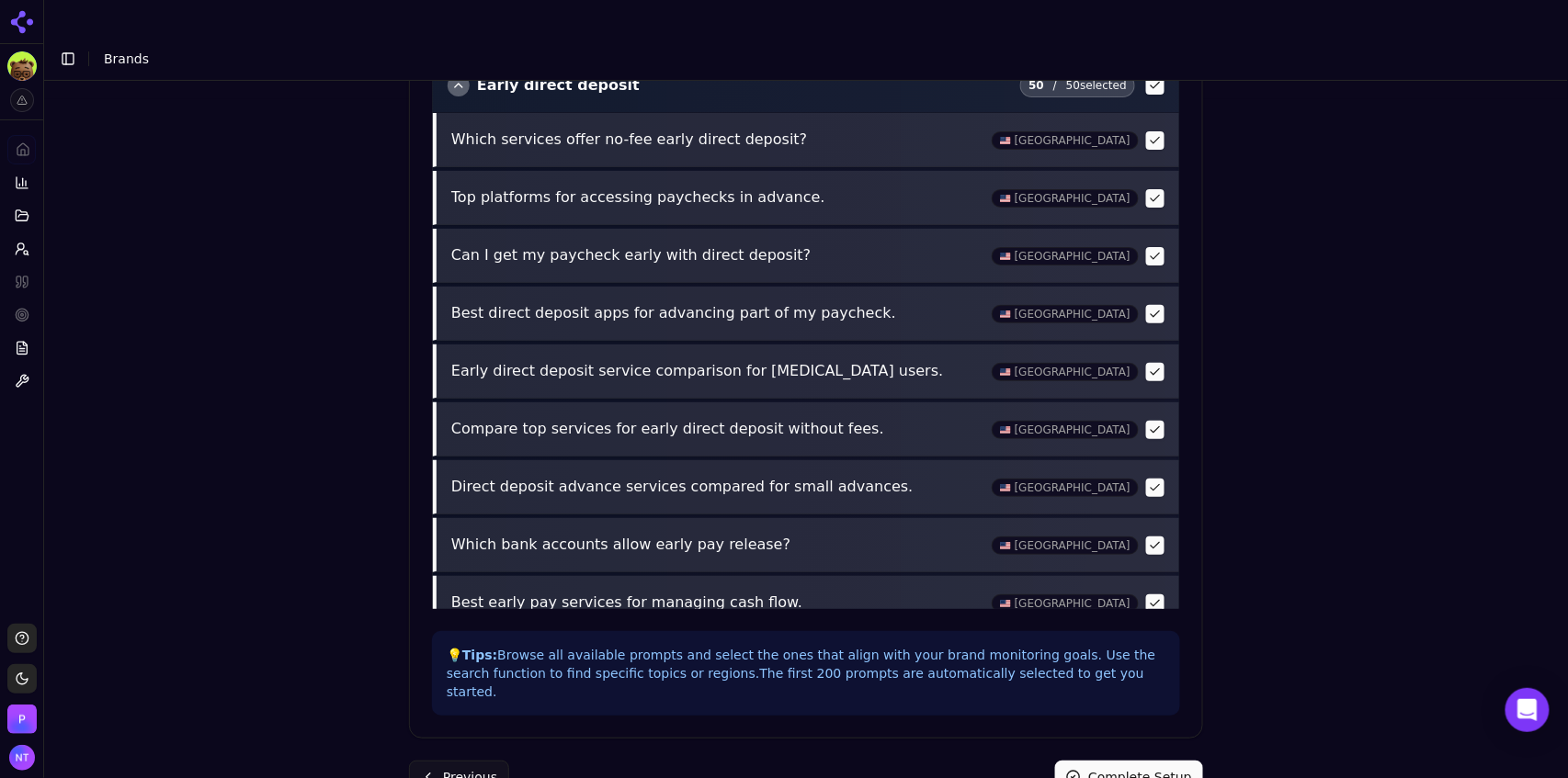
click at [1092, 761] on button "Complete Setup" at bounding box center [1129, 777] width 148 height 33
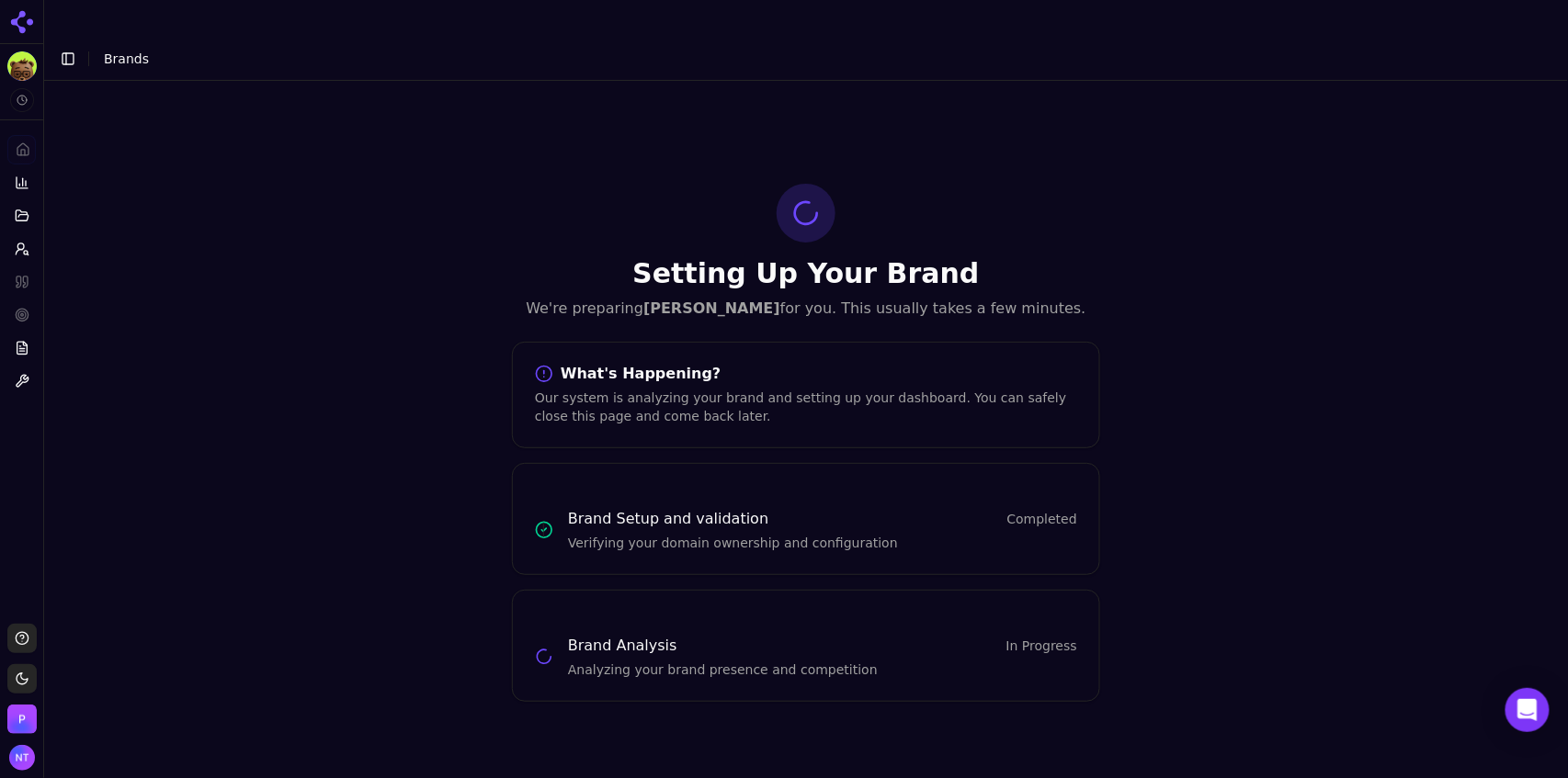
scroll to position [0, 0]
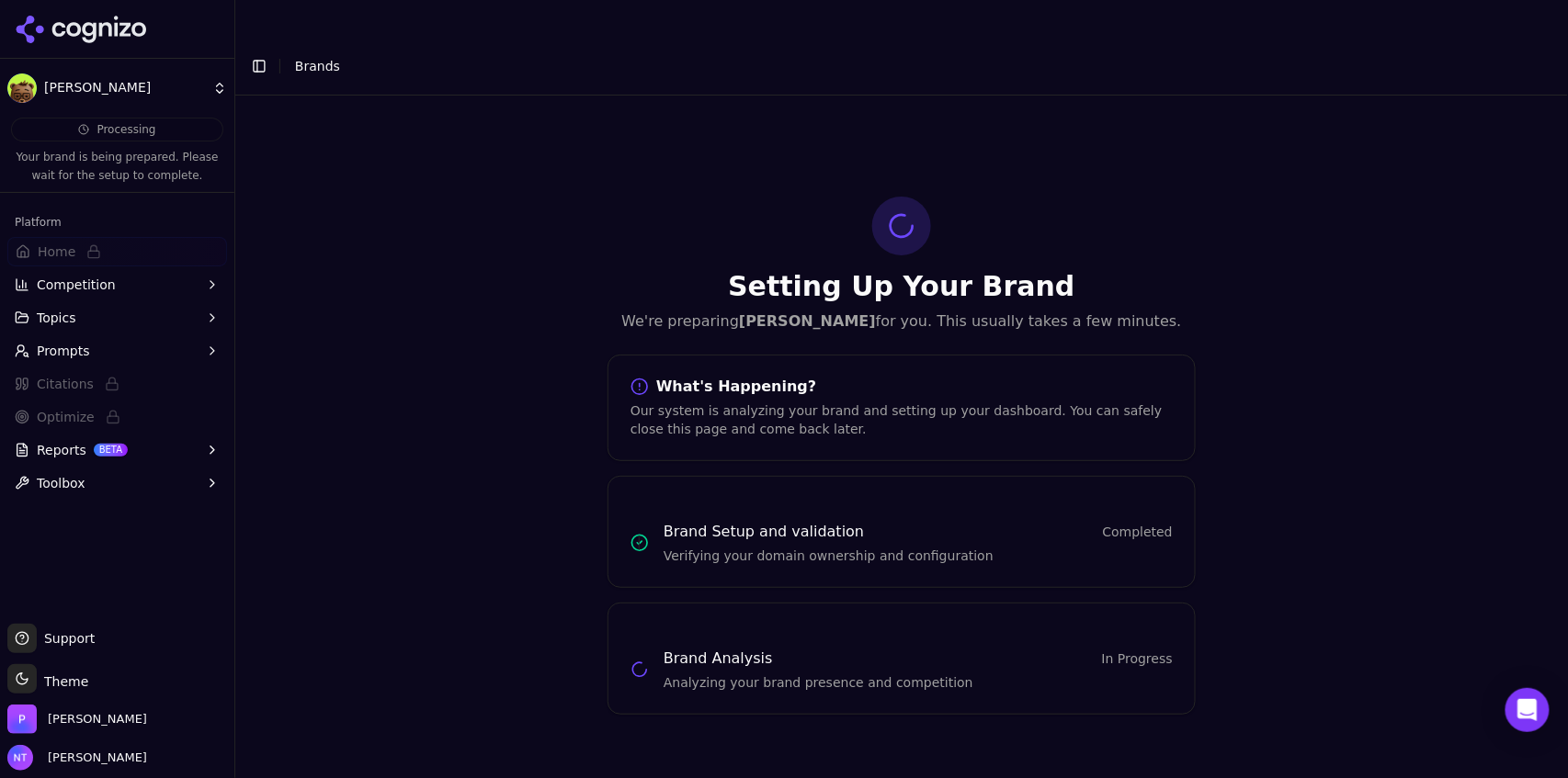
click at [271, 53] on div "Toggle Sidebar Brands" at bounding box center [883, 65] width 1296 height 26
click at [264, 53] on button "Toggle Sidebar" at bounding box center [259, 65] width 26 height 26
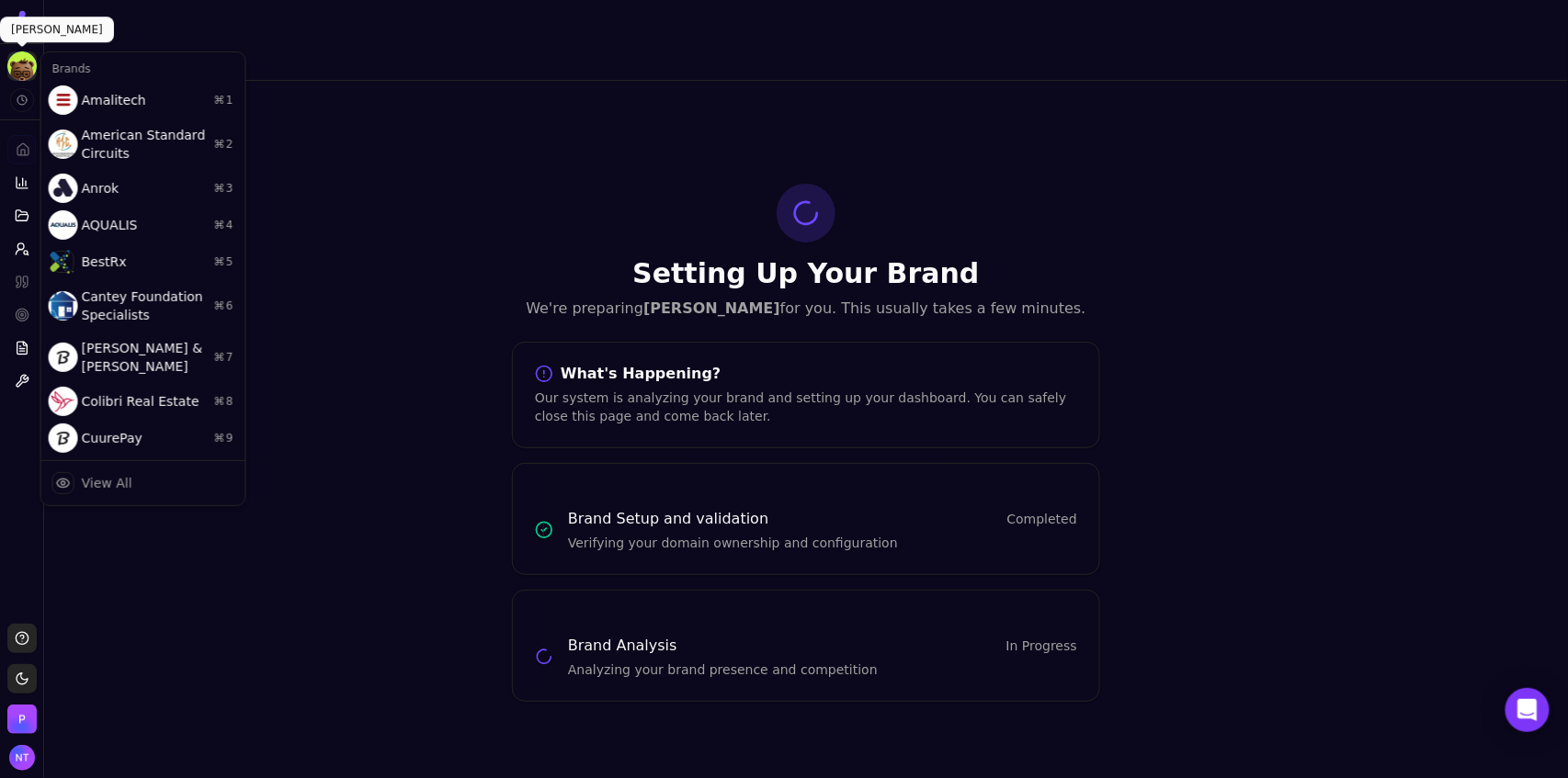
click at [32, 70] on html "[PERSON_NAME] Platform Home Competition Topics Prompts Citations Optimize Repor…" at bounding box center [784, 407] width 1568 height 815
click at [114, 474] on div "View All" at bounding box center [107, 483] width 51 height 18
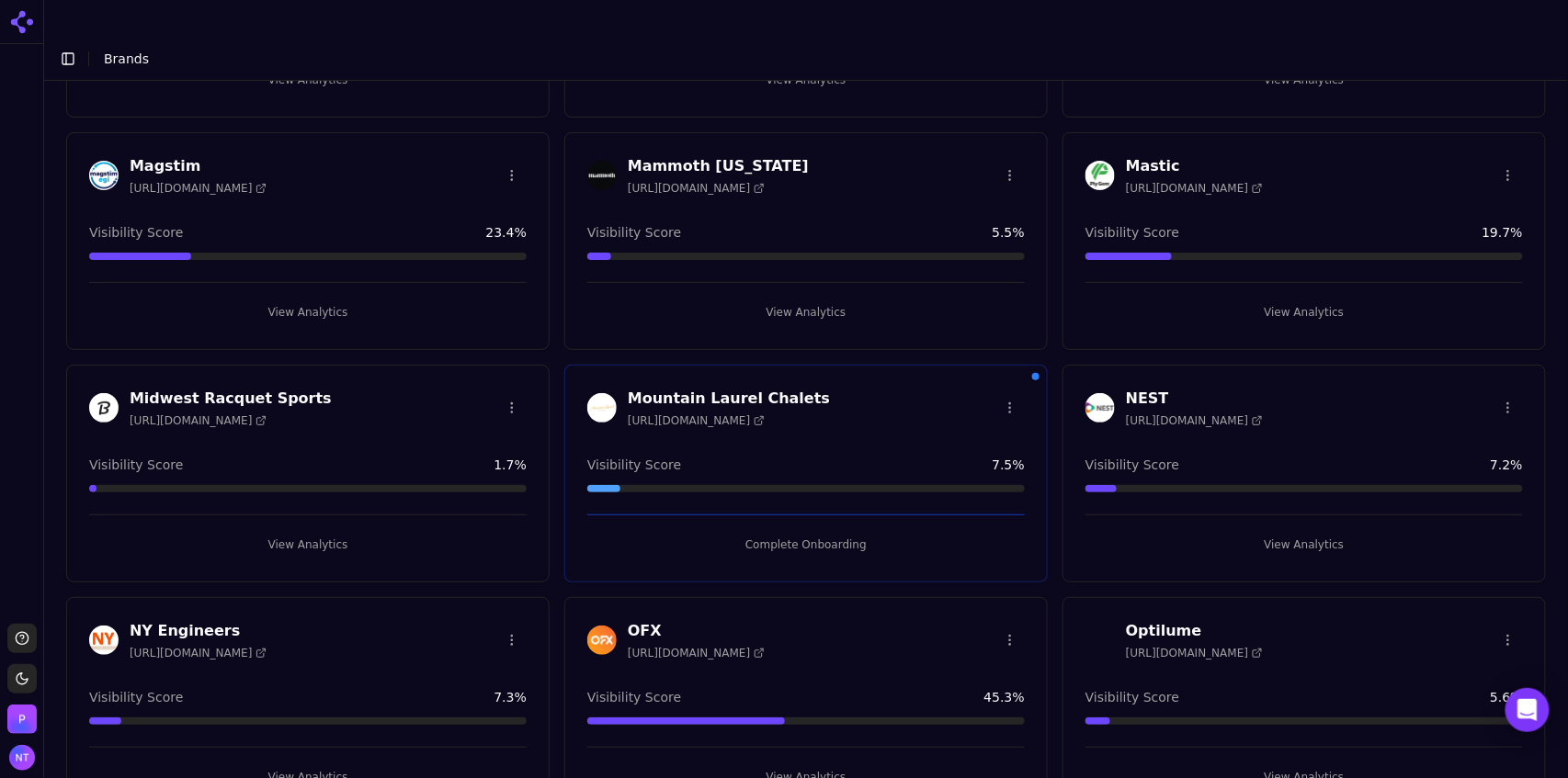
scroll to position [2784, 0]
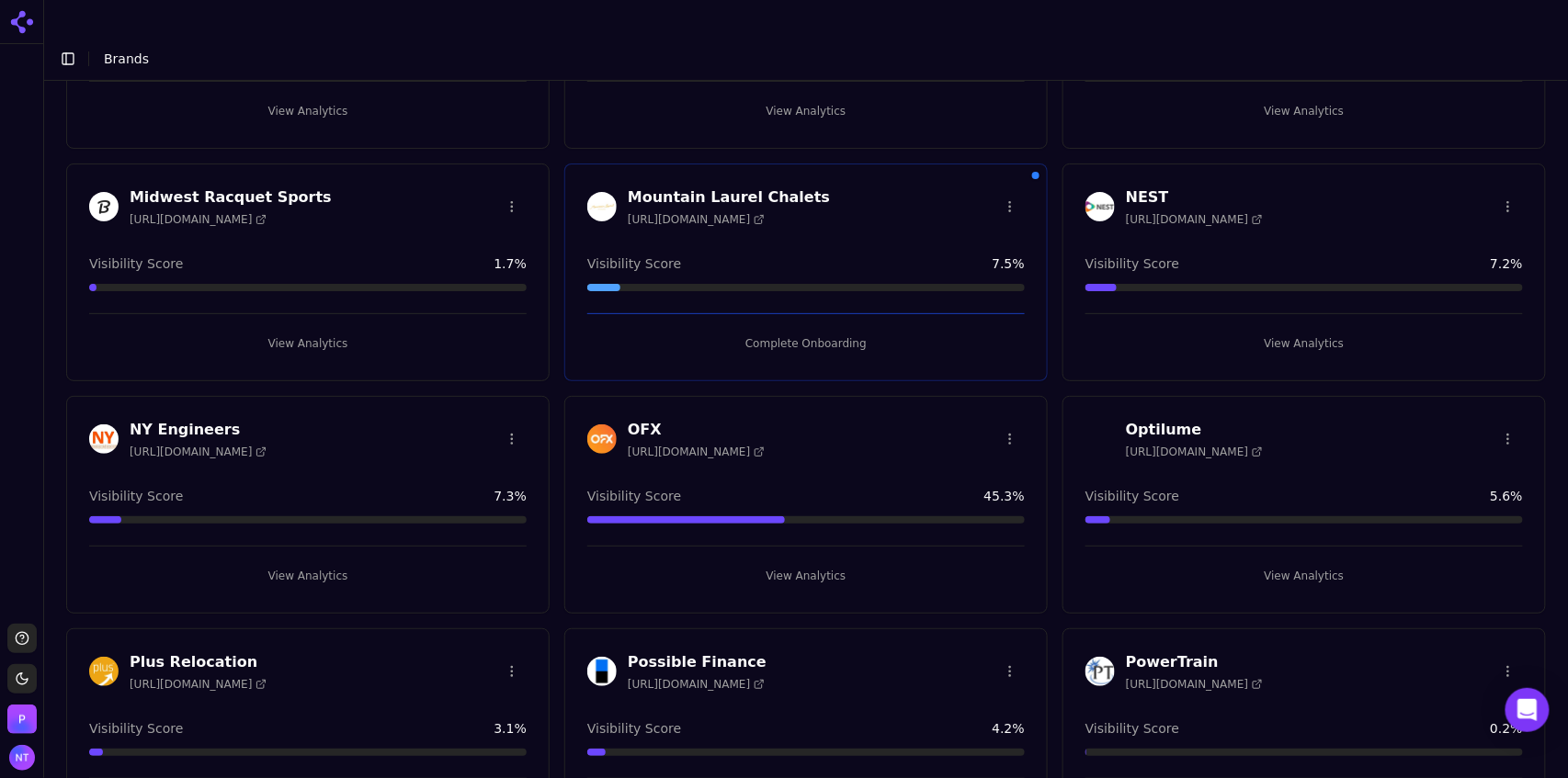
click at [1267, 562] on button "View Analytics" at bounding box center [1303, 576] width 438 height 30
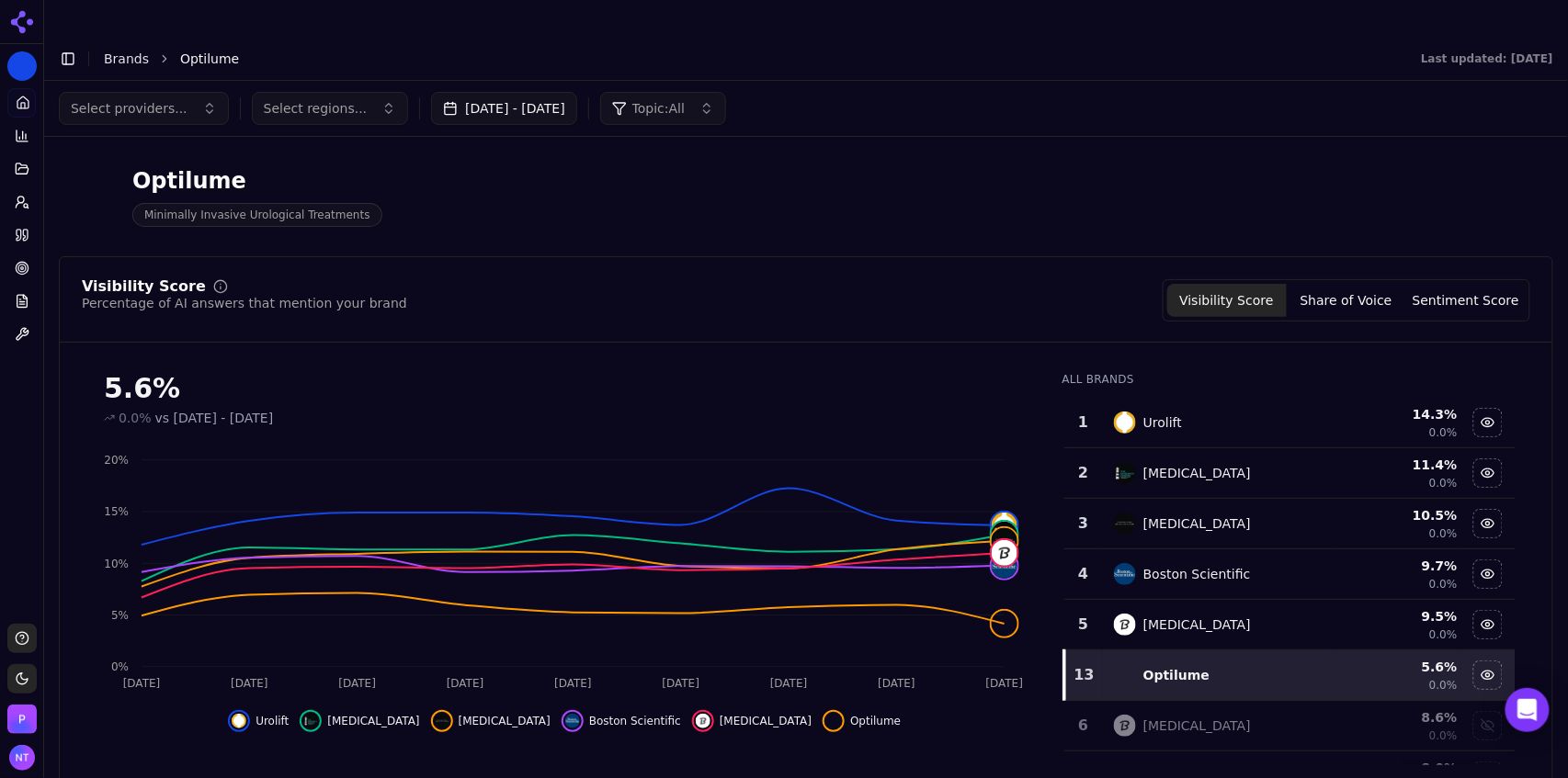
click at [125, 51] on link "Brands" at bounding box center [126, 58] width 45 height 14
